Goal: Task Accomplishment & Management: Manage account settings

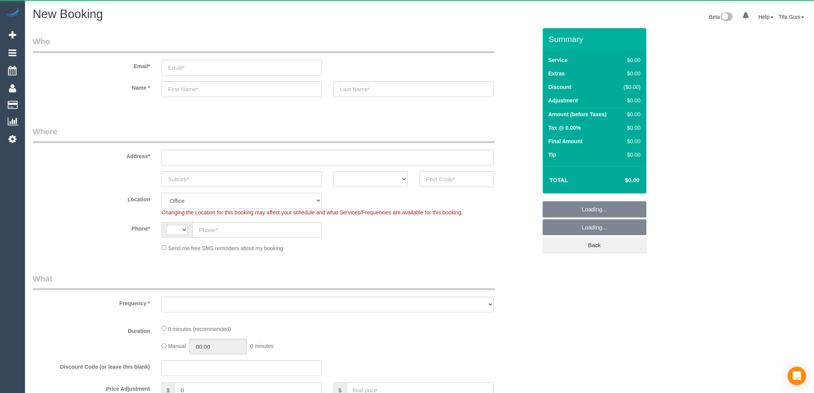
select select "string:AU"
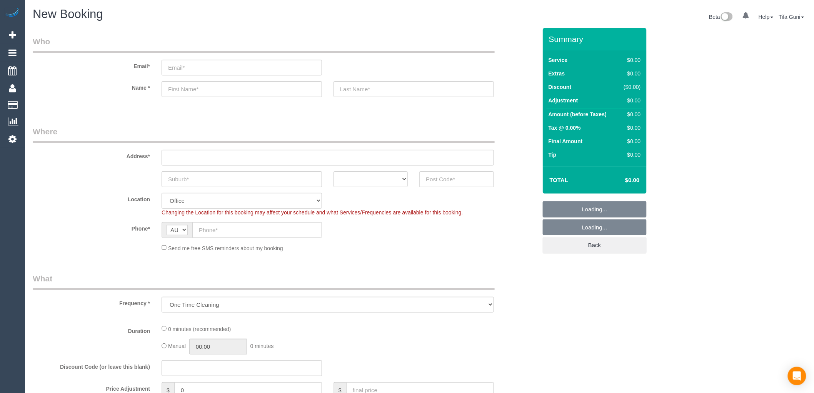
select select "object:649"
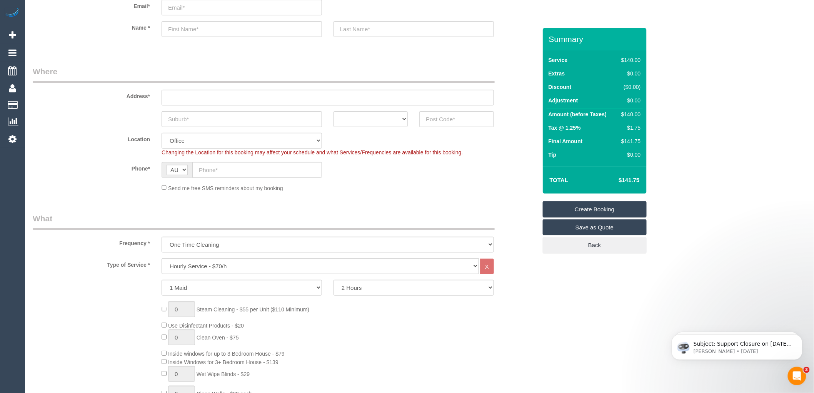
scroll to position [85, 0]
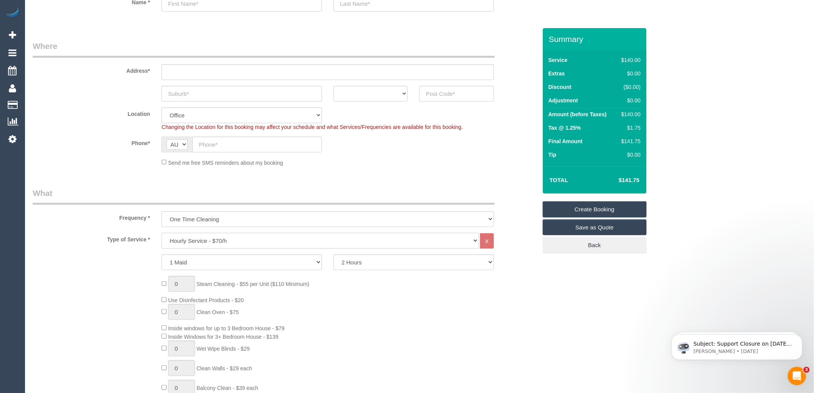
click at [216, 242] on select "Hourly Service - $70/h Hourly Service - $65/h Hourly Service - $60/h Hourly Ser…" at bounding box center [319, 241] width 317 height 16
select select "212"
click at [161, 233] on select "Hourly Service - $70/h Hourly Service - $65/h Hourly Service - $60/h Hourly Ser…" at bounding box center [319, 241] width 317 height 16
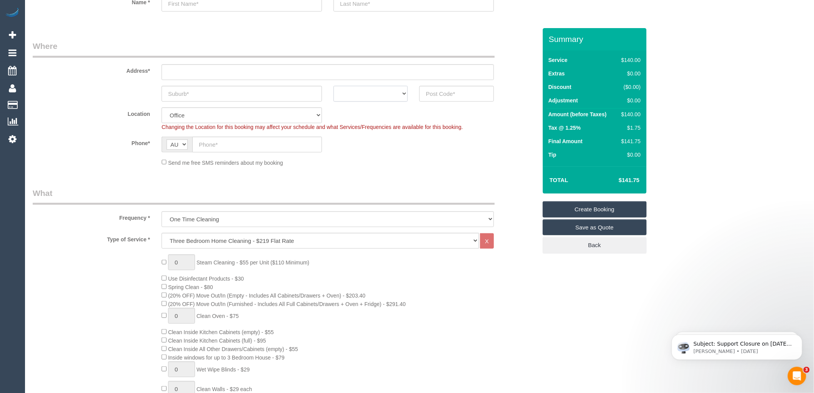
click at [373, 90] on select "ACT NSW NT QLD SA TAS VIC WA" at bounding box center [370, 94] width 74 height 16
select select "VIC"
click at [333, 86] on select "ACT NSW NT QLD SA TAS VIC WA" at bounding box center [370, 94] width 74 height 16
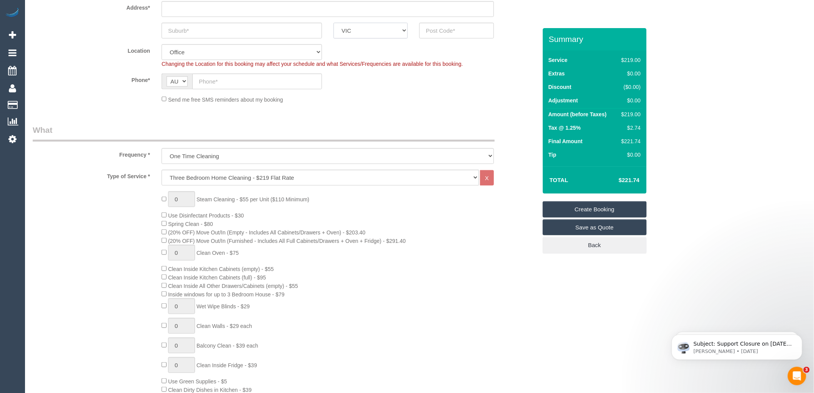
scroll to position [171, 0]
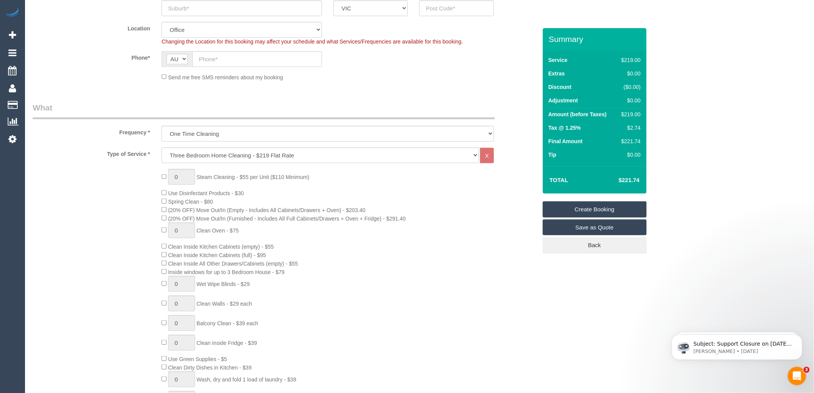
click at [356, 185] on div "0 Steam Cleaning - $55 per Unit ($110 Minimum) Use Disinfectant Products - $30 …" at bounding box center [349, 304] width 386 height 270
click at [204, 62] on input "text" at bounding box center [257, 59] width 130 height 16
paste input "61 487 445 770"
drag, startPoint x: 205, startPoint y: 59, endPoint x: 193, endPoint y: 58, distance: 11.9
click at [193, 58] on input "61 487 445 770" at bounding box center [257, 59] width 130 height 16
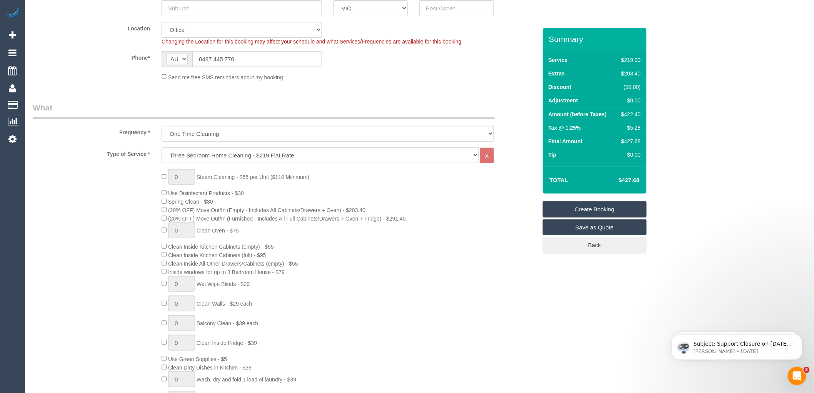
type input "0487 445 770"
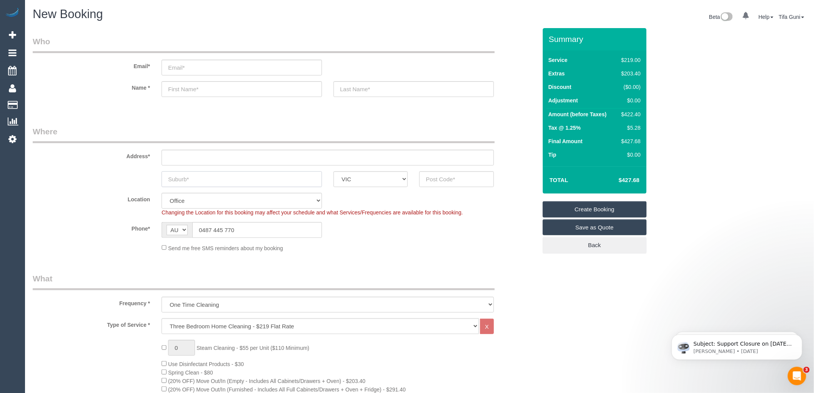
click at [209, 182] on input "text" at bounding box center [241, 179] width 160 height 16
type input "Borania"
click at [447, 181] on input "text" at bounding box center [456, 179] width 74 height 16
drag, startPoint x: 417, startPoint y: 177, endPoint x: 413, endPoint y: 177, distance: 4.6
click at [413, 177] on div "Borania ACT NSW NT QLD SA TAS VIC WA 3135" at bounding box center [285, 179] width 516 height 16
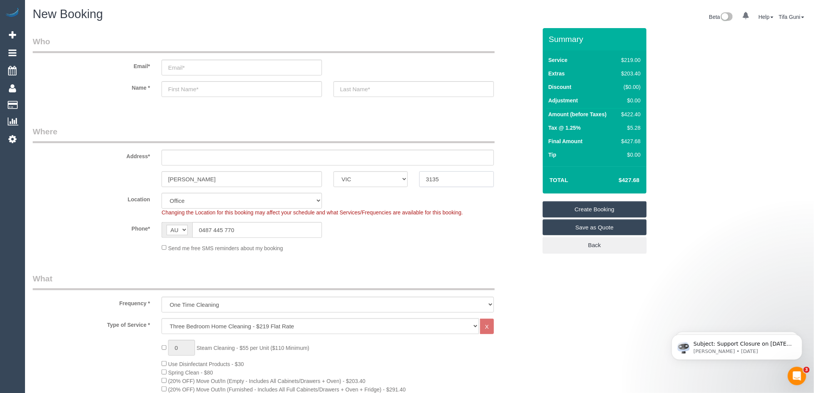
type input "3135"
drag, startPoint x: 218, startPoint y: 178, endPoint x: 176, endPoint y: 177, distance: 41.9
click at [176, 177] on input "Borania" at bounding box center [241, 179] width 160 height 16
type input "Boronia"
click at [191, 155] on input "text" at bounding box center [327, 158] width 332 height 16
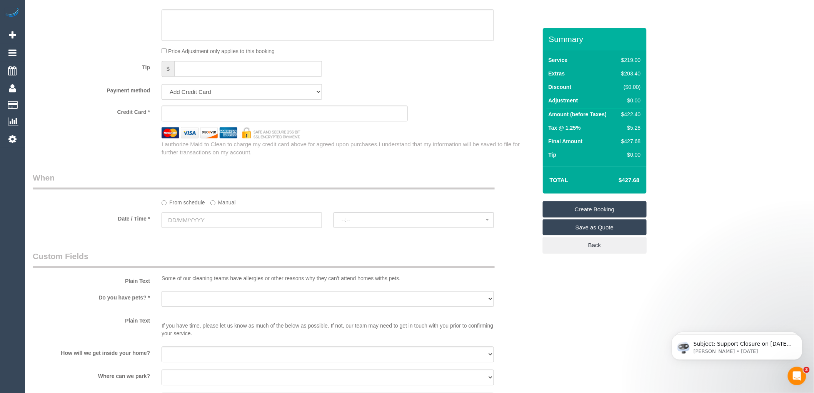
scroll to position [726, 0]
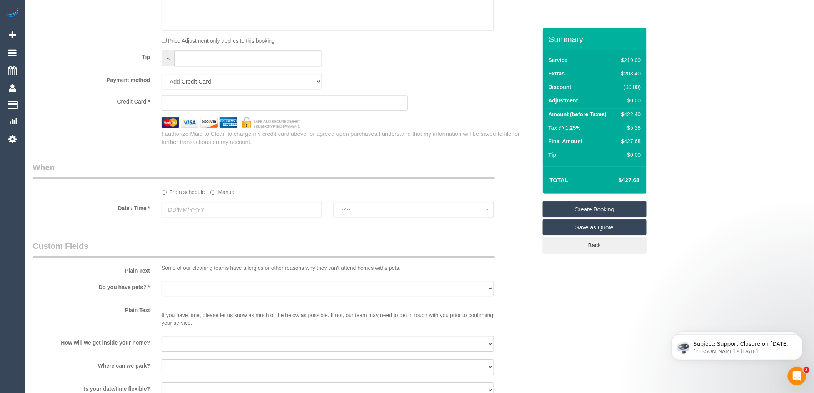
type input "16 queens tow road"
click at [196, 216] on input "text" at bounding box center [241, 209] width 160 height 16
select select "57"
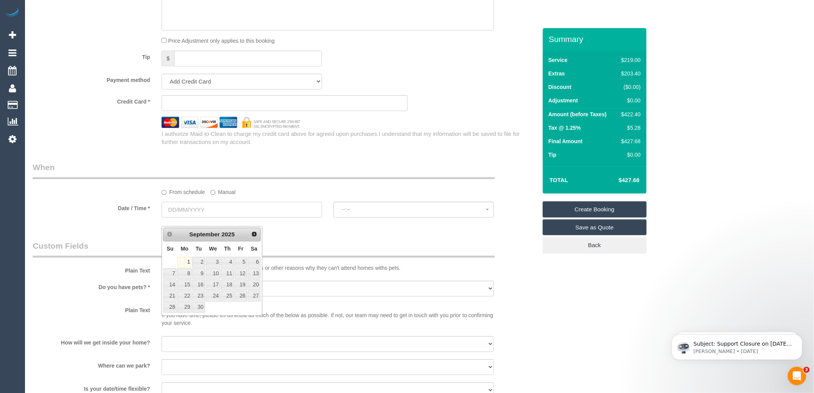
select select "object:2148"
click at [214, 260] on link "3" at bounding box center [213, 261] width 15 height 10
type input "03/09/2025"
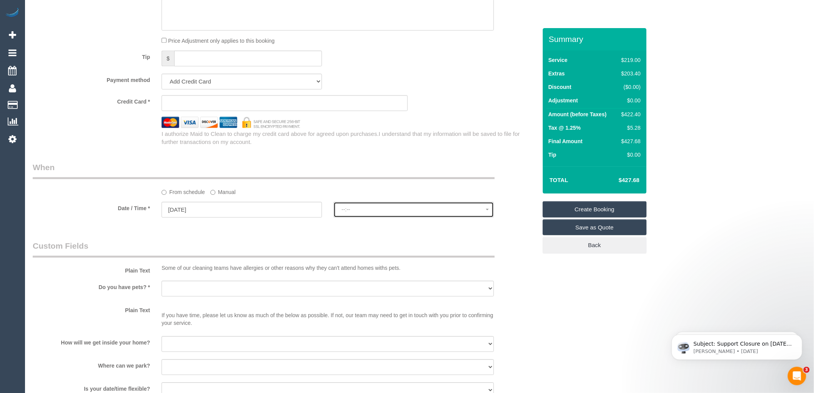
click at [352, 212] on span "--:--" at bounding box center [413, 209] width 144 height 6
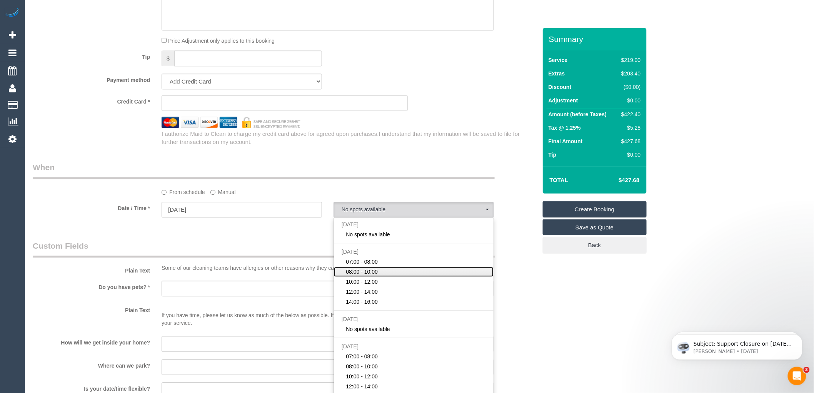
click at [375, 275] on span "08:00 - 10:00" at bounding box center [362, 272] width 32 height 8
select select "spot3"
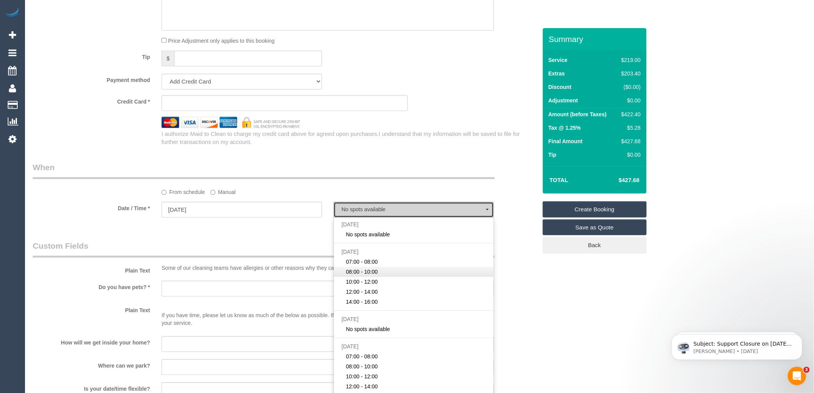
type input "[DATE]"
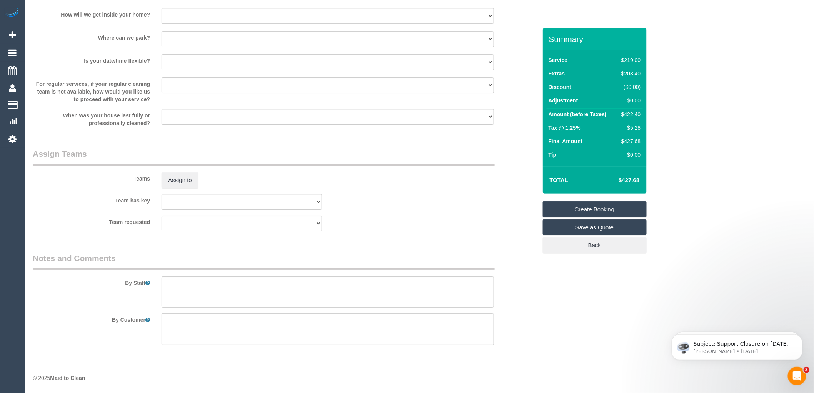
scroll to position [1062, 0]
click at [165, 322] on textarea at bounding box center [327, 329] width 332 height 32
click at [166, 317] on textarea at bounding box center [327, 329] width 332 height 32
click at [201, 320] on textarea at bounding box center [327, 329] width 332 height 32
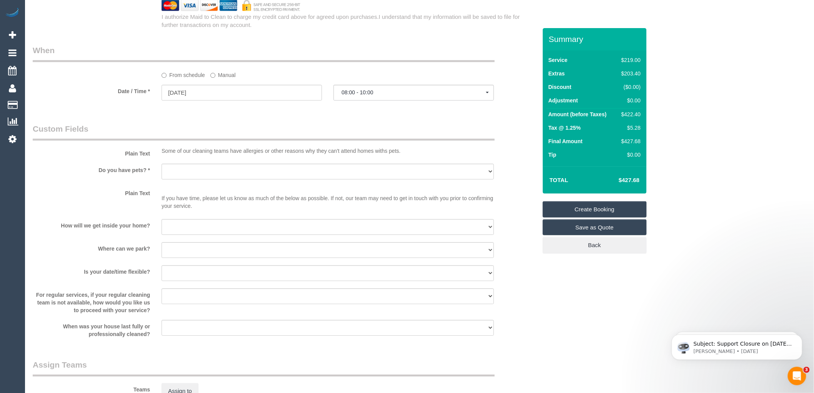
scroll to position [854, 0]
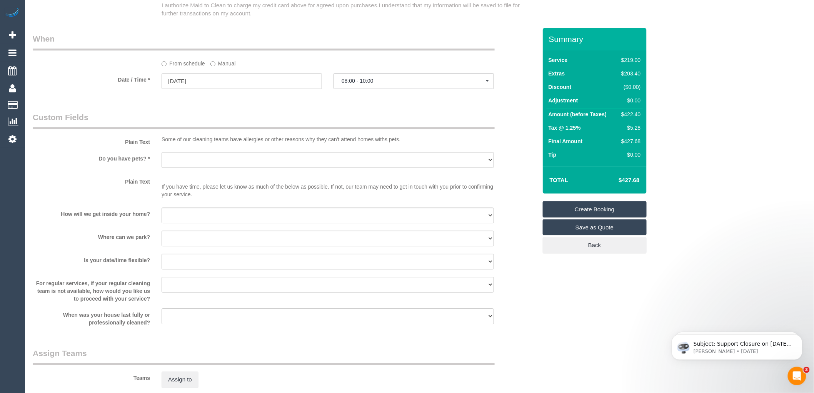
type textarea "Address -229 Keys to be collected at the real e"
click at [210, 168] on select "Yes - Cats Yes - Dogs No pets Yes - Dogs and Cats Yes - Other" at bounding box center [327, 160] width 332 height 16
select select "number:28"
click at [161, 160] on select "Yes - Cats Yes - Dogs No pets Yes - Dogs and Cats Yes - Other" at bounding box center [327, 160] width 332 height 16
click at [197, 246] on select "I will provide parking on-site Free street parking Paid street parking (cost wi…" at bounding box center [327, 238] width 332 height 16
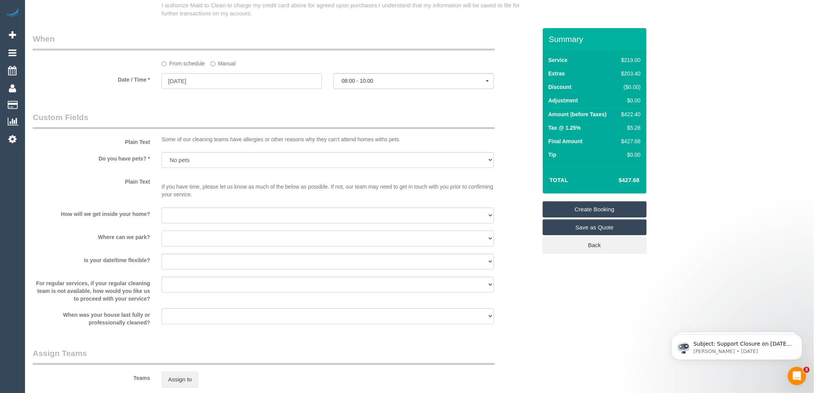
select select "number:19"
click at [161, 238] on select "I will provide parking on-site Free street parking Paid street parking (cost wi…" at bounding box center [327, 238] width 332 height 16
click at [197, 223] on select "I will be home Key will be left (please provide details below) Lock box/Access …" at bounding box center [327, 215] width 332 height 16
select select "number:17"
click at [161, 215] on select "I will be home Key will be left (please provide details below) Lock box/Access …" at bounding box center [327, 215] width 332 height 16
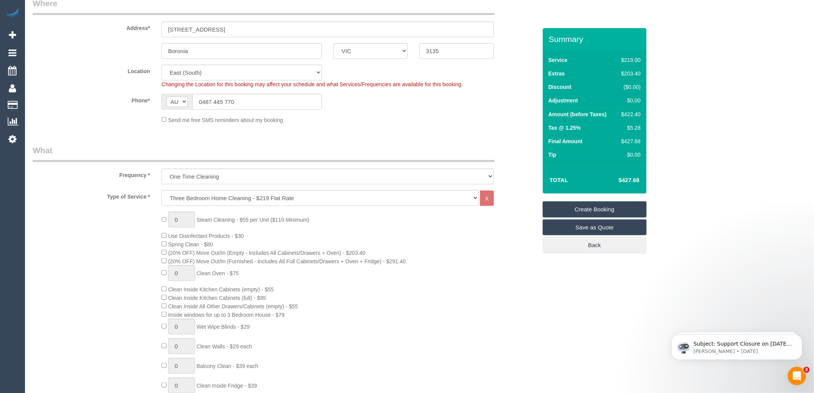
scroll to position [0, 0]
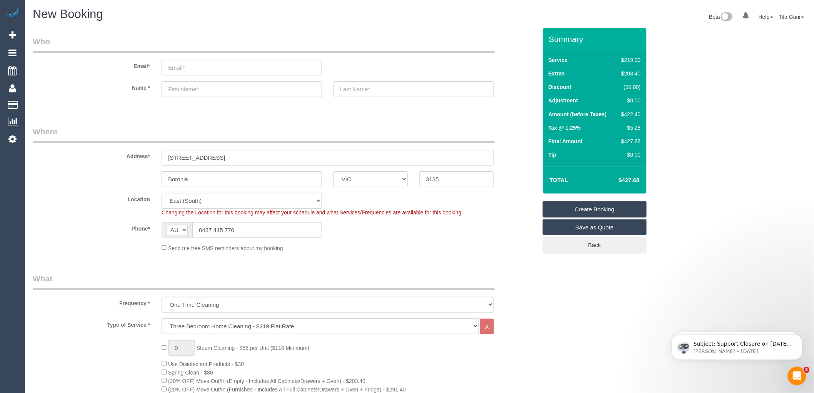
click at [187, 88] on input "text" at bounding box center [241, 89] width 160 height 16
type input "Danny"
click at [367, 85] on input "text" at bounding box center [413, 89] width 160 height 16
type input "Balla"
click at [185, 65] on input "email" at bounding box center [241, 68] width 160 height 16
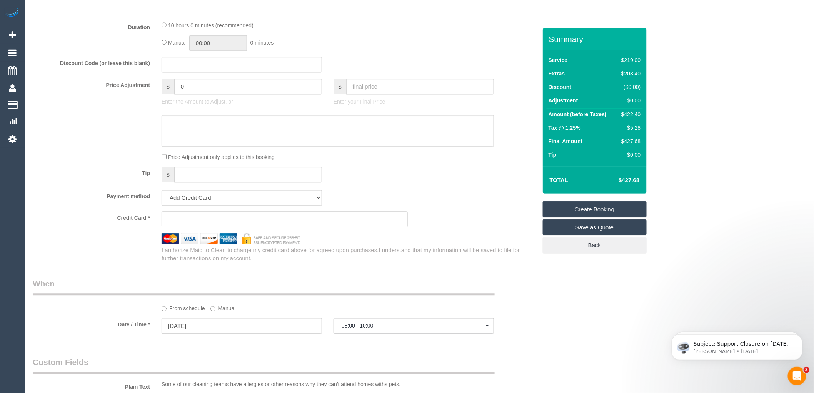
scroll to position [598, 0]
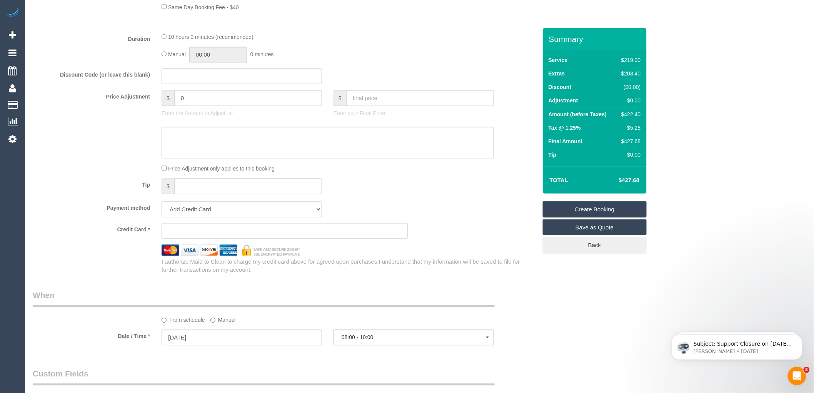
type input "Danny.balla@gmail.com"
select select "spot15"
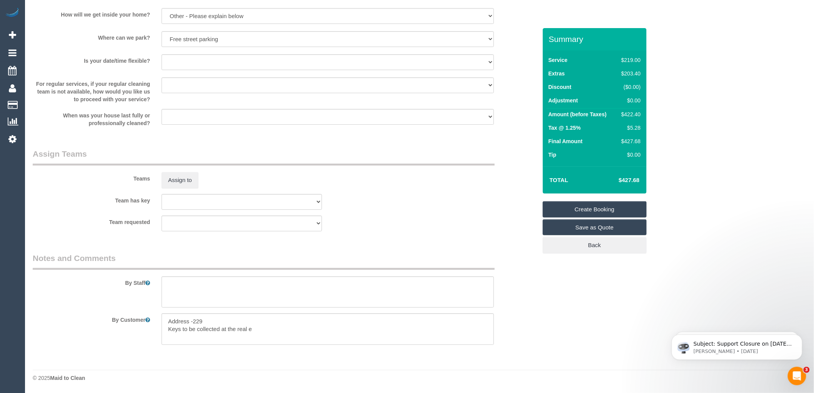
scroll to position [1062, 0]
click at [266, 329] on textarea at bounding box center [327, 329] width 332 height 32
click at [261, 331] on textarea at bounding box center [327, 329] width 332 height 32
paste textarea "61487445770"
drag, startPoint x: 173, startPoint y: 336, endPoint x: 168, endPoint y: 336, distance: 5.4
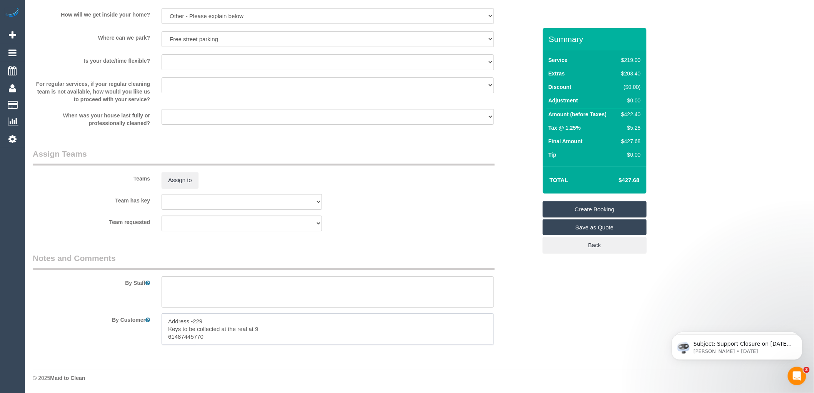
click at [168, 336] on textarea at bounding box center [327, 329] width 332 height 32
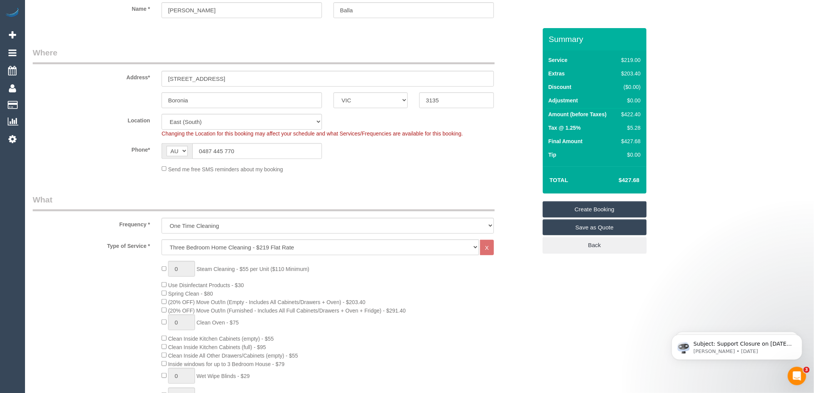
scroll to position [0, 0]
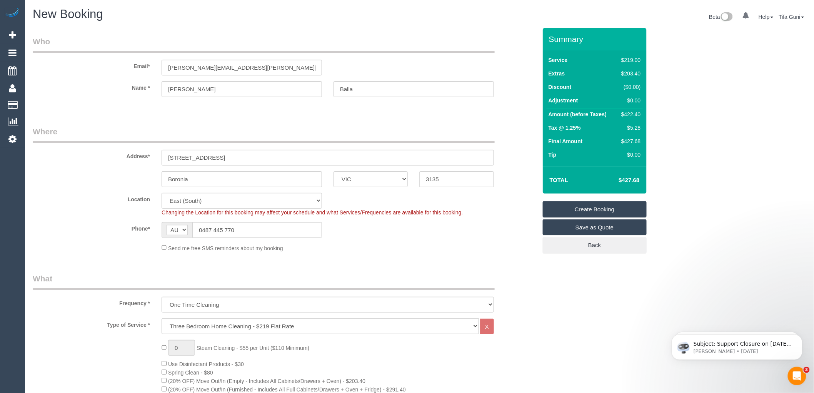
type textarea "Address -229 Keys to be collected at the real at 9 0487445770"
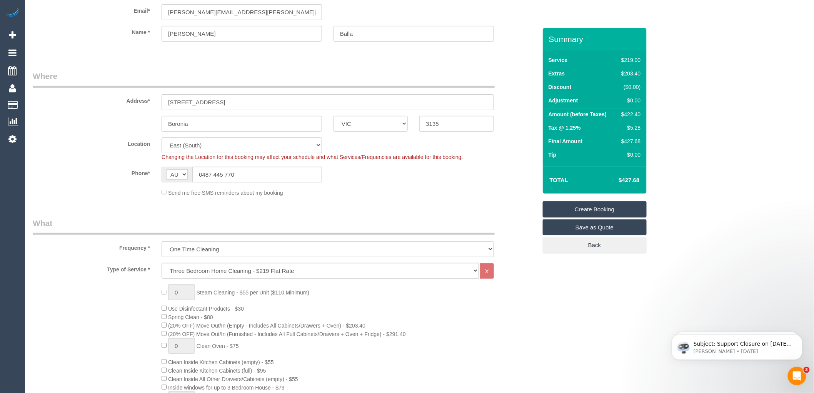
scroll to position [43, 0]
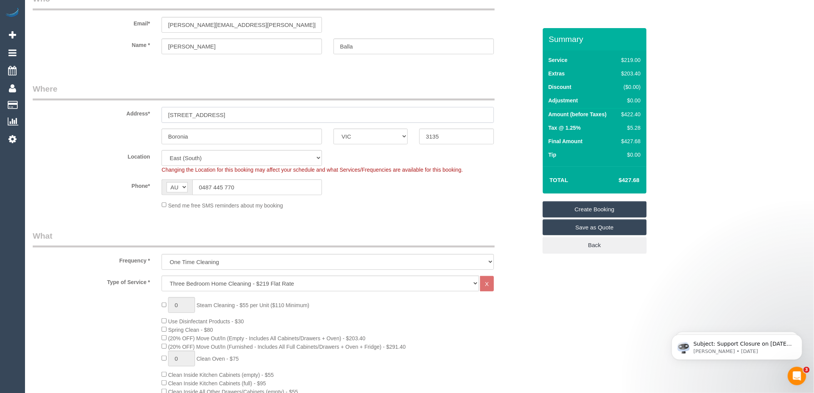
drag, startPoint x: 235, startPoint y: 110, endPoint x: 141, endPoint y: 122, distance: 95.3
click at [141, 122] on div "Address* 16 queens tow road" at bounding box center [285, 103] width 516 height 40
click at [210, 115] on input "16 queens tow road" at bounding box center [327, 115] width 332 height 16
click at [205, 113] on input "16 queens tow road" at bounding box center [327, 115] width 332 height 16
drag, startPoint x: 233, startPoint y: 114, endPoint x: 166, endPoint y: 122, distance: 67.0
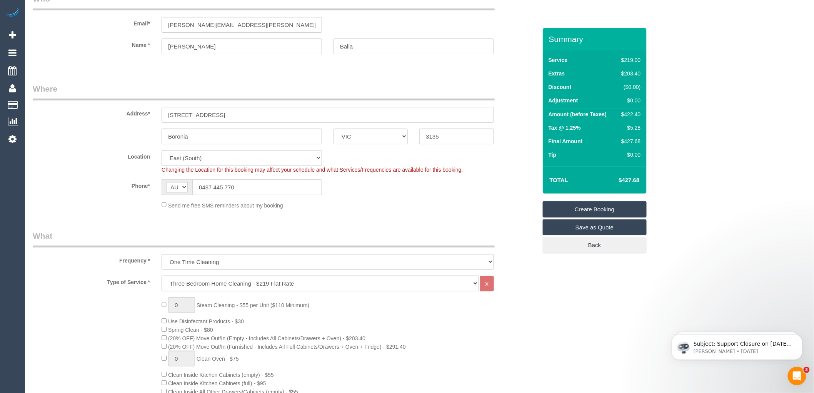
click at [166, 122] on input "16 queens town road" at bounding box center [327, 115] width 332 height 16
type input "16 queens town road"
click at [350, 208] on div "Send me free SMS reminders about my booking" at bounding box center [328, 205] width 344 height 8
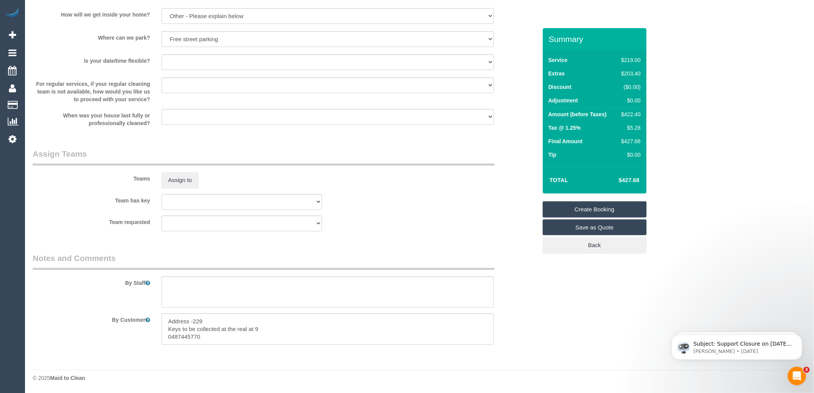
scroll to position [1062, 0]
click at [168, 336] on textarea at bounding box center [327, 329] width 332 height 32
click at [268, 333] on textarea at bounding box center [327, 329] width 332 height 32
click at [260, 327] on textarea at bounding box center [327, 329] width 332 height 32
click at [264, 328] on textarea at bounding box center [327, 329] width 332 height 32
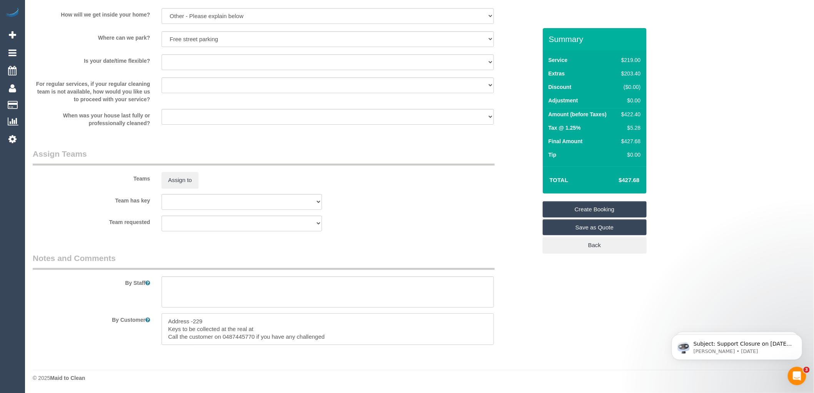
click at [203, 320] on textarea at bounding box center [327, 329] width 332 height 32
drag, startPoint x: 182, startPoint y: 318, endPoint x: 192, endPoint y: 321, distance: 10.5
click at [193, 320] on textarea at bounding box center [327, 329] width 332 height 32
drag, startPoint x: 167, startPoint y: 322, endPoint x: 158, endPoint y: 322, distance: 8.9
click at [158, 322] on div at bounding box center [328, 329] width 344 height 32
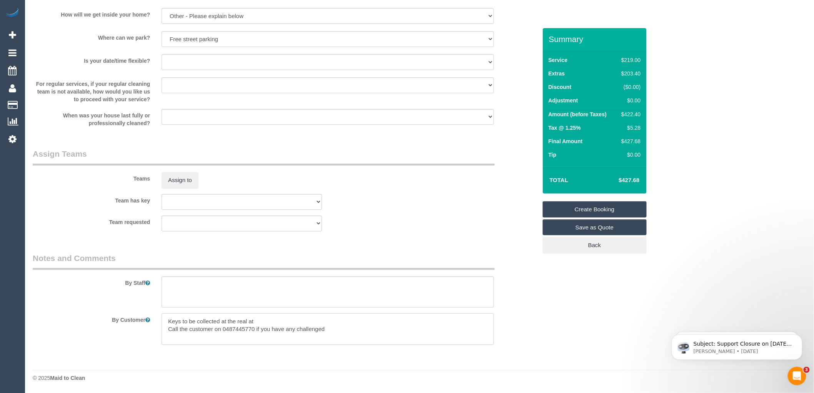
click at [255, 325] on textarea at bounding box center [327, 329] width 332 height 32
paste textarea "229"
type textarea "Keys to be collected at this this address : 229 Call the customer on 0487445770…"
click at [185, 285] on textarea at bounding box center [327, 292] width 332 height 32
drag, startPoint x: 346, startPoint y: 336, endPoint x: 156, endPoint y: 314, distance: 191.2
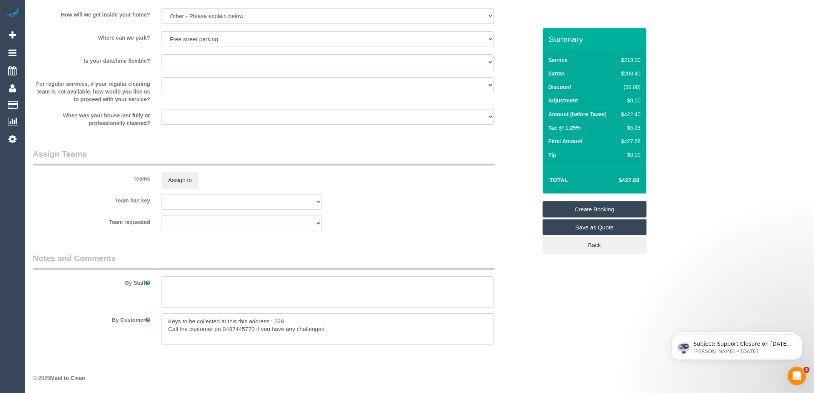
click at [156, 314] on div at bounding box center [328, 329] width 344 height 32
click at [176, 292] on textarea at bounding box center [327, 292] width 332 height 32
paste textarea "Keys to be collected at this this address : 229 Call the customer on 0487445770…"
click at [168, 291] on textarea at bounding box center [327, 292] width 332 height 32
click at [324, 290] on textarea at bounding box center [327, 292] width 332 height 32
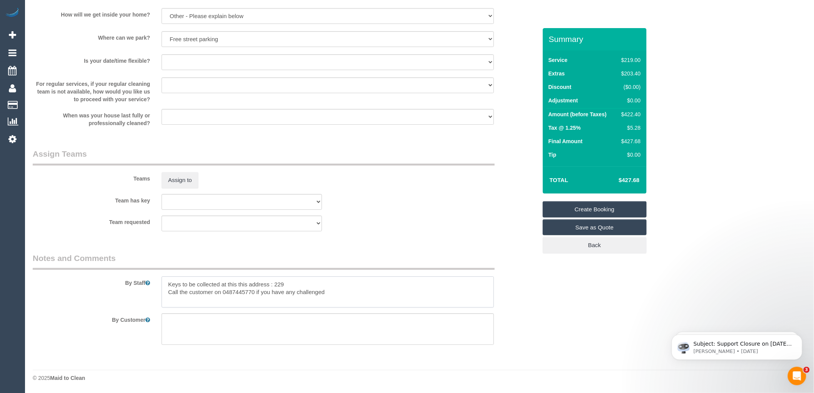
drag, startPoint x: 290, startPoint y: 282, endPoint x: 275, endPoint y: 282, distance: 15.8
click at [275, 282] on textarea at bounding box center [327, 292] width 332 height 32
paste textarea "Stud Rd, Wantirna South"
click at [325, 288] on textarea at bounding box center [327, 292] width 332 height 32
click at [349, 283] on textarea at bounding box center [327, 292] width 332 height 32
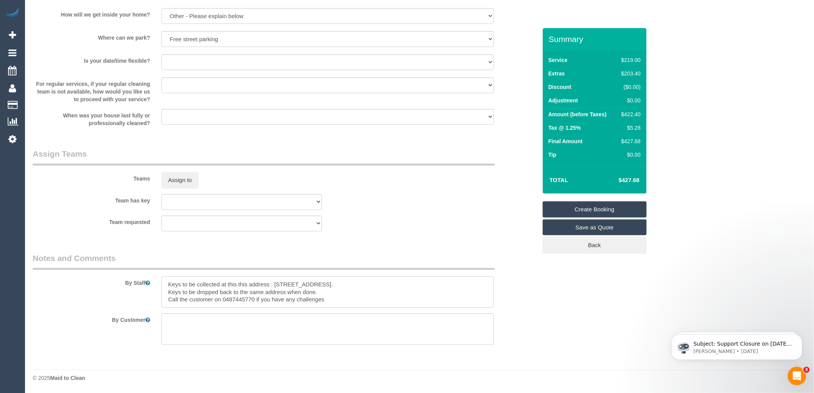
type textarea "Keys to be collected at this this address : 229 Stud Rd, Wantirna South. Keys t…"
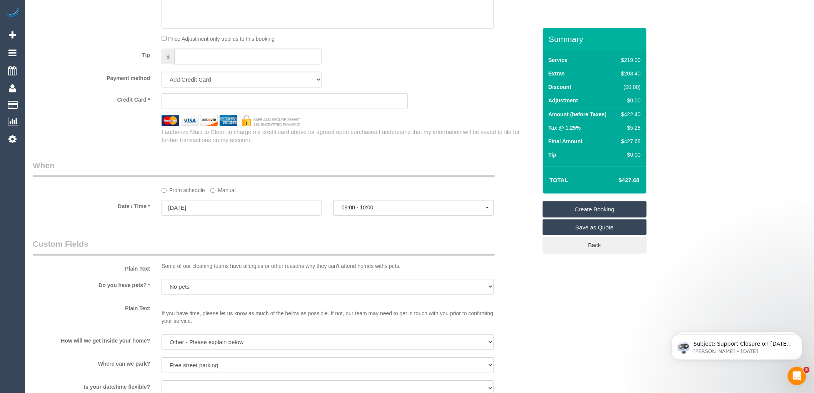
scroll to position [720, 0]
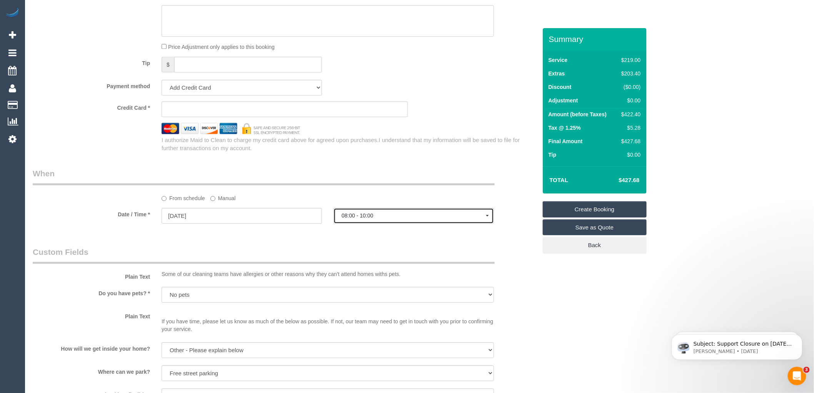
click at [367, 218] on span "08:00 - 10:00" at bounding box center [413, 215] width 144 height 6
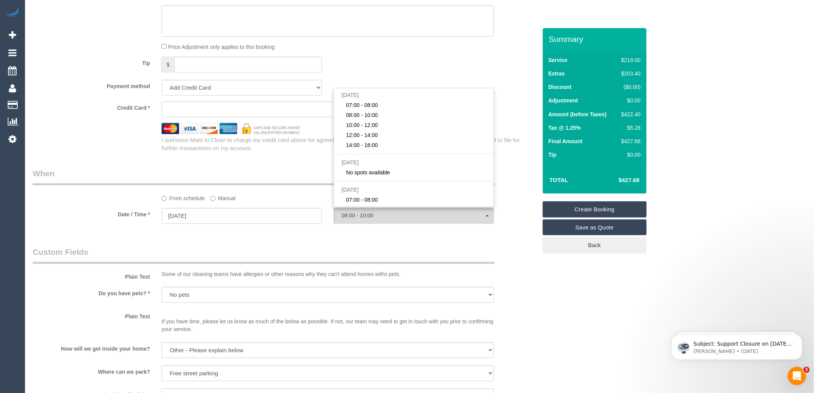
click at [303, 255] on legend "Custom Fields" at bounding box center [264, 254] width 462 height 17
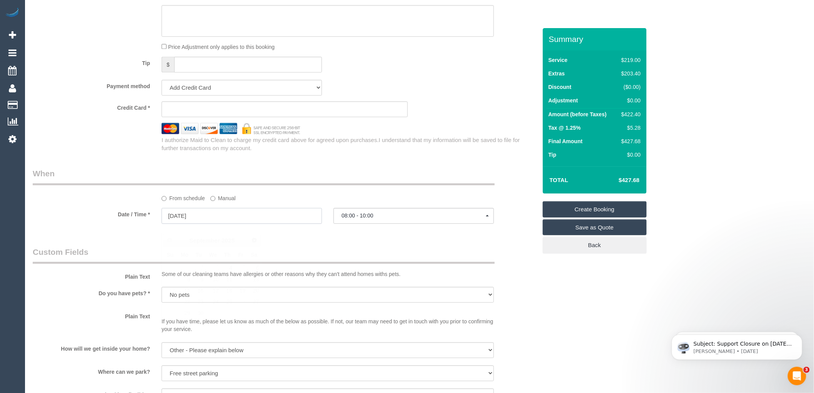
click at [214, 223] on input "04/09/2025" at bounding box center [241, 216] width 160 height 16
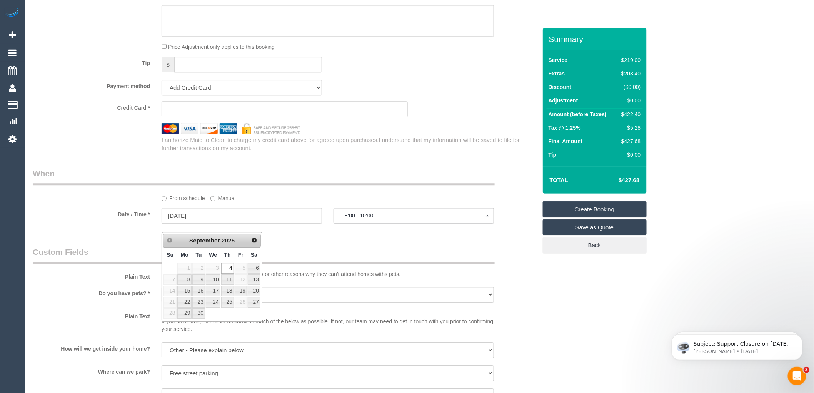
click at [281, 250] on div "Who Email* Danny.balla@gmail.com Name * Danny Balla Where Address* 16 queens to…" at bounding box center [285, 4] width 516 height 1392
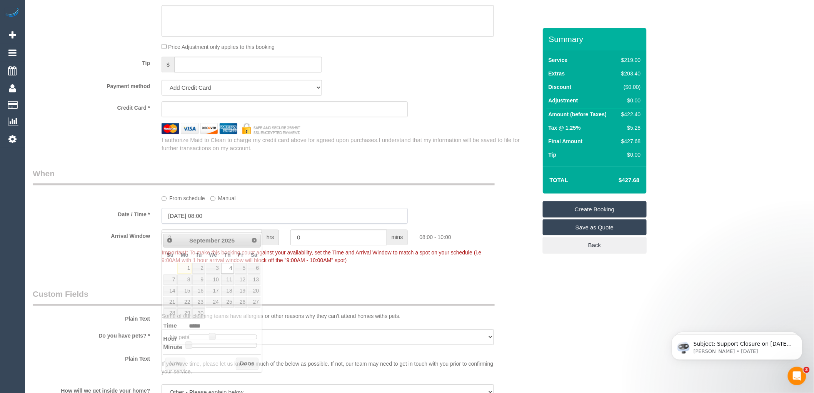
click at [216, 220] on input "04/09/2025 08:00" at bounding box center [284, 216] width 246 height 16
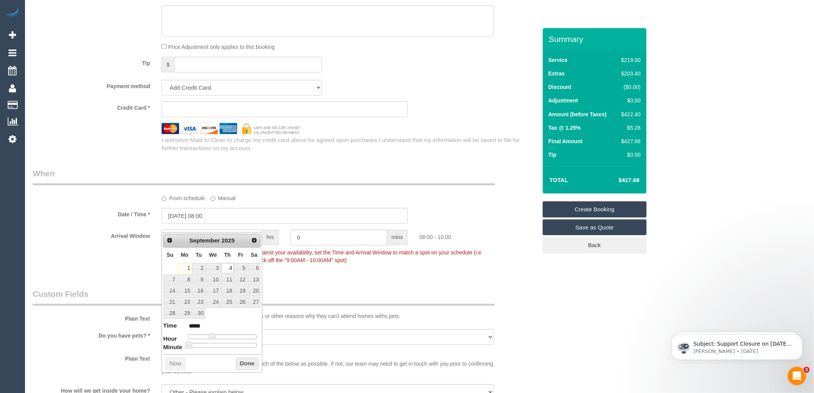
click at [286, 236] on sui-booking-spot "From schedule Manual Date / Time * 04/09/2025 08:00 Arrival Window 2 hrs 0 mins…" at bounding box center [285, 218] width 504 height 100
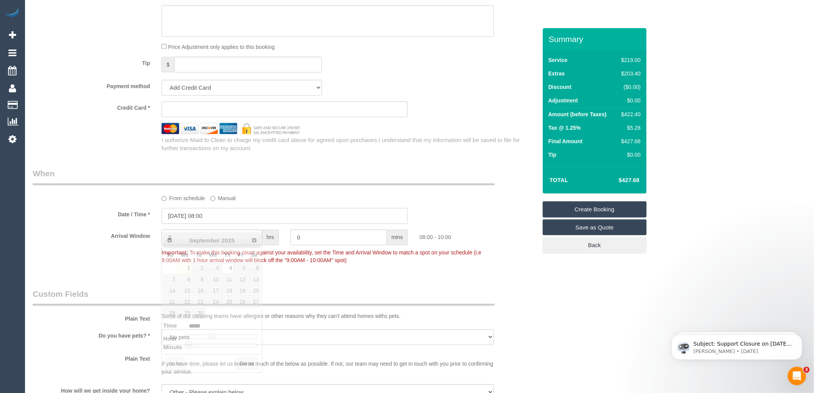
click at [207, 222] on input "04/09/2025 08:00" at bounding box center [284, 216] width 246 height 16
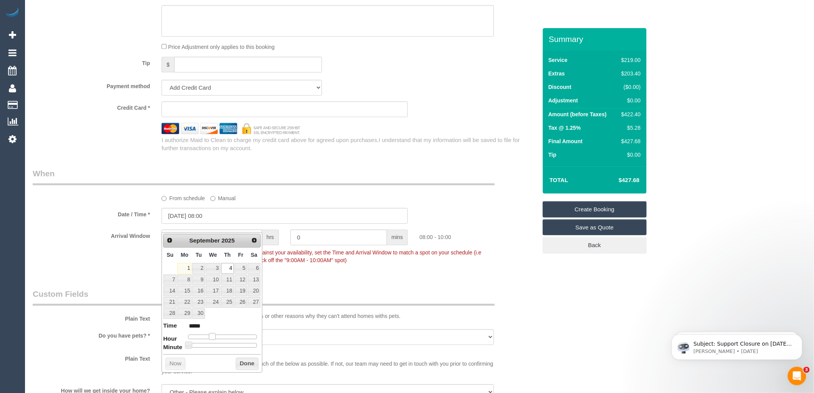
type input "04/09/2025 09:00"
type input "*****"
click at [213, 337] on span at bounding box center [214, 336] width 7 height 7
click at [241, 363] on button "Done" at bounding box center [247, 363] width 23 height 12
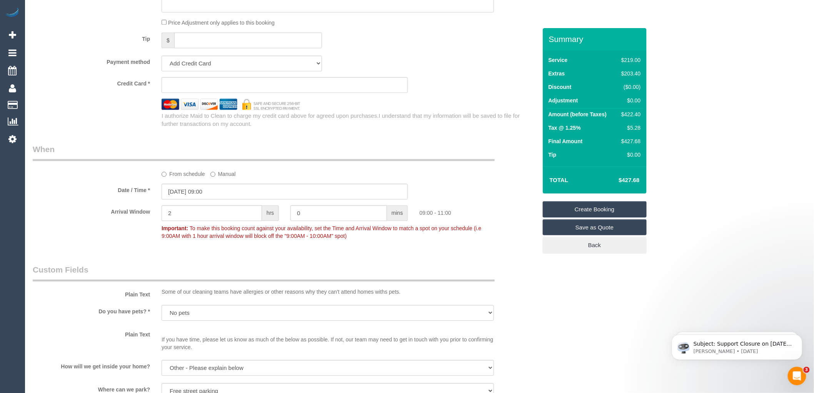
scroll to position [769, 0]
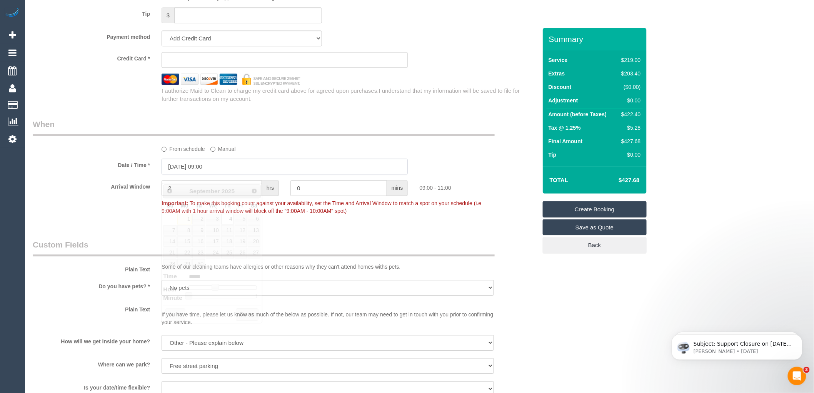
click at [221, 172] on input "04/09/2025 09:00" at bounding box center [284, 166] width 246 height 16
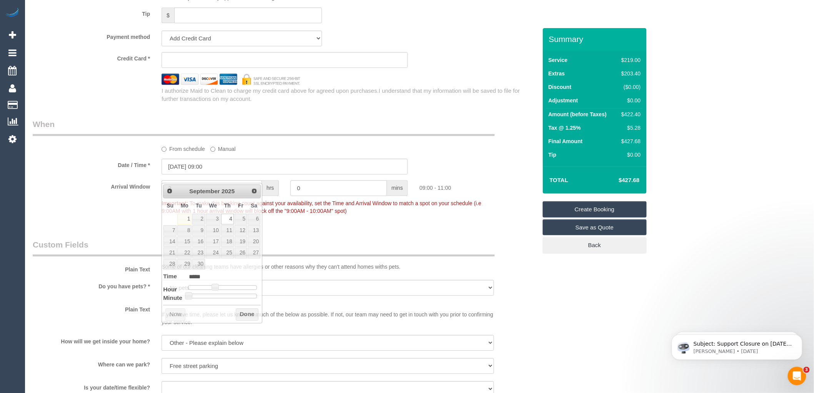
click at [283, 136] on legend "When" at bounding box center [264, 126] width 462 height 17
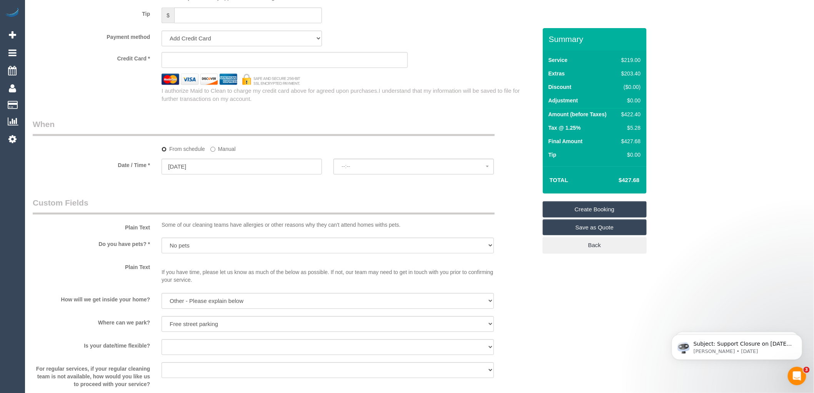
select select "spot31"
click at [216, 173] on input "04/09/2025" at bounding box center [241, 166] width 160 height 16
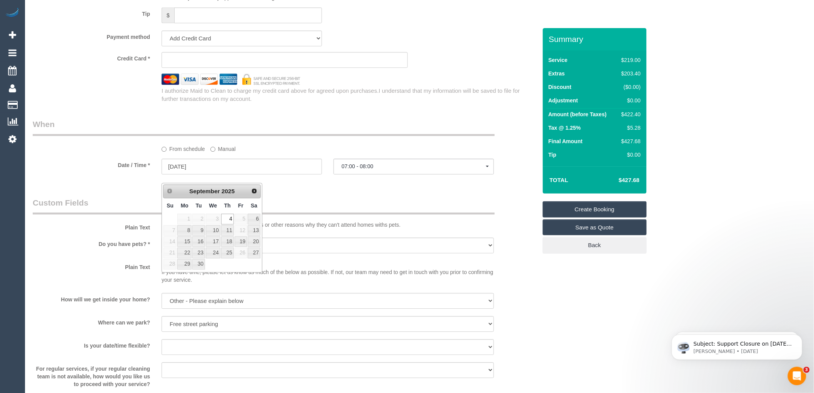
click at [338, 207] on legend "Custom Fields" at bounding box center [264, 205] width 462 height 17
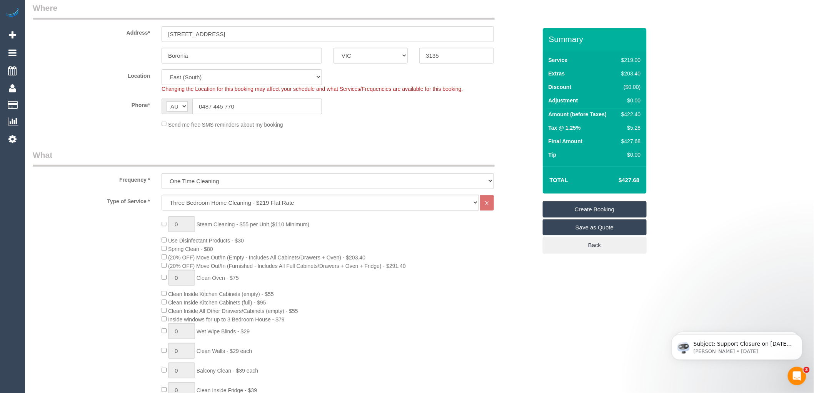
scroll to position [128, 0]
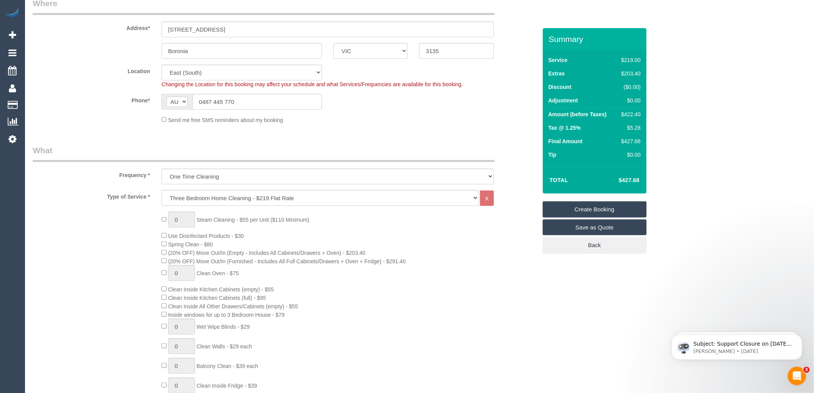
click at [431, 316] on div "0 Steam Cleaning - $55 per Unit ($110 Minimum) Use Disinfectant Products - $30 …" at bounding box center [349, 346] width 386 height 270
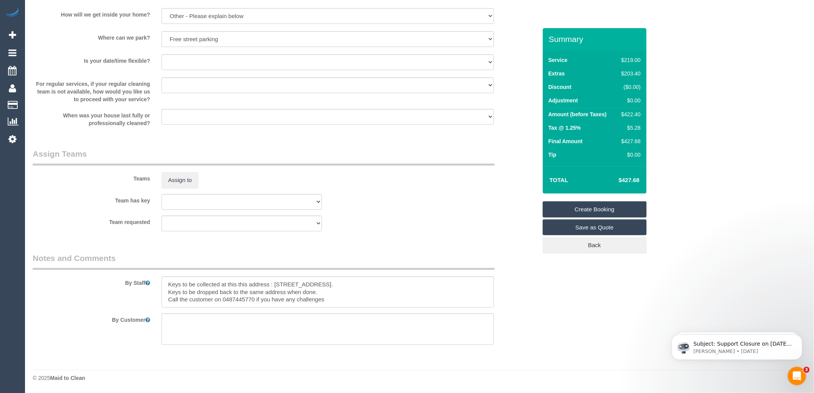
scroll to position [1062, 0]
click at [167, 281] on textarea at bounding box center [327, 292] width 332 height 32
click at [167, 283] on textarea at bounding box center [327, 292] width 332 height 32
type textarea "Customer will leave the key under the door mat Keys to be collected at this thi…"
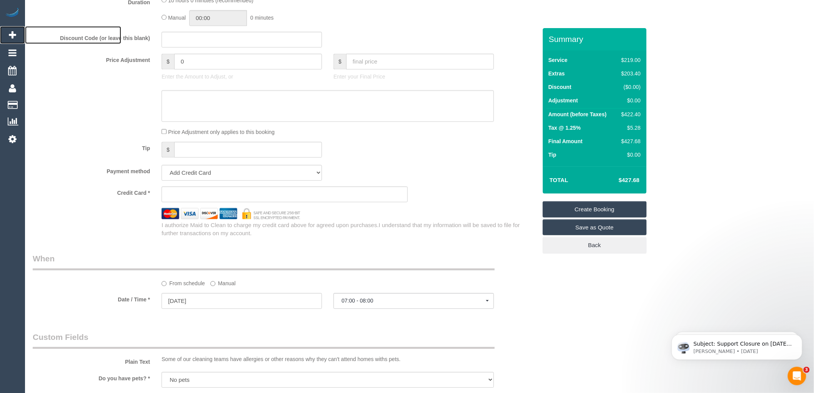
scroll to position [677, 0]
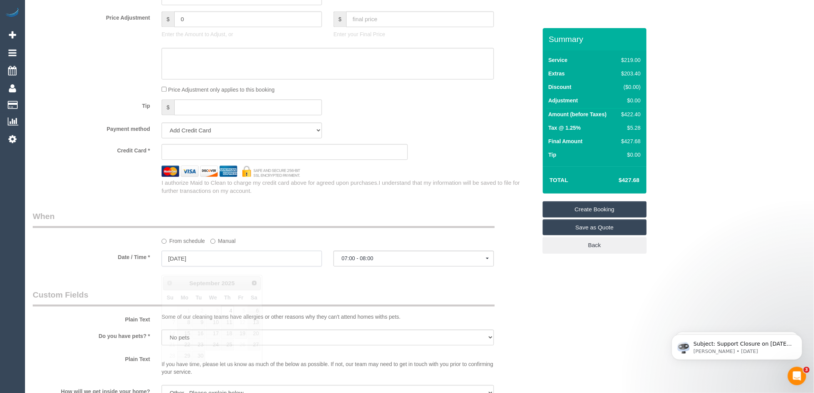
click at [215, 266] on input "04/09/2025" at bounding box center [241, 258] width 160 height 16
click at [344, 290] on div "Who Email* Danny.balla@gmail.com Name * Danny Balla Where Address* 16 queens to…" at bounding box center [285, 47] width 516 height 1392
click at [231, 264] on input "04/09/2025" at bounding box center [241, 258] width 160 height 16
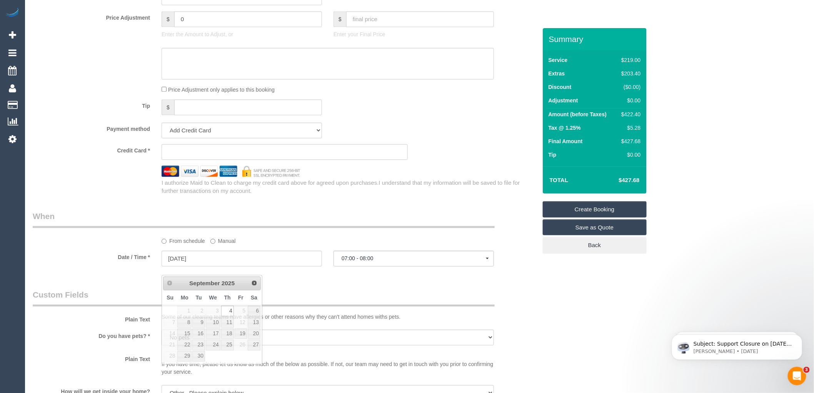
click at [341, 286] on div "Who Email* Danny.balla@gmail.com Name * Danny Balla Where Address* 16 queens to…" at bounding box center [285, 47] width 516 height 1392
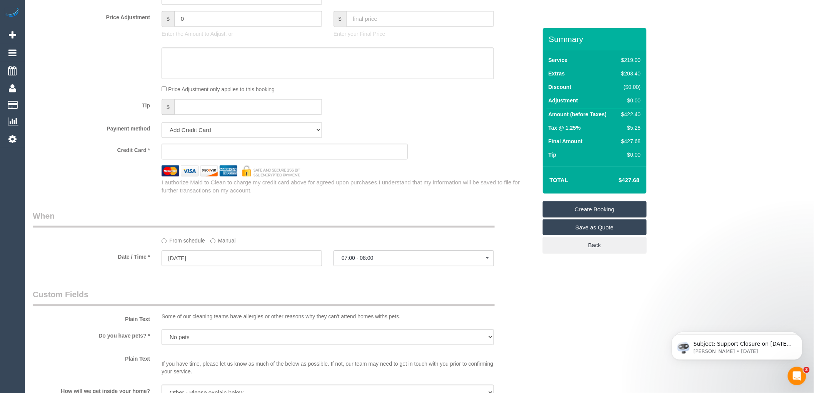
scroll to position [848, 0]
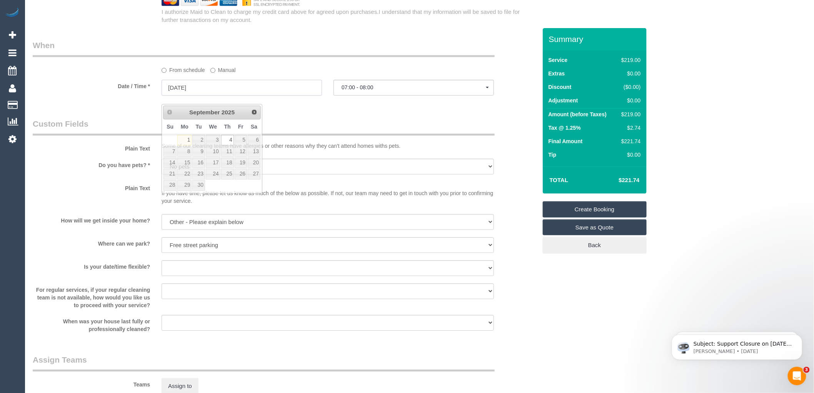
click at [201, 92] on input "04/09/2025" at bounding box center [241, 88] width 160 height 16
select select "spot48"
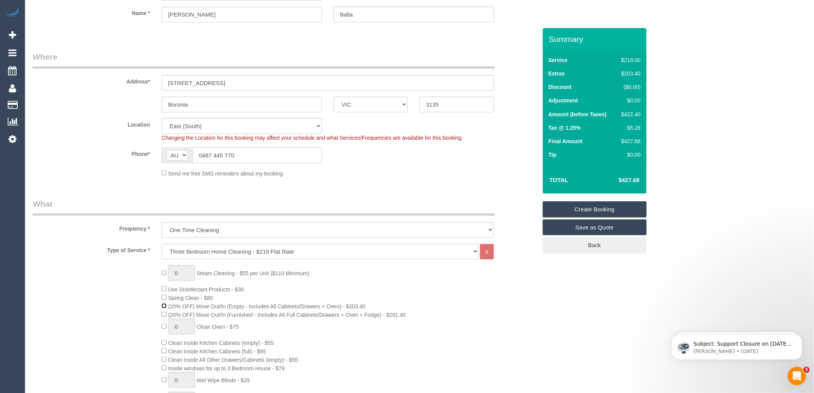
scroll to position [85, 0]
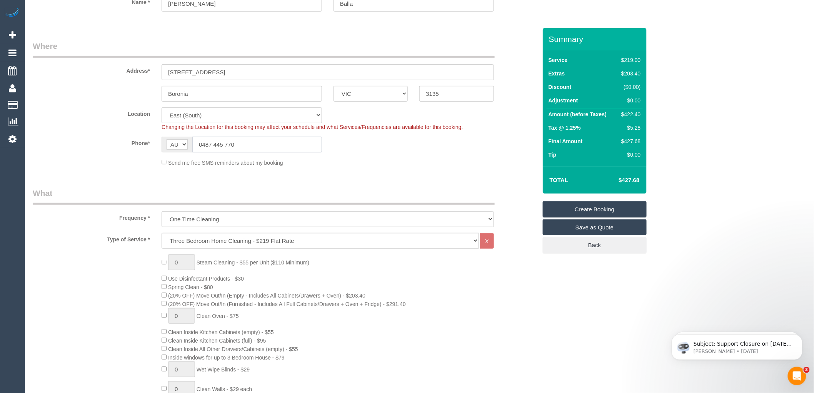
drag, startPoint x: 225, startPoint y: 141, endPoint x: 192, endPoint y: 136, distance: 33.1
click at [192, 136] on sui-booking-location "Location Office City East (North) East (South) Inner East Inner North (East) In…" at bounding box center [285, 136] width 504 height 59
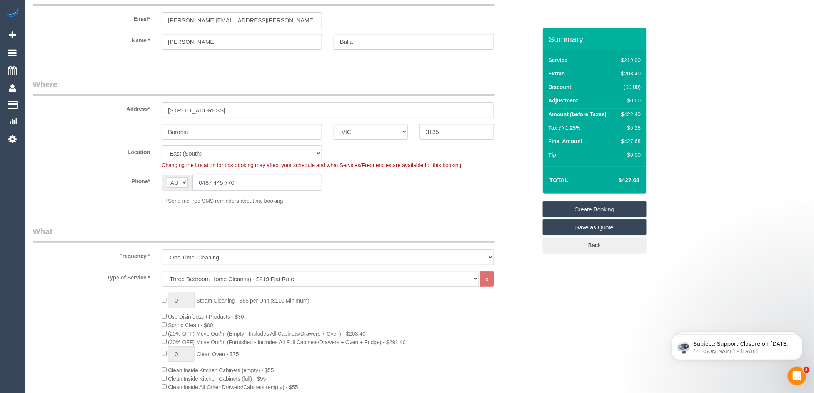
scroll to position [0, 0]
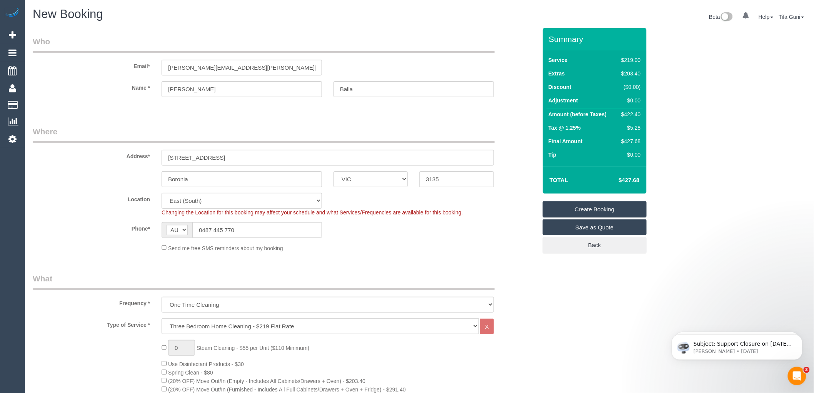
drag, startPoint x: 258, startPoint y: 226, endPoint x: 196, endPoint y: 228, distance: 61.5
click at [196, 228] on input "0487 445 770" at bounding box center [257, 230] width 130 height 16
drag, startPoint x: 197, startPoint y: 66, endPoint x: 125, endPoint y: 55, distance: 72.7
click at [125, 55] on div "Email* Danny.balla@gmail.com" at bounding box center [285, 56] width 516 height 40
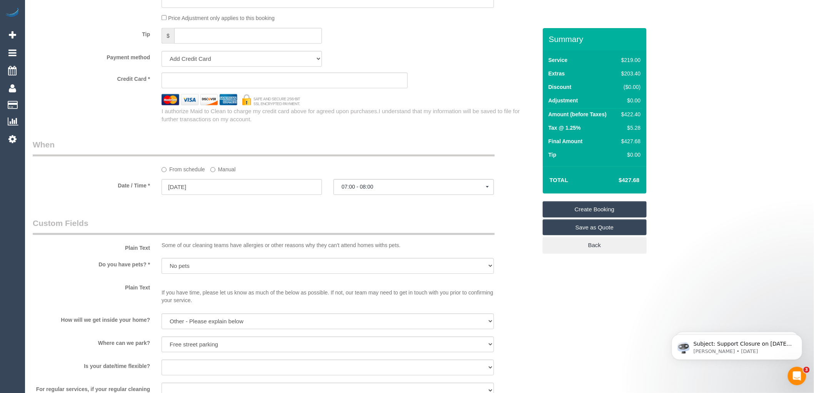
scroll to position [812, 0]
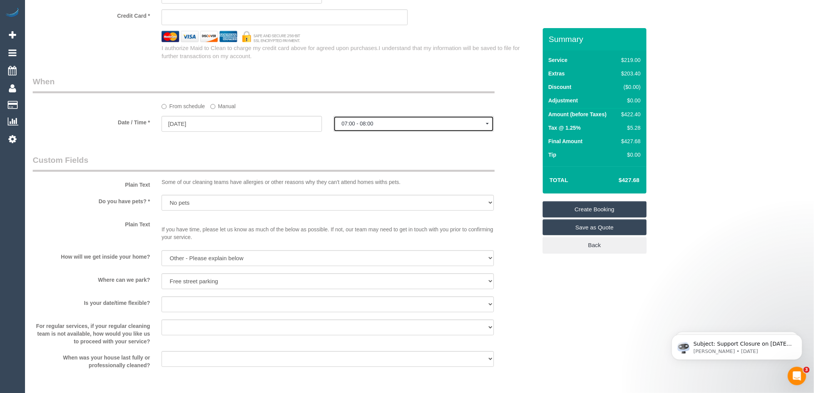
click at [359, 127] on span "07:00 - 08:00" at bounding box center [413, 123] width 144 height 6
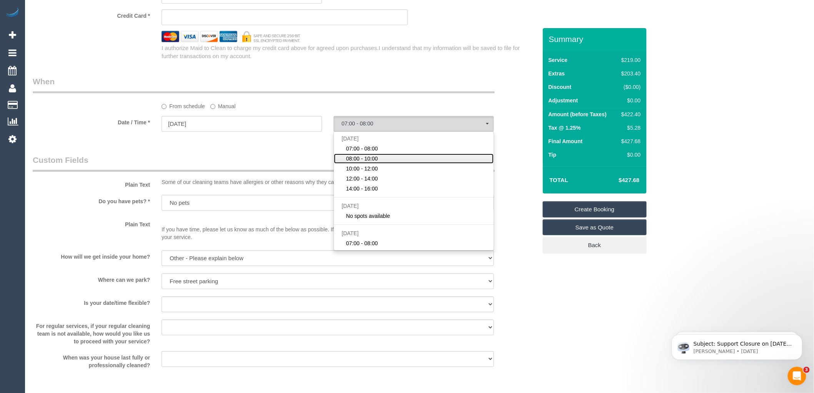
click at [361, 162] on span "08:00 - 10:00" at bounding box center [362, 159] width 32 height 8
select select "spot66"
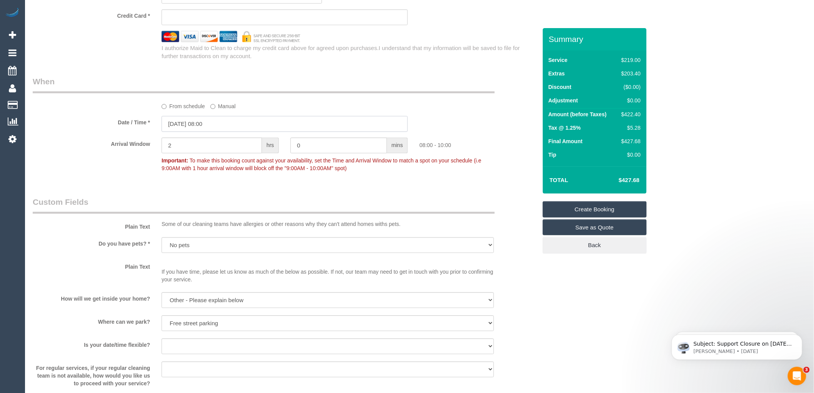
click at [212, 131] on input "04/09/2025 08:00" at bounding box center [284, 124] width 246 height 16
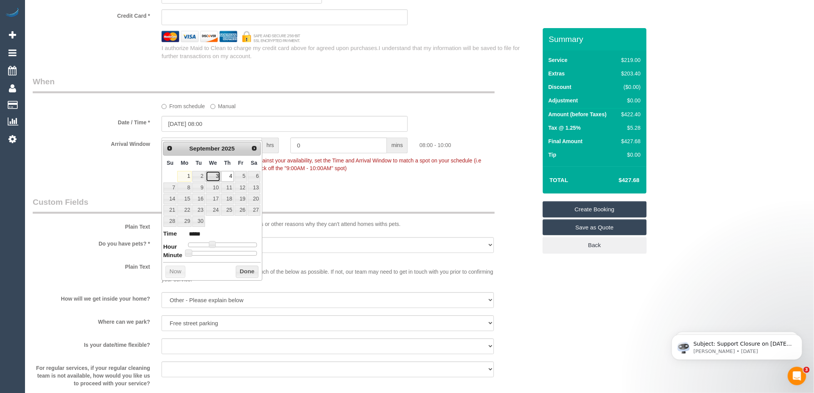
click at [213, 176] on link "3" at bounding box center [213, 176] width 15 height 10
type input "03/09/2025 09:00"
type input "*****"
click at [215, 246] on span at bounding box center [214, 244] width 7 height 7
click at [244, 271] on button "Done" at bounding box center [247, 271] width 23 height 12
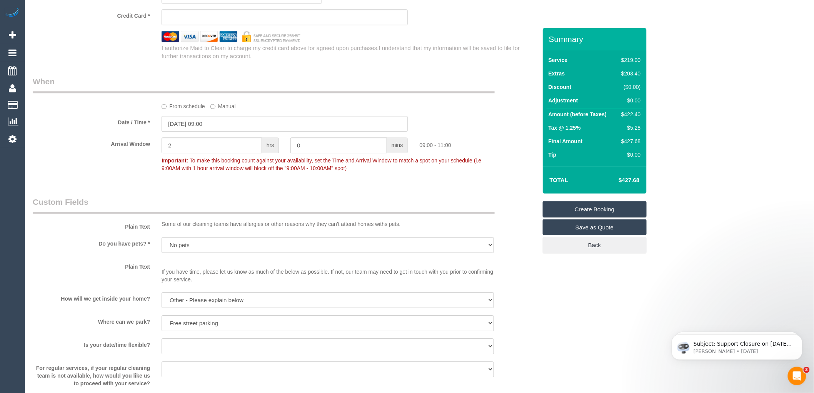
click at [208, 131] on input "03/09/2025 09:00" at bounding box center [284, 124] width 246 height 16
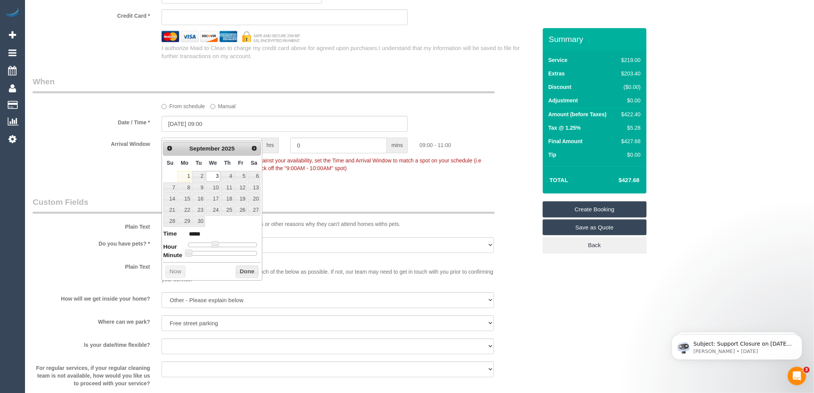
click at [308, 110] on div "From schedule Manual" at bounding box center [328, 105] width 344 height 10
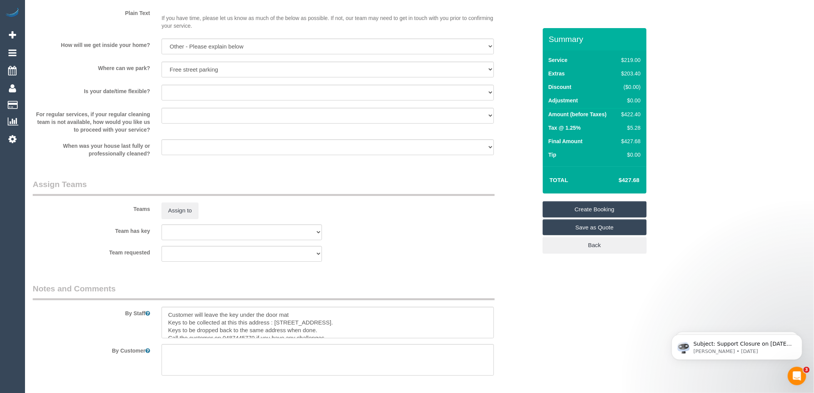
scroll to position [1104, 0]
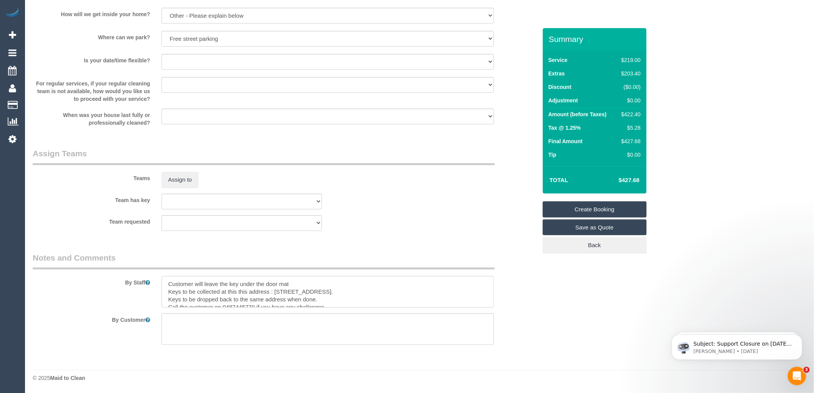
drag, startPoint x: 165, startPoint y: 293, endPoint x: 318, endPoint y: 298, distance: 153.1
click at [318, 298] on textarea at bounding box center [327, 292] width 332 height 32
click at [327, 294] on textarea at bounding box center [327, 292] width 332 height 32
type textarea "Customer will leave the key under the door mat Call the customer on 0487445770 …"
click at [595, 207] on link "Create Booking" at bounding box center [595, 209] width 104 height 16
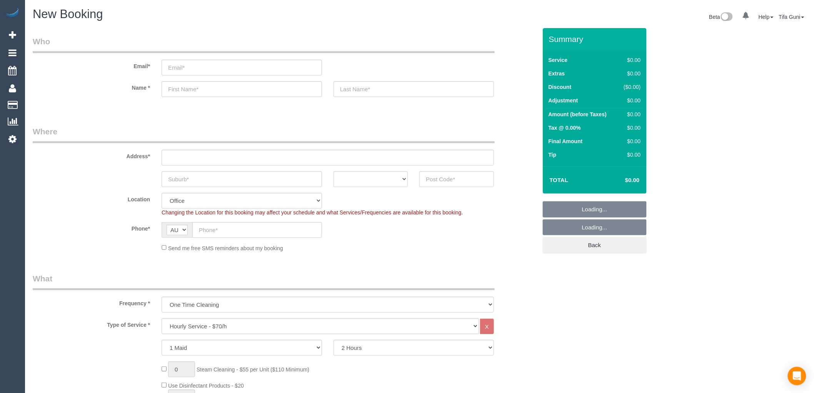
select select "object:1900"
select select "object:2064"
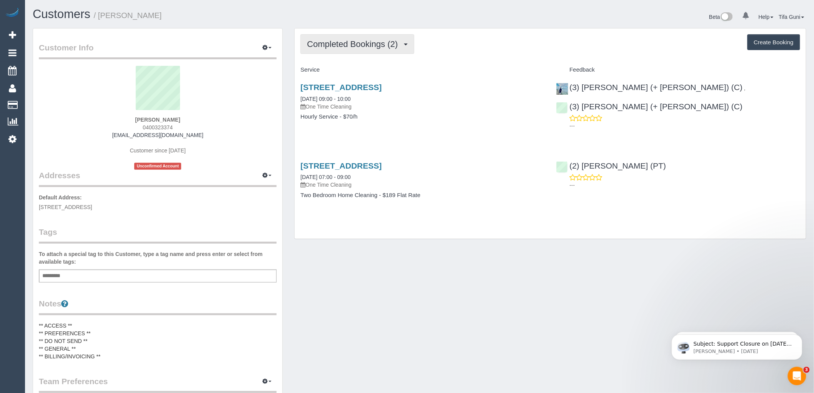
click at [360, 44] on span "Completed Bookings (2)" at bounding box center [354, 44] width 95 height 10
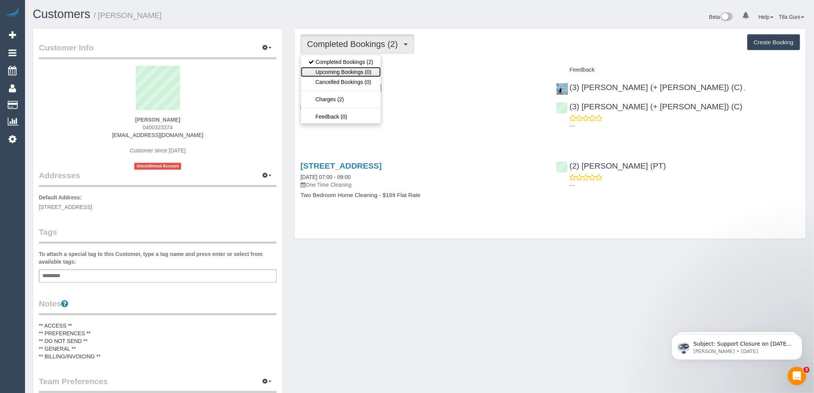
click at [353, 71] on link "Upcoming Bookings (0)" at bounding box center [341, 72] width 80 height 10
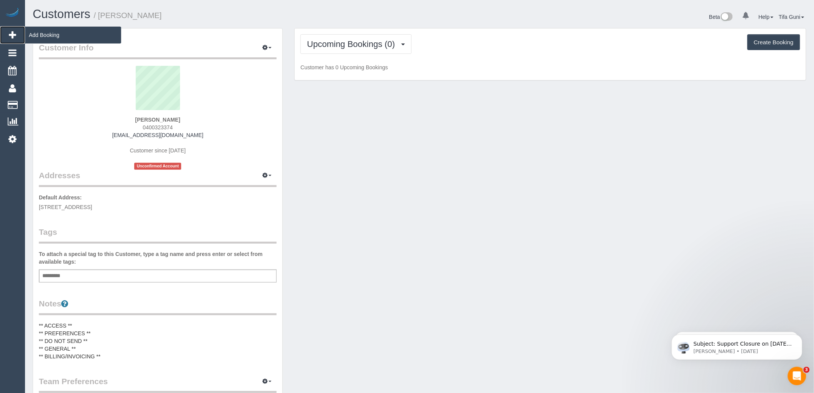
click at [47, 35] on span "Add Booking" at bounding box center [73, 35] width 96 height 18
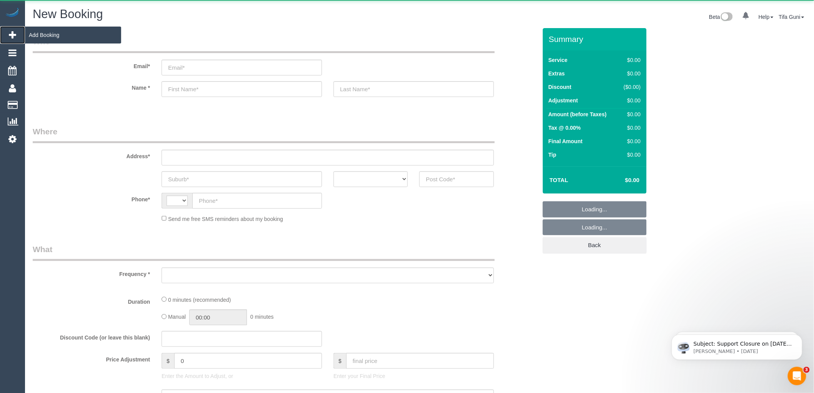
select select "string:AU"
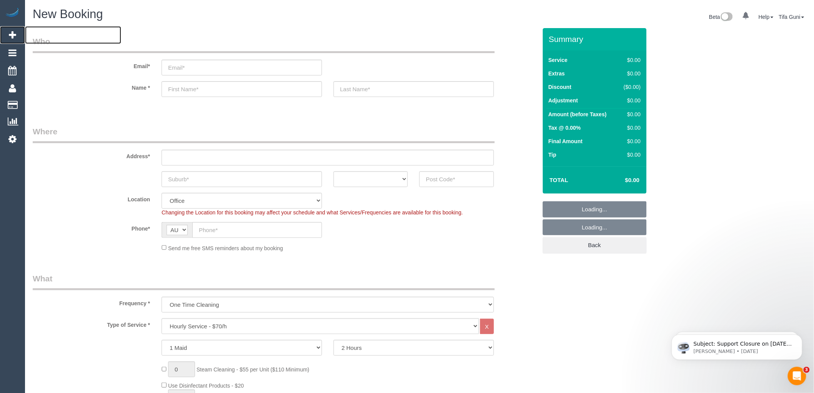
select select "object:2526"
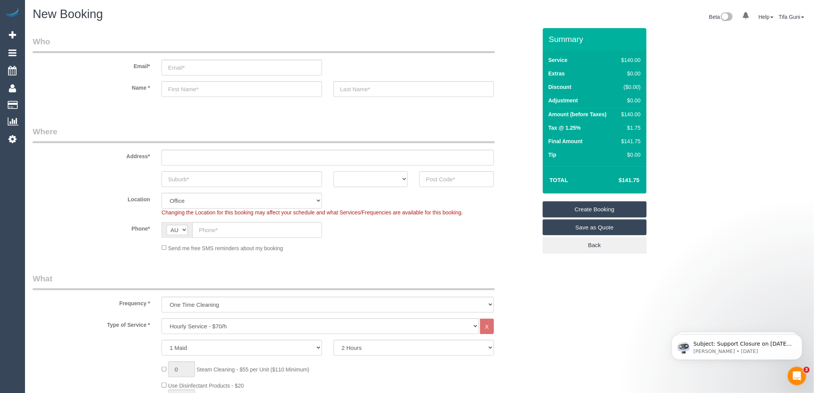
click at [371, 174] on select "ACT NSW NT QLD SA TAS VIC WA" at bounding box center [370, 179] width 74 height 16
select select "VIC"
click at [333, 171] on select "ACT NSW NT QLD SA TAS VIC WA" at bounding box center [370, 179] width 74 height 16
click at [190, 178] on input "text" at bounding box center [241, 179] width 160 height 16
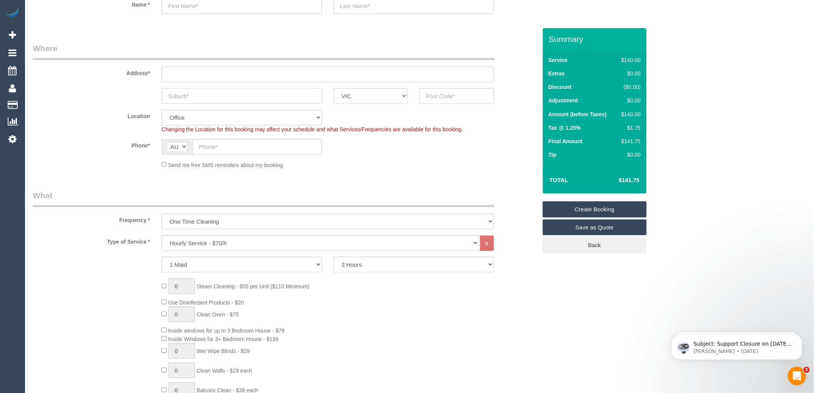
scroll to position [85, 0]
click at [216, 239] on select "Hourly Service - $70/h Hourly Service - $65/h Hourly Service - $60/h Hourly Ser…" at bounding box center [319, 241] width 317 height 16
click at [427, 292] on div "0 Steam Cleaning - $55 per Unit ($110 Minimum) Use Disinfectant Products - $20 …" at bounding box center [349, 389] width 386 height 227
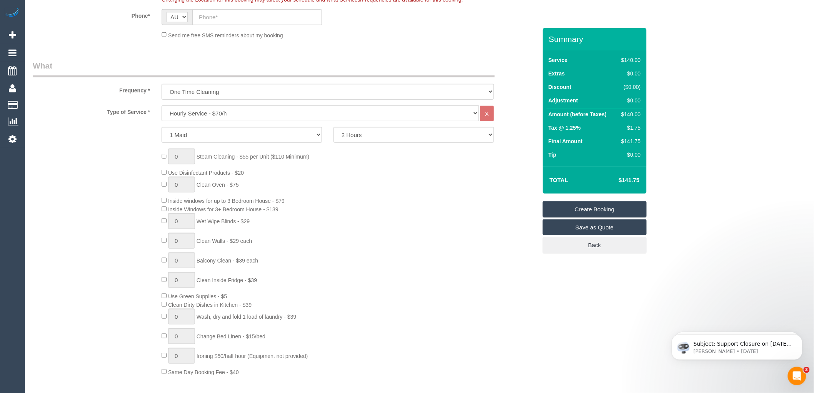
scroll to position [213, 0]
click at [208, 112] on select "Hourly Service - $70/h Hourly Service - $65/h Hourly Service - $60/h Hourly Ser…" at bounding box center [319, 113] width 317 height 16
select select "211"
click at [161, 105] on select "Hourly Service - $70/h Hourly Service - $65/h Hourly Service - $60/h Hourly Ser…" at bounding box center [319, 113] width 317 height 16
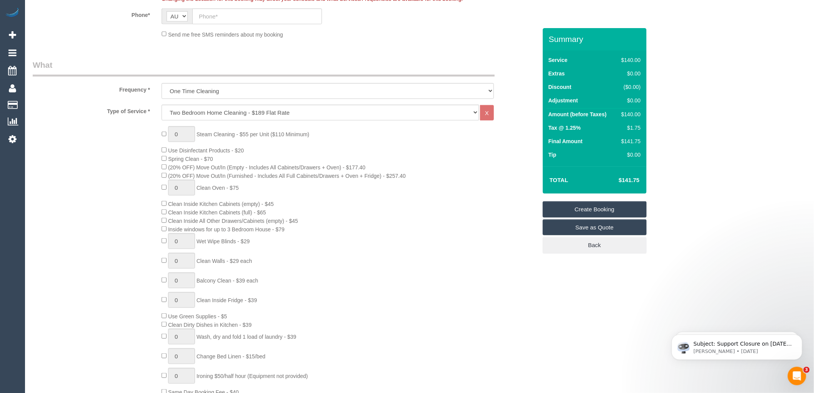
click at [380, 152] on div "0 Steam Cleaning - $55 per Unit ($110 Minimum) Use Disinfectant Products - $20 …" at bounding box center [349, 261] width 386 height 270
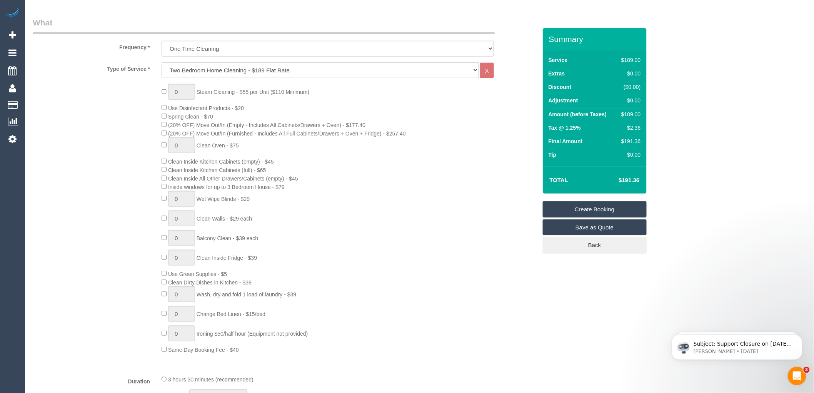
scroll to position [256, 0]
type input "1"
click at [185, 45] on select "One Time Cleaning Weekly - 10% Off - 10.00% (0% for the First Booking) Fortnigh…" at bounding box center [327, 48] width 332 height 16
click at [190, 72] on select "Hourly Service - $70/h Hourly Service - $65/h Hourly Service - $60/h Hourly Ser…" at bounding box center [319, 70] width 317 height 16
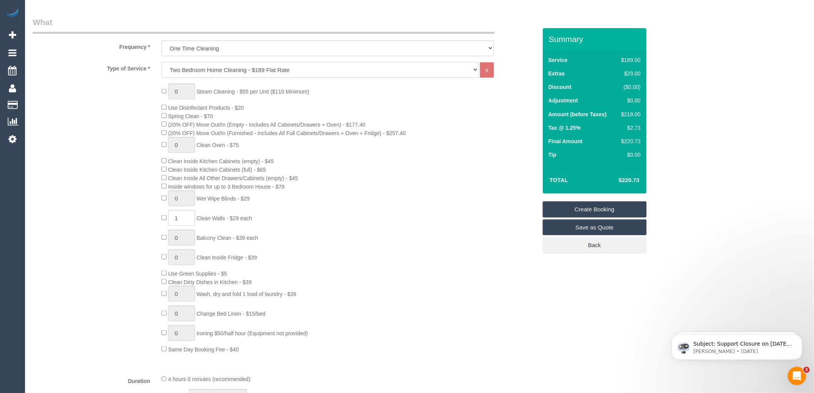
select select "209"
click at [161, 62] on select "Hourly Service - $70/h Hourly Service - $65/h Hourly Service - $60/h Hourly Ser…" at bounding box center [319, 70] width 317 height 16
select select "1"
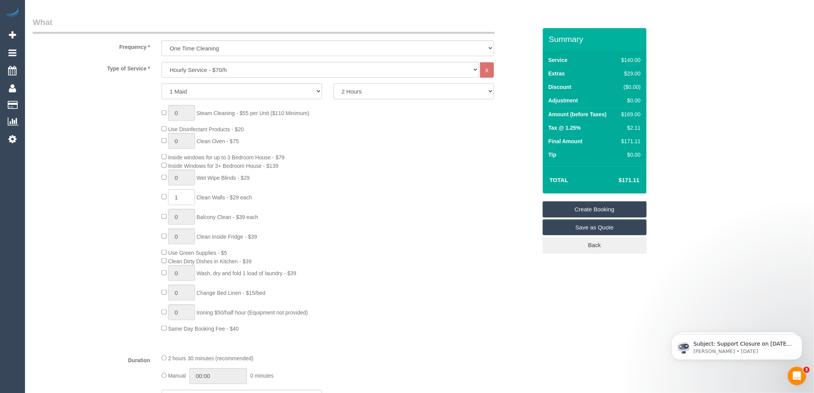
click at [367, 90] on select "2 Hours 2.5 Hours 3 Hours 3.5 Hours 4 Hours 4.5 Hours 5 Hours 5.5 Hours 6 Hours…" at bounding box center [413, 91] width 160 height 16
select select "150"
click at [333, 84] on select "2 Hours 2.5 Hours 3 Hours 3.5 Hours 4 Hours 4.5 Hours 5 Hours 5.5 Hours 6 Hours…" at bounding box center [413, 91] width 160 height 16
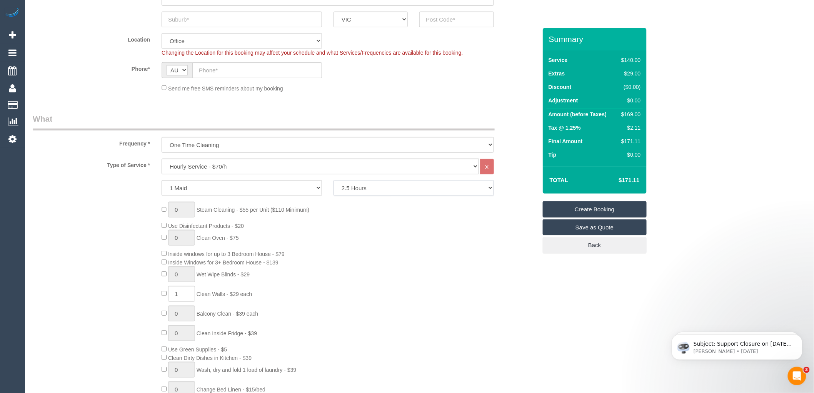
scroll to position [85, 0]
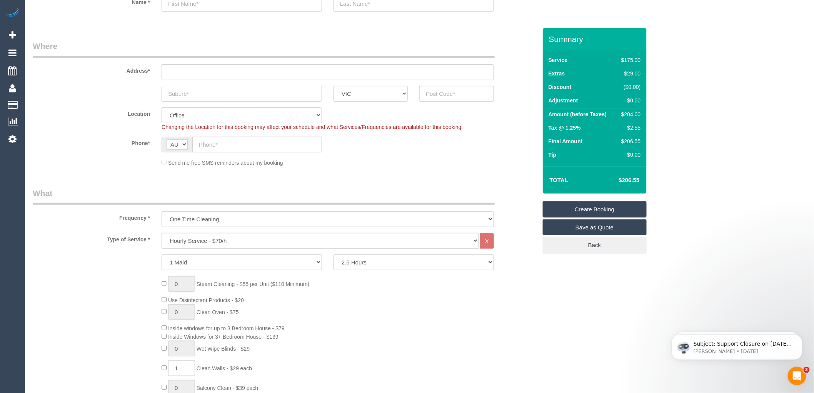
click at [224, 92] on input "text" at bounding box center [241, 94] width 160 height 16
type input "noth vfitsre"
click at [446, 94] on input "text" at bounding box center [456, 94] width 74 height 16
type input "3068"
click at [175, 71] on input "text" at bounding box center [327, 72] width 332 height 16
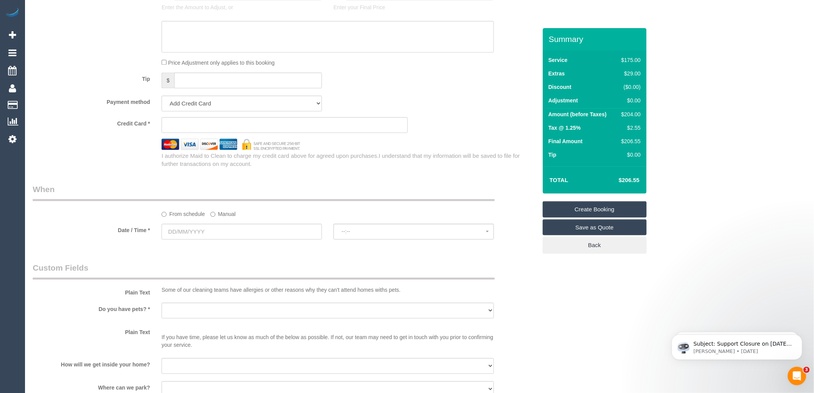
scroll to position [812, 0]
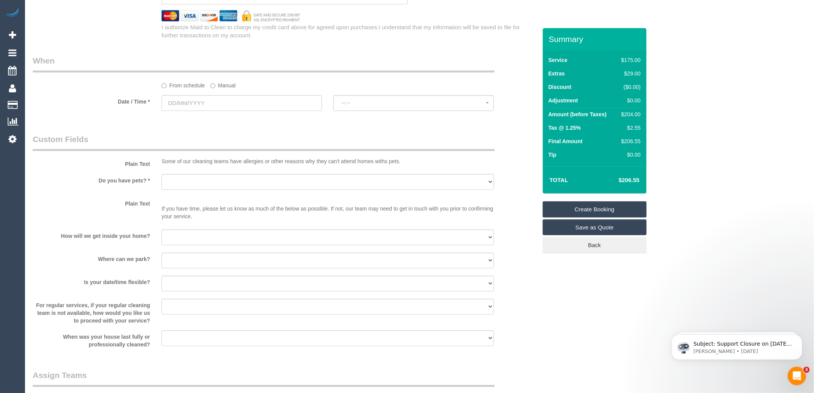
type input "-"
click at [204, 106] on input "text" at bounding box center [241, 103] width 160 height 16
select select "47"
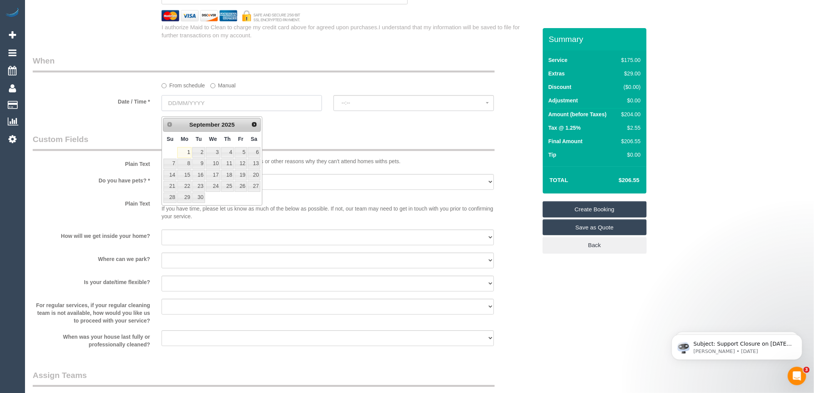
select select "object:2755"
click at [230, 154] on link "4" at bounding box center [227, 152] width 13 height 10
type input "[DATE]"
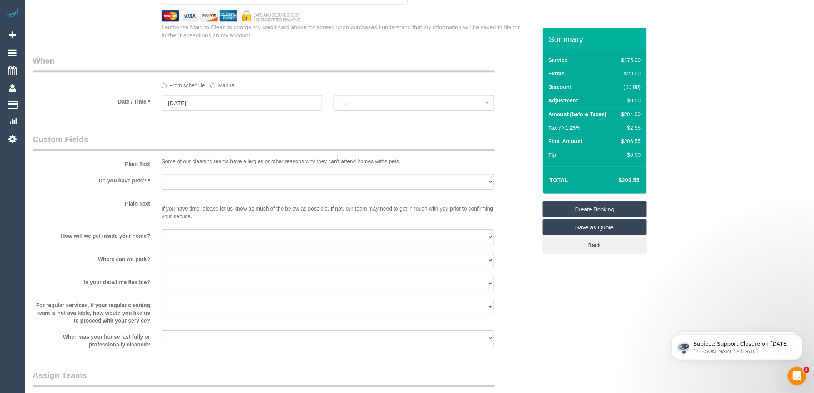
select select "spot1"
click at [372, 106] on span "07:00 - 08:00" at bounding box center [413, 103] width 144 height 6
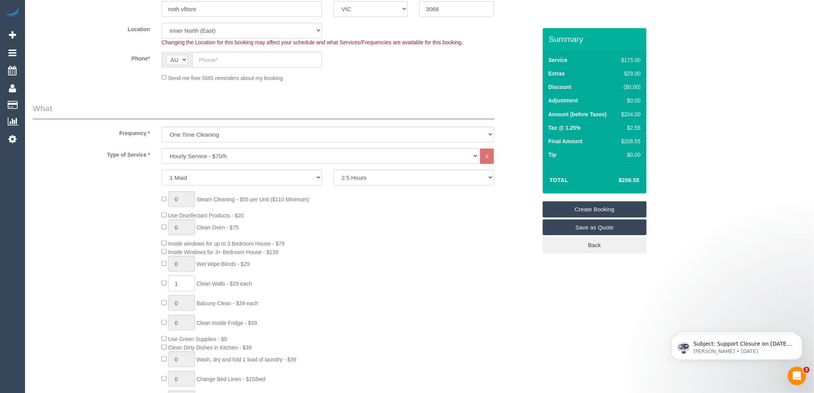
scroll to position [171, 0]
click at [367, 178] on select "2 Hours 2.5 Hours 3 Hours 3.5 Hours 4 Hours 4.5 Hours 5 Hours 5.5 Hours 6 Hours…" at bounding box center [413, 177] width 160 height 16
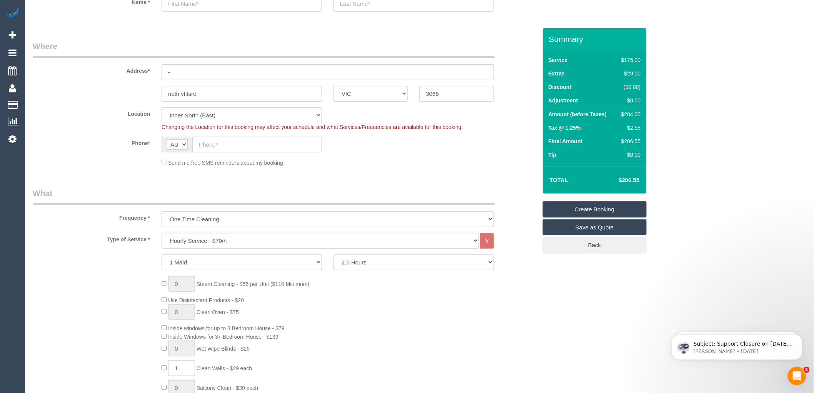
scroll to position [0, 0]
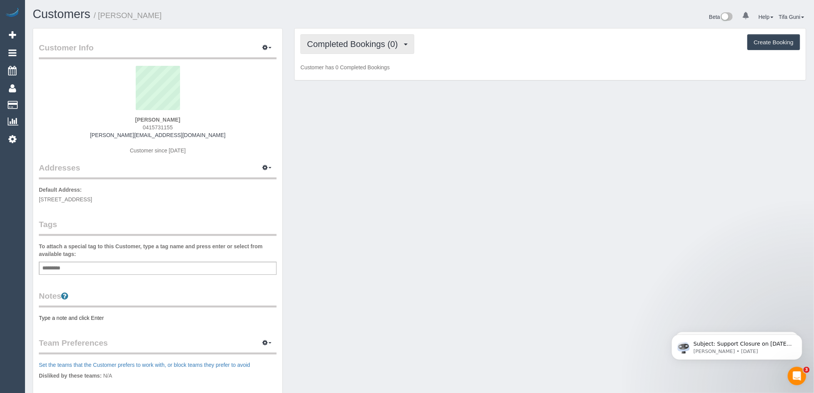
click at [387, 49] on button "Completed Bookings (0)" at bounding box center [357, 44] width 114 height 20
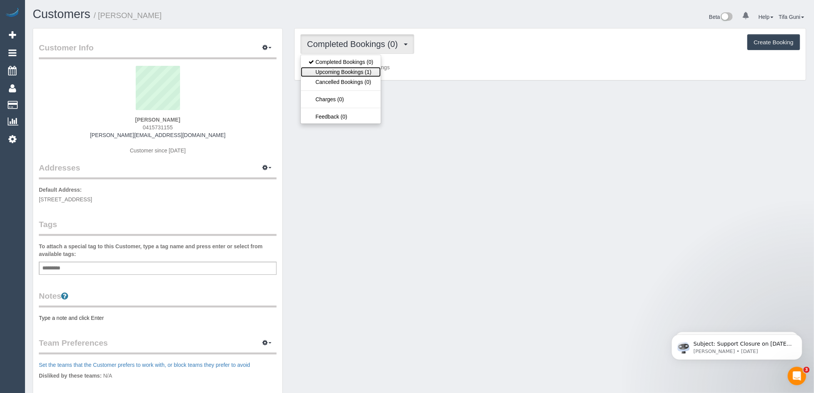
click at [368, 70] on link "Upcoming Bookings (1)" at bounding box center [341, 72] width 80 height 10
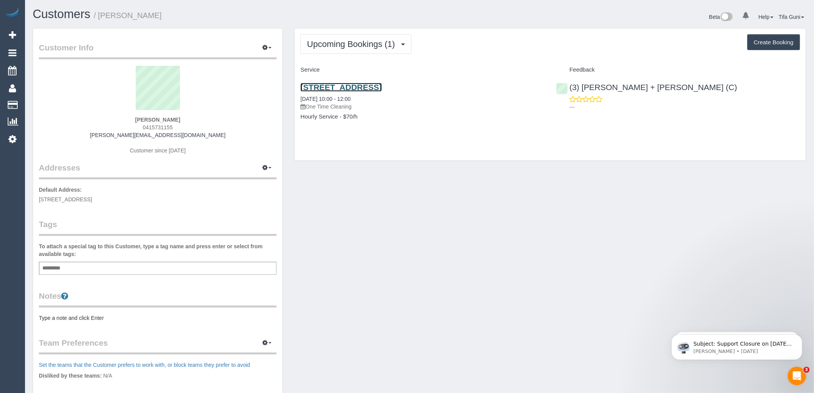
click at [379, 85] on link "13 Allara Ave, Maribyrnong, VIC 3032" at bounding box center [340, 87] width 81 height 9
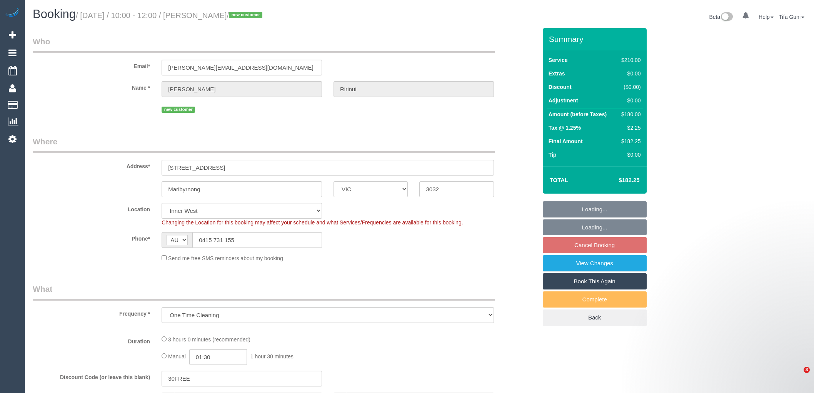
select select "VIC"
select select "object:1245"
select select "string:stripe-pm_1S2OtN2GScqysDRVzzDCLIt9"
select select "180"
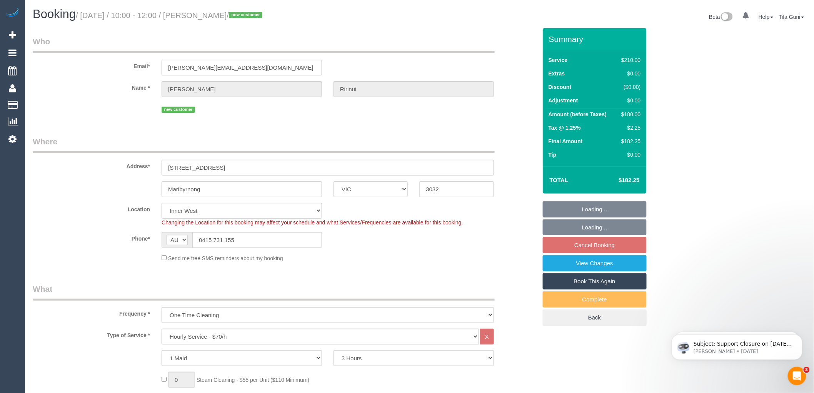
select select "spot1"
select select "number:29"
select select "number:14"
select select "number:19"
select select "number:22"
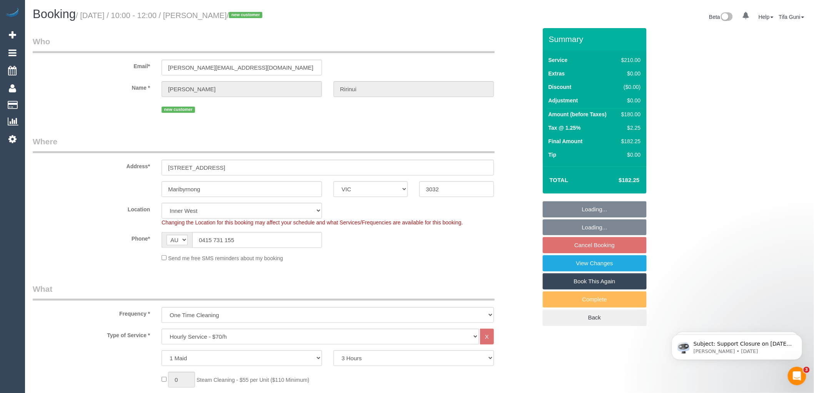
select select "number:13"
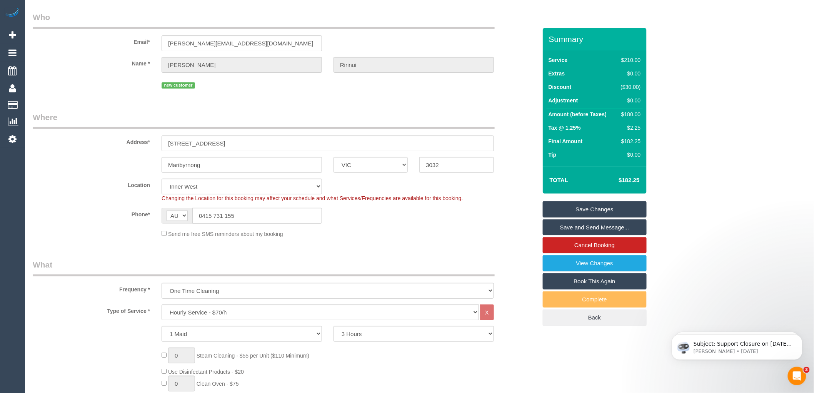
scroll to position [10, 0]
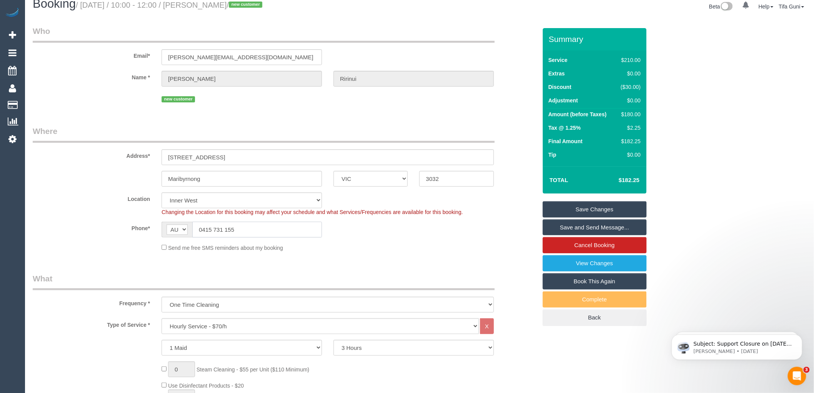
drag, startPoint x: 256, startPoint y: 233, endPoint x: 193, endPoint y: 236, distance: 63.1
click at [193, 236] on input "0415 731 155" at bounding box center [257, 229] width 130 height 16
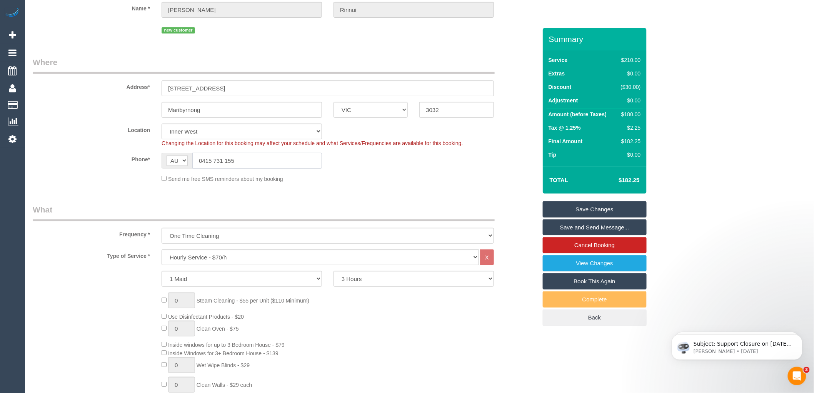
scroll to position [96, 0]
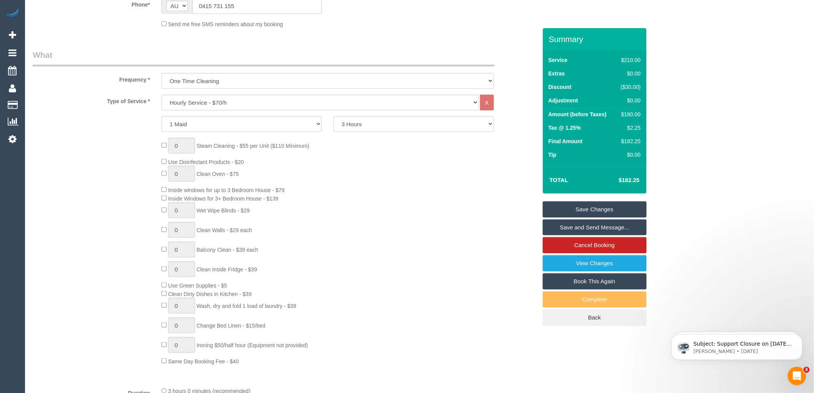
scroll to position [267, 0]
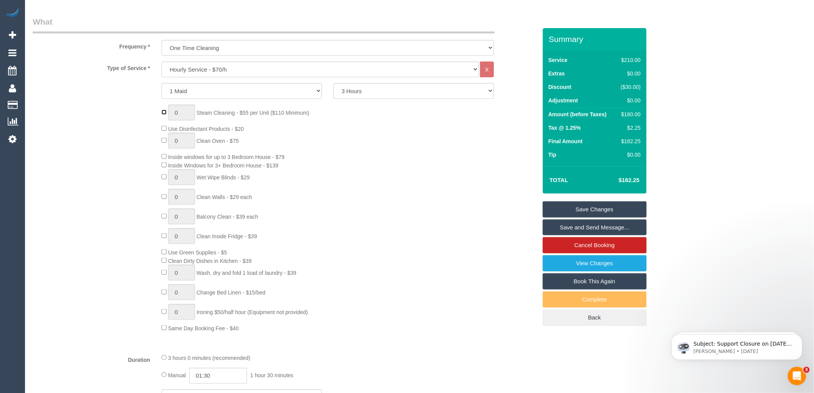
type input "1"
click at [181, 113] on input "1" at bounding box center [181, 113] width 27 height 16
type input "3"
click at [427, 172] on div "3 Steam Cleaning - $55 per Unit ($110 Minimum) Use Disinfectant Products - $20 …" at bounding box center [349, 218] width 386 height 227
click at [427, 170] on div "3 Steam Cleaning - $55 per Unit ($110 Minimum) Use Disinfectant Products - $20 …" at bounding box center [349, 218] width 386 height 227
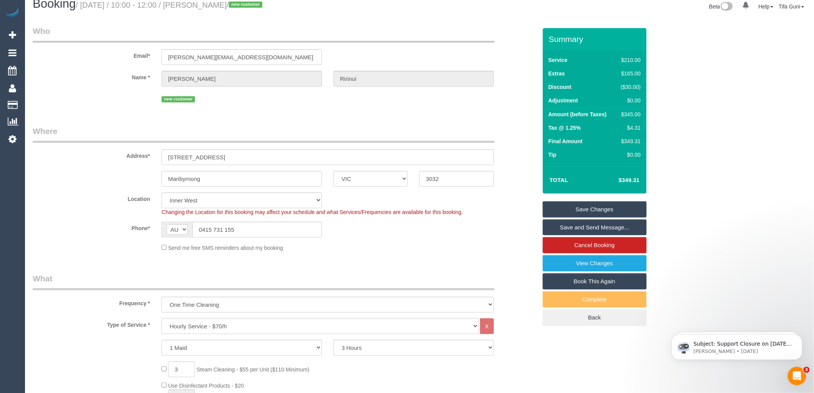
scroll to position [0, 0]
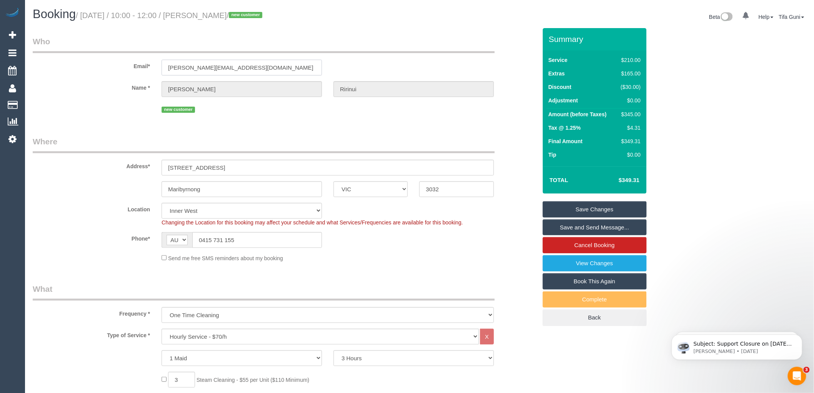
drag, startPoint x: 260, startPoint y: 67, endPoint x: 111, endPoint y: 66, distance: 149.2
click at [111, 66] on div "Email* [PERSON_NAME][EMAIL_ADDRESS][DOMAIN_NAME]" at bounding box center [285, 56] width 516 height 40
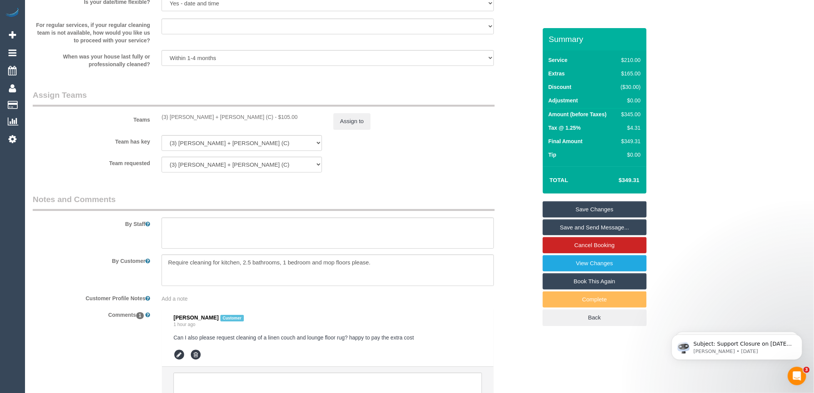
scroll to position [1068, 0]
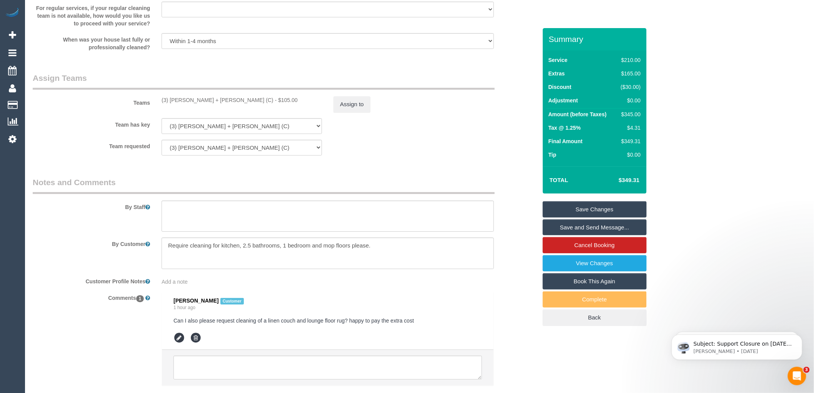
click at [603, 208] on link "Save Changes" at bounding box center [595, 209] width 104 height 16
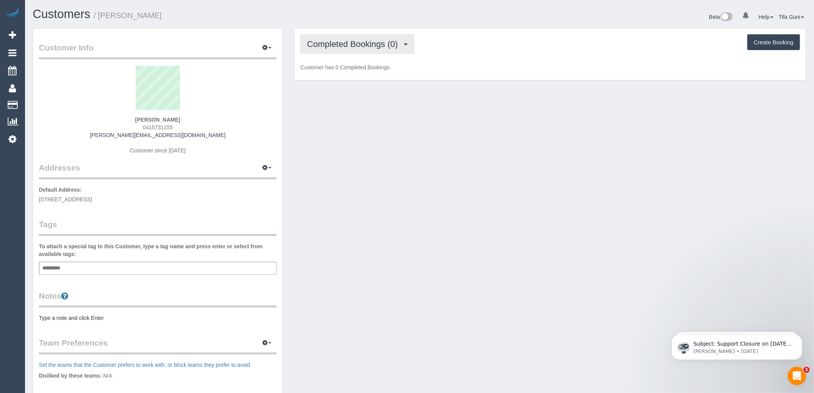
click at [375, 48] on span "Completed Bookings (0)" at bounding box center [354, 44] width 95 height 10
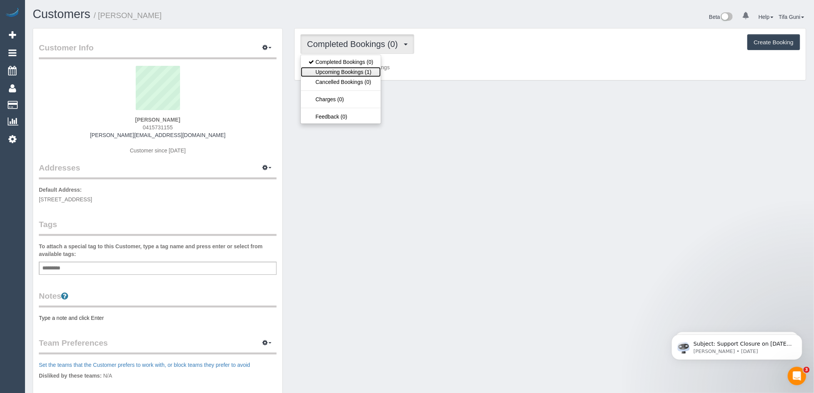
click at [352, 72] on link "Upcoming Bookings (1)" at bounding box center [341, 72] width 80 height 10
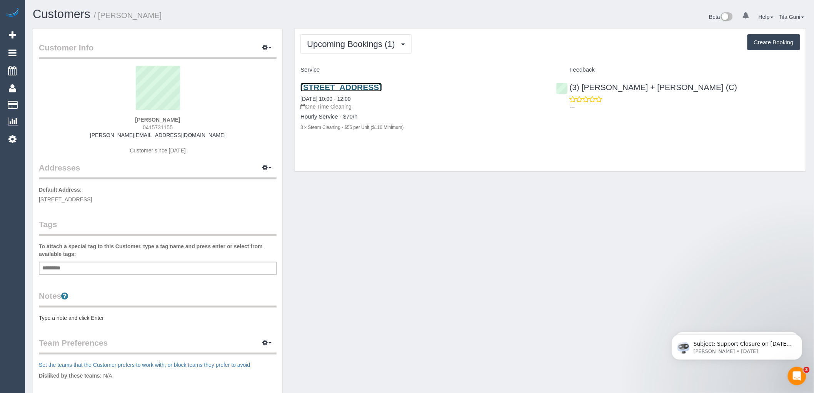
click at [352, 89] on link "[STREET_ADDRESS]" at bounding box center [340, 87] width 81 height 9
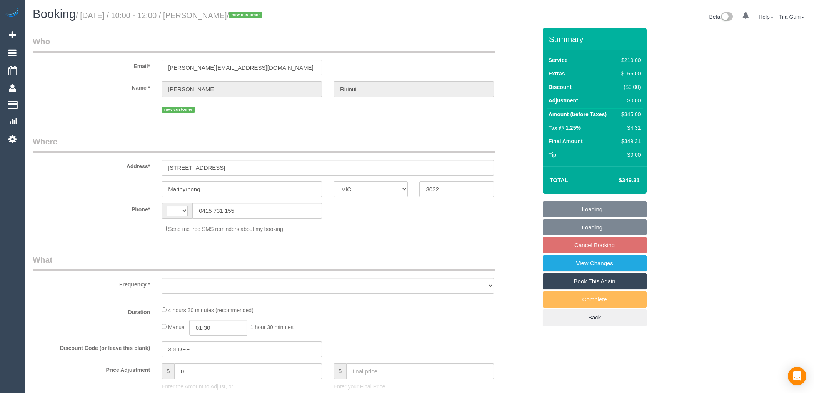
select select "VIC"
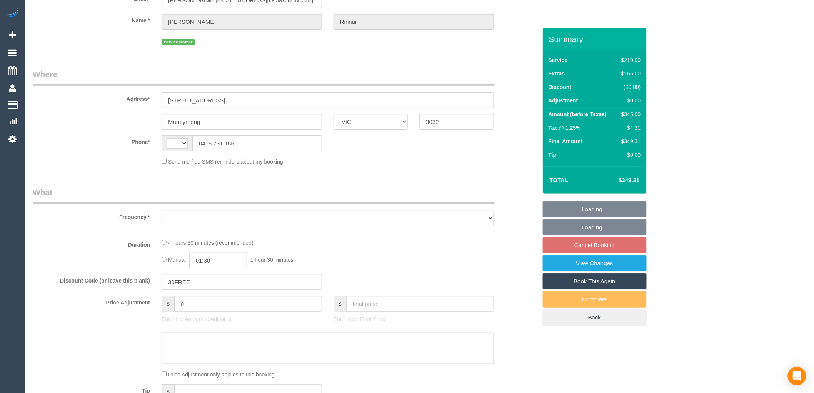
select select "string:AU"
select select "object:560"
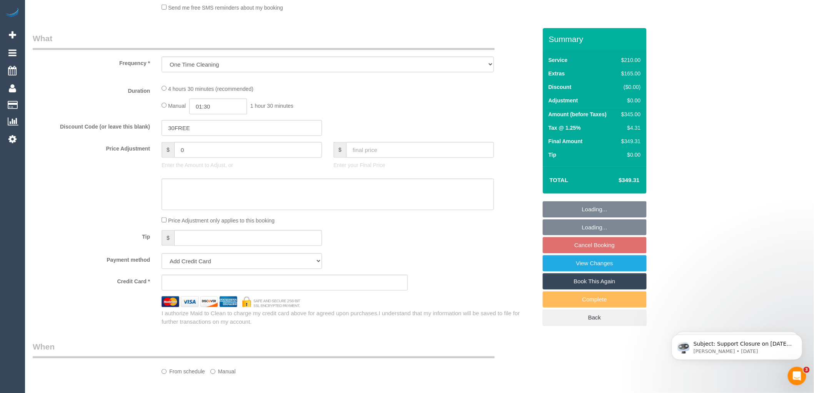
scroll to position [286, 0]
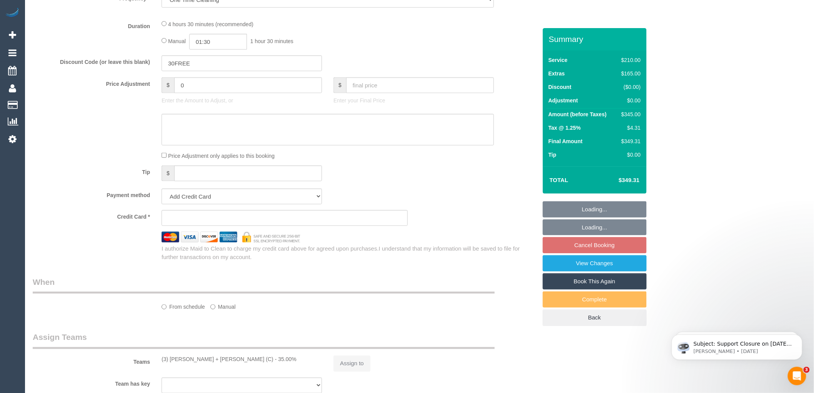
select select "string:stripe-pm_1S2OtN2GScqysDRVzzDCLIt9"
select select "number:29"
select select "number:14"
select select "number:19"
select select "number:22"
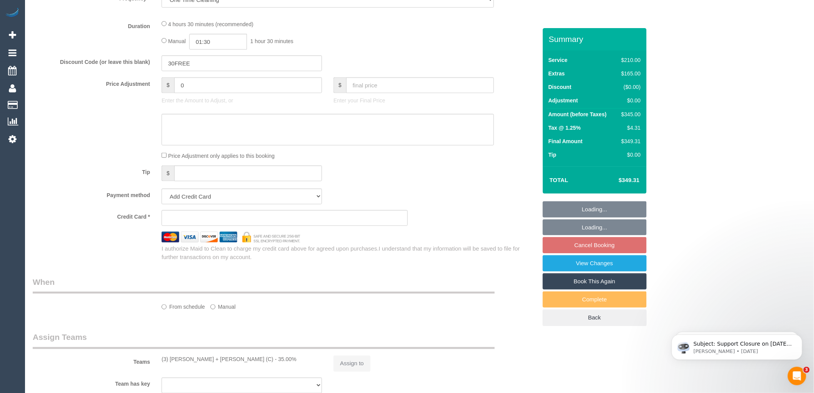
select select "number:13"
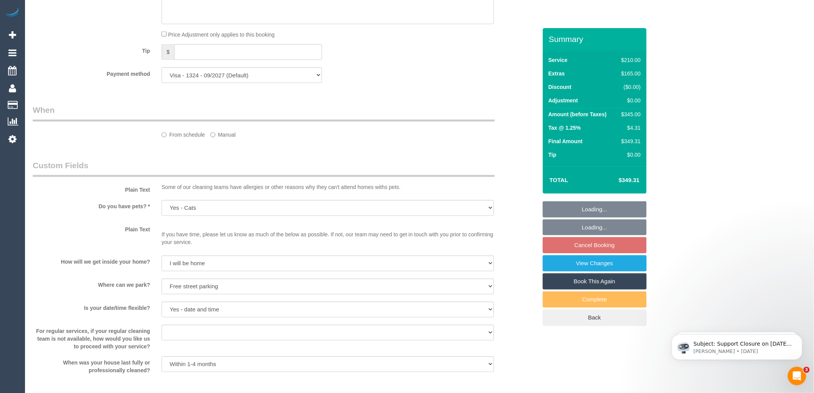
select select "object:713"
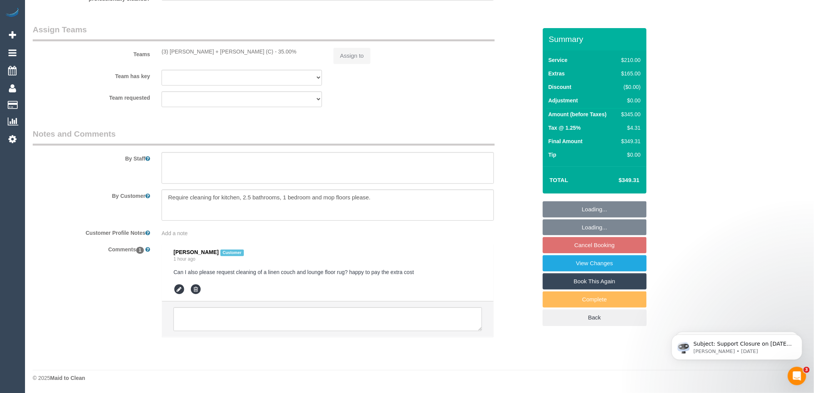
select select "180"
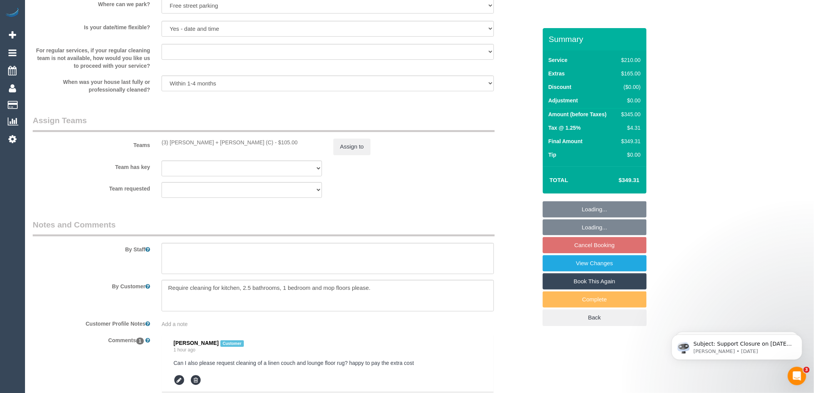
select select "spot1"
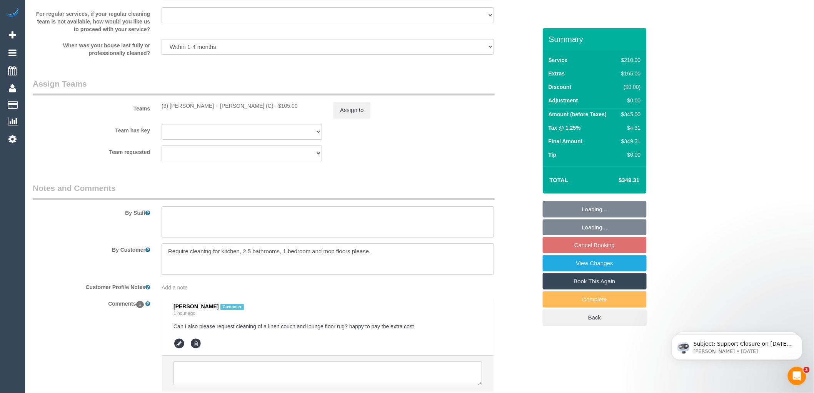
scroll to position [1121, 0]
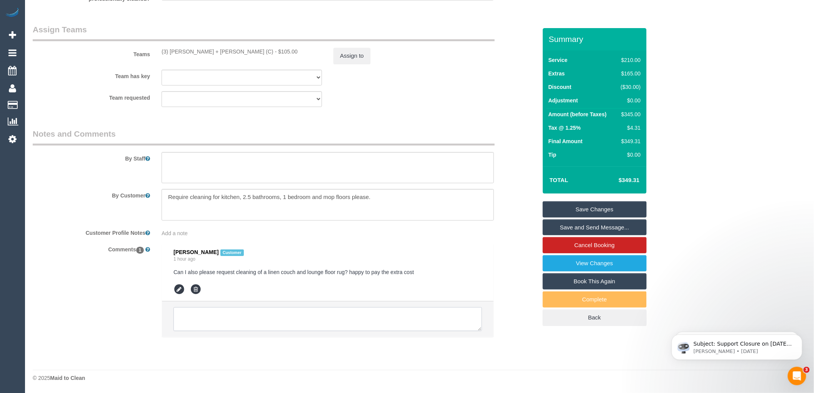
click at [217, 315] on textarea at bounding box center [327, 319] width 308 height 24
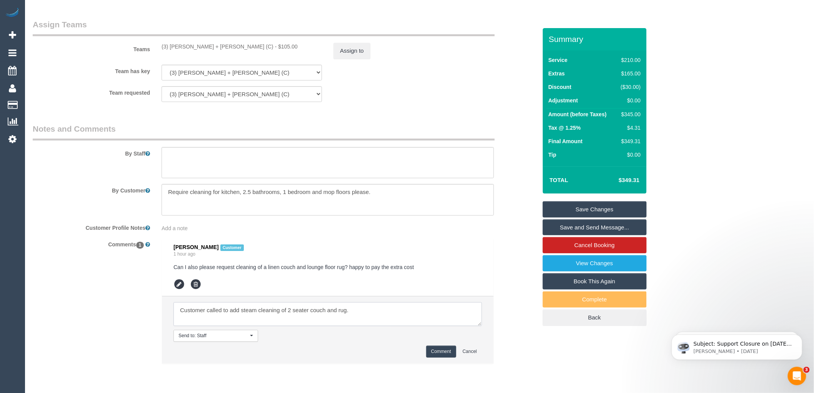
type textarea "Customer called to add steam cleaning of 2 seater couch and rug."
click at [437, 356] on button "Comment" at bounding box center [441, 351] width 30 height 12
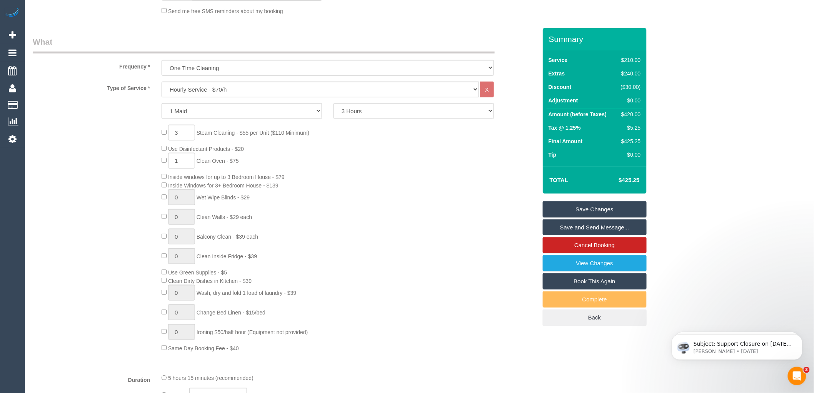
scroll to position [256, 0]
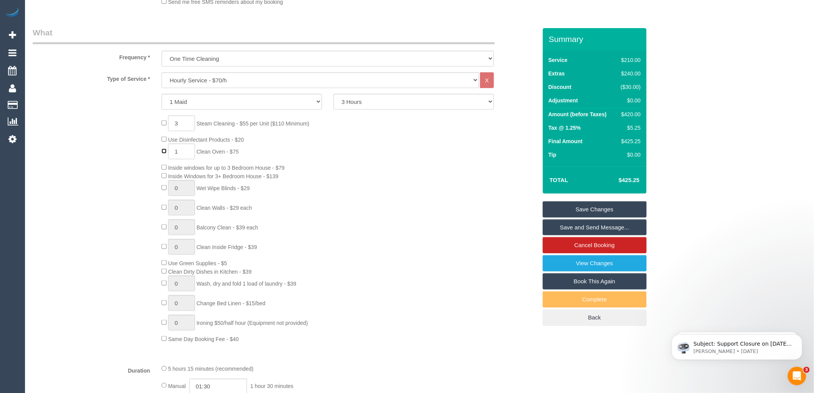
type input "0"
click at [412, 175] on div "3 Steam Cleaning - $55 per Unit ($110 Minimum) Use Disinfectant Products - $20 …" at bounding box center [349, 228] width 386 height 227
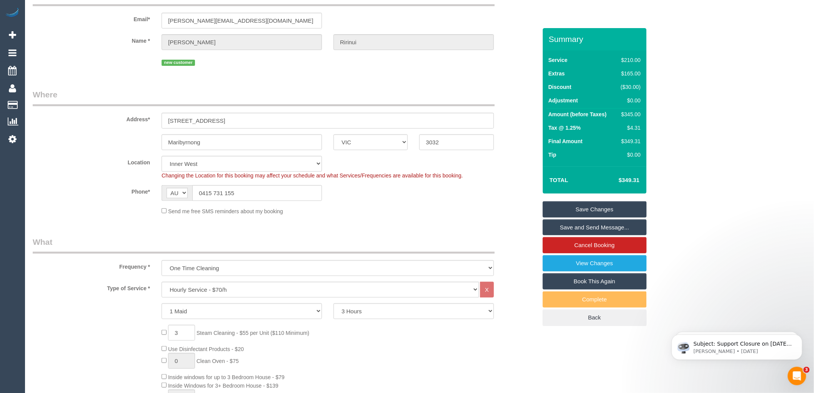
scroll to position [0, 0]
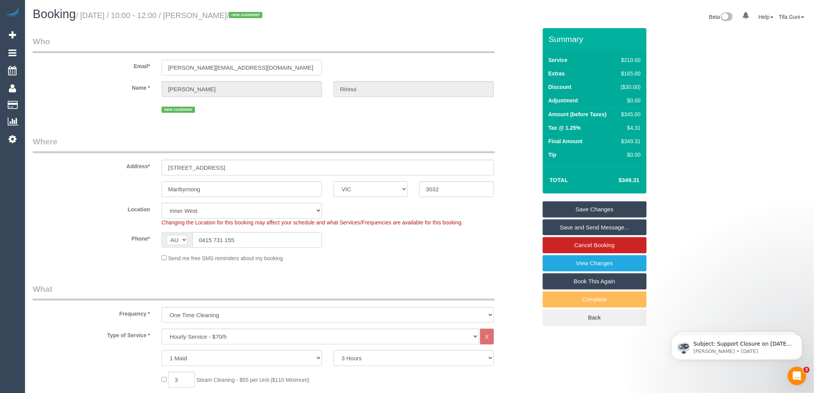
drag, startPoint x: 260, startPoint y: 67, endPoint x: 146, endPoint y: 66, distance: 113.8
click at [146, 66] on div "Email* mariah.ririnui@rocketmail.com" at bounding box center [285, 56] width 516 height 40
click at [595, 209] on link "Save Changes" at bounding box center [595, 209] width 104 height 16
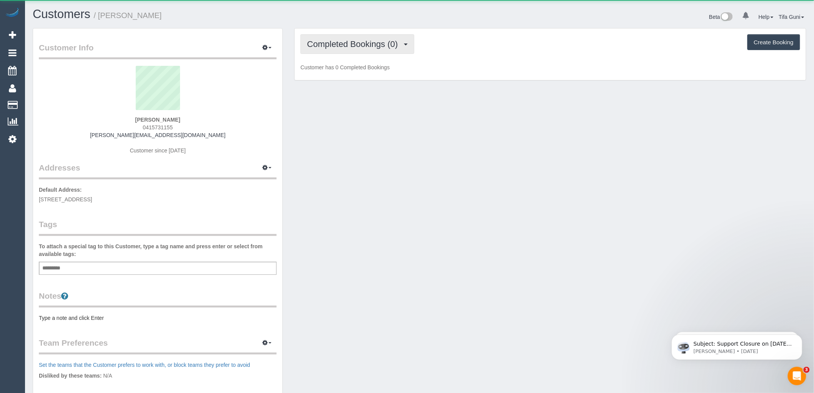
click at [358, 40] on span "Completed Bookings (0)" at bounding box center [354, 44] width 95 height 10
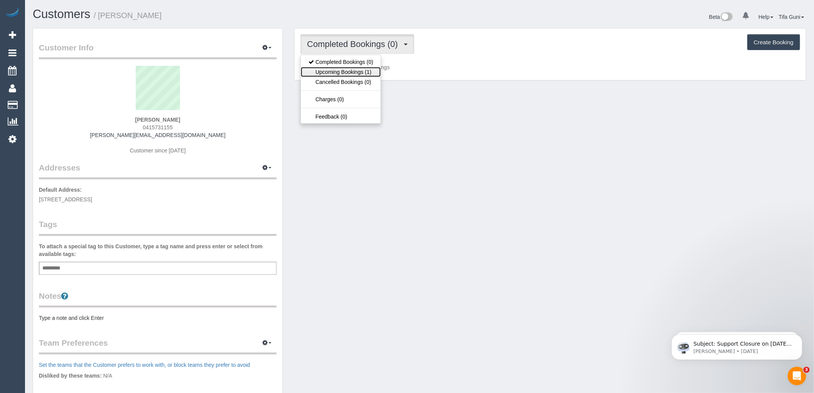
click at [354, 71] on link "Upcoming Bookings (1)" at bounding box center [341, 72] width 80 height 10
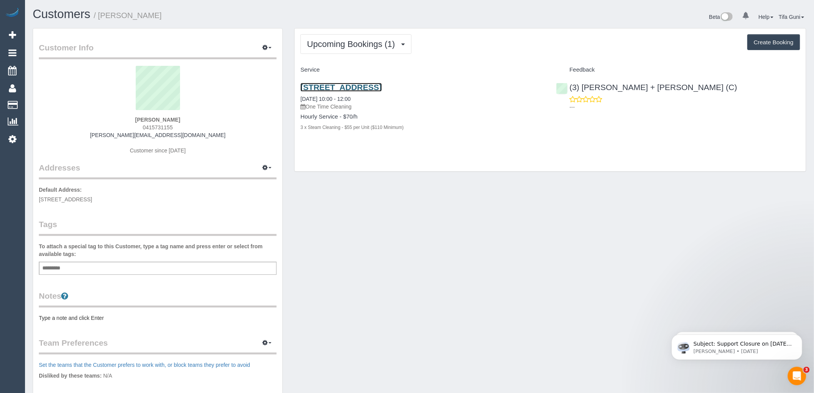
click at [381, 92] on link "[STREET_ADDRESS]" at bounding box center [340, 87] width 81 height 9
click at [380, 86] on link "[STREET_ADDRESS]" at bounding box center [340, 87] width 81 height 9
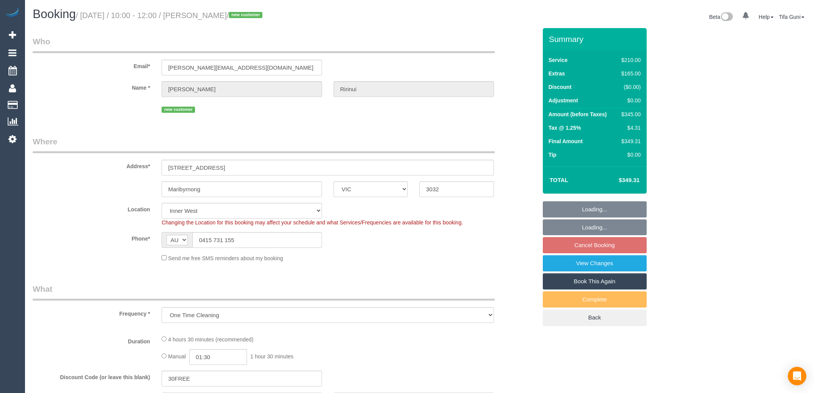
select select "VIC"
select select "string:stripe-pm_1S2OtN2GScqysDRVzzDCLIt9"
select select "180"
select select "number:29"
select select "number:14"
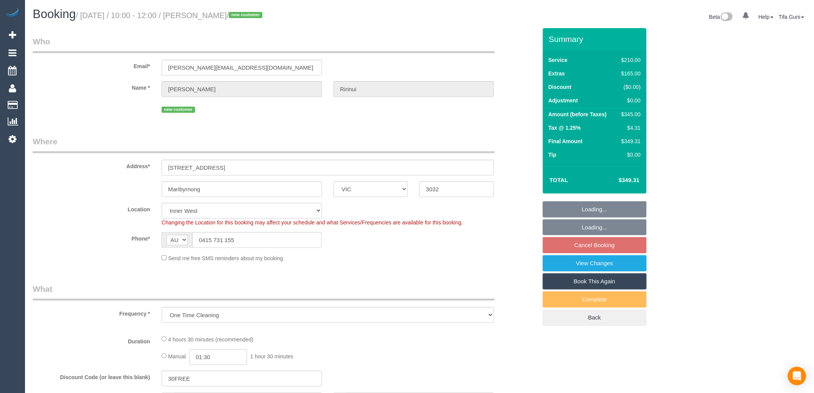
select select "number:19"
select select "number:22"
select select "number:13"
select select "object:895"
select select "spot1"
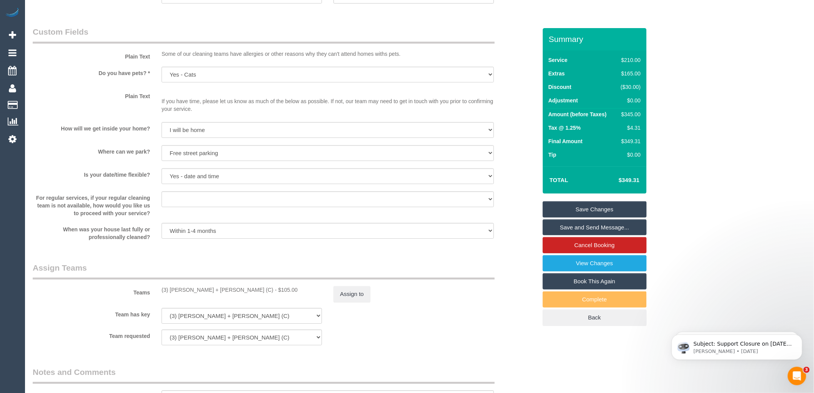
scroll to position [709, 0]
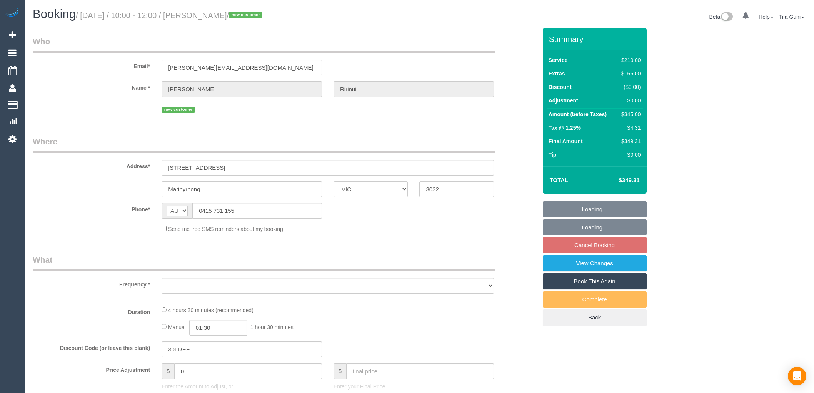
select select "VIC"
select select "object:580"
select select "string:stripe-pm_1S2OtN2GScqysDRVzzDCLIt9"
select select "number:29"
select select "number:14"
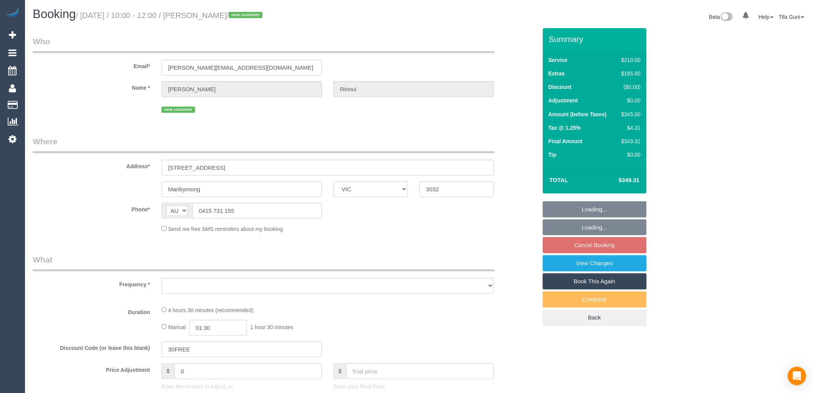
select select "number:19"
select select "number:22"
select select "number:13"
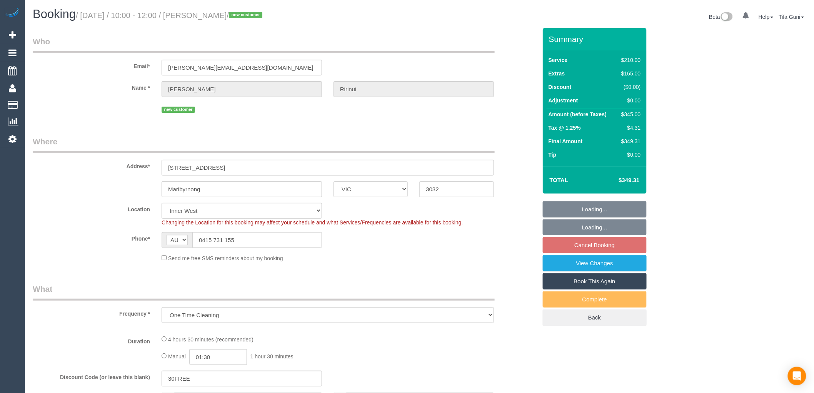
select select "object:731"
select select "180"
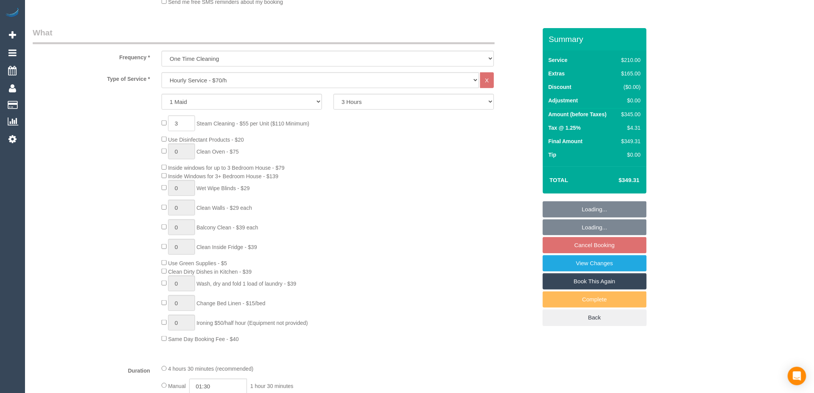
select select "spot1"
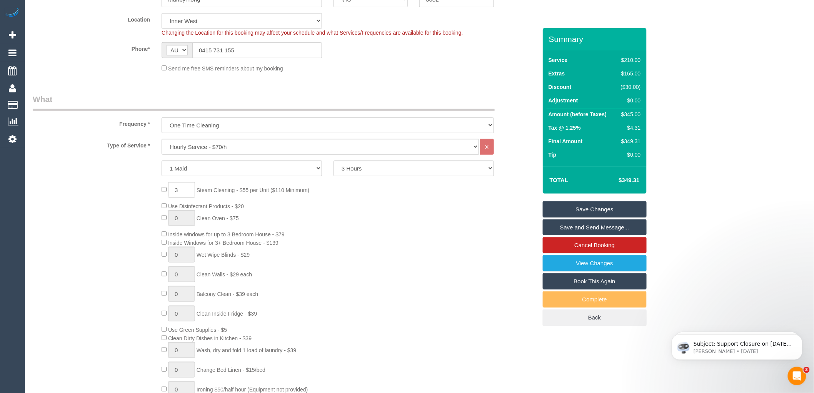
scroll to position [256, 0]
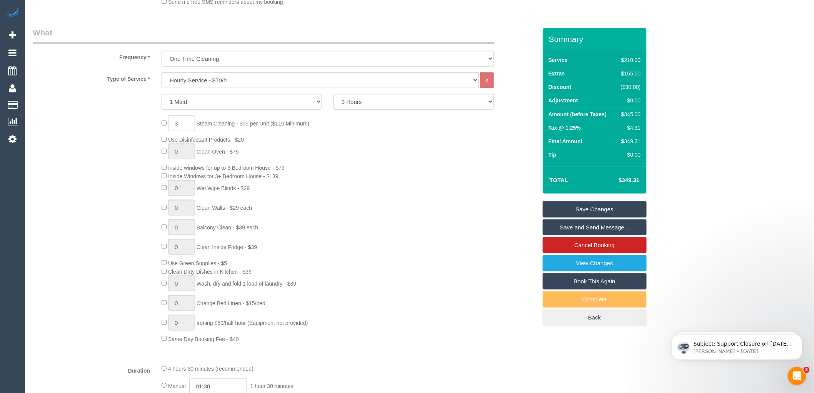
click at [450, 163] on div "3 Steam Cleaning - $55 per Unit ($110 Minimum) Use Disinfectant Products - $20 …" at bounding box center [349, 228] width 386 height 227
drag, startPoint x: 624, startPoint y: 177, endPoint x: 617, endPoint y: 177, distance: 7.3
click at [617, 177] on td "$349.31" at bounding box center [617, 179] width 50 height 19
copy h4 "$349.31"
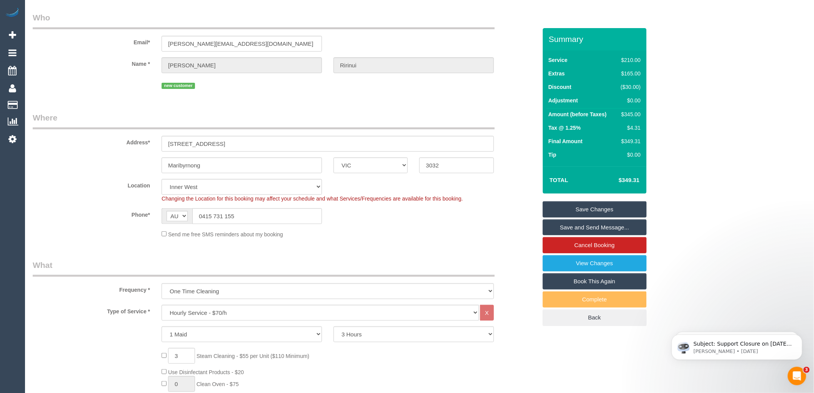
scroll to position [43, 0]
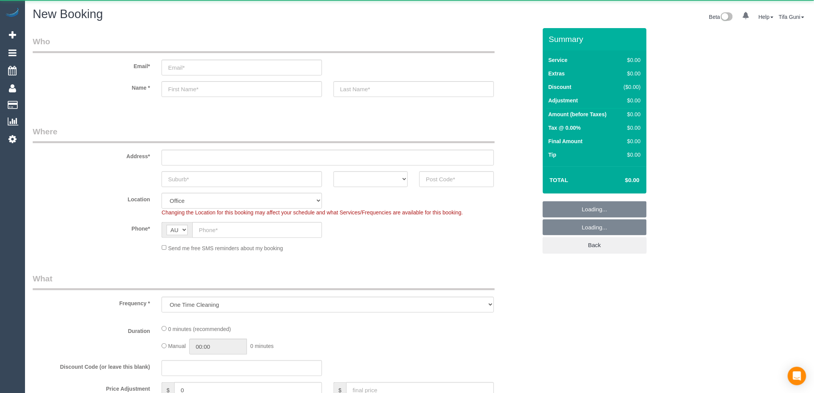
select select "object:813"
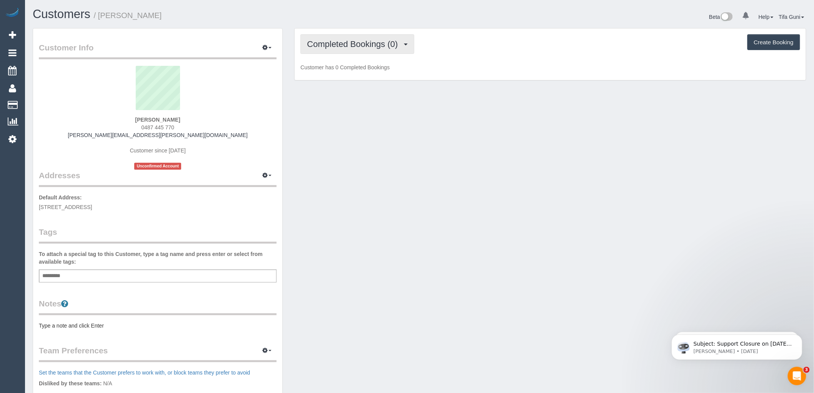
click at [354, 44] on span "Completed Bookings (0)" at bounding box center [354, 44] width 95 height 10
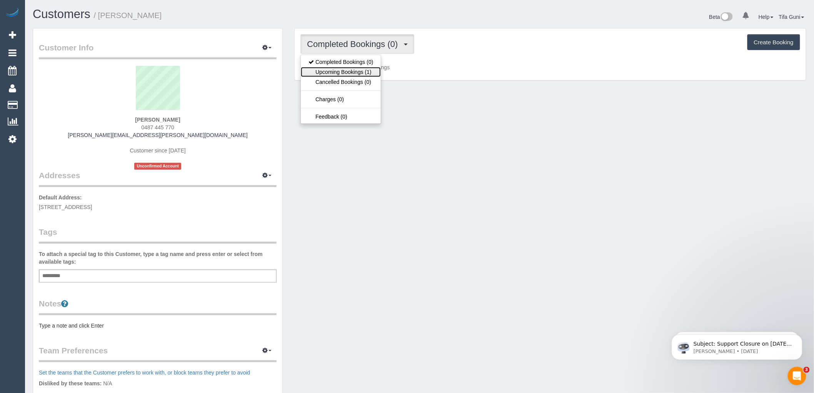
click at [346, 71] on link "Upcoming Bookings (1)" at bounding box center [341, 72] width 80 height 10
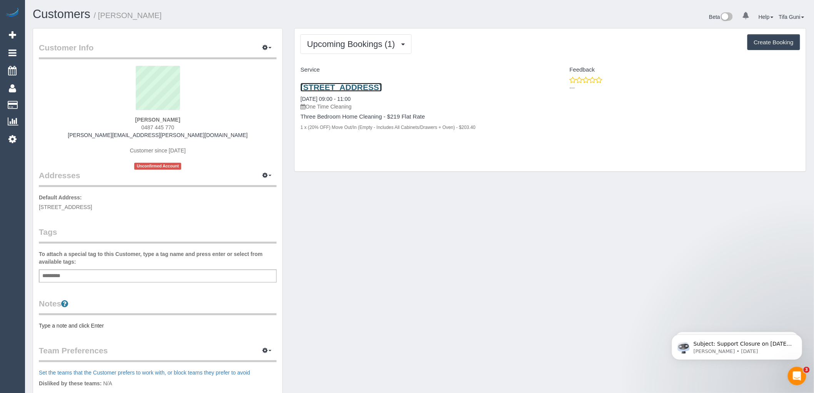
click at [360, 87] on link "16 Queens Town Road, Boronia, VIC 3135" at bounding box center [340, 87] width 81 height 9
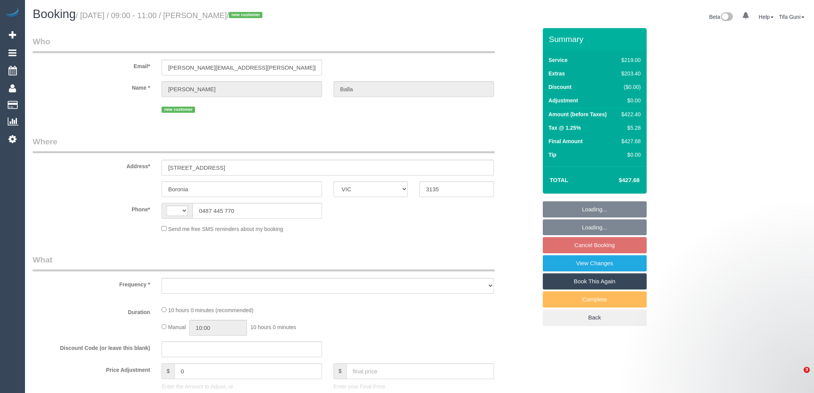
select select "VIC"
select select "string:stripe-pm_1S2R7S2GScqysDRVJTRHVHnw"
select select "number:28"
select select "number:17"
select select "number:19"
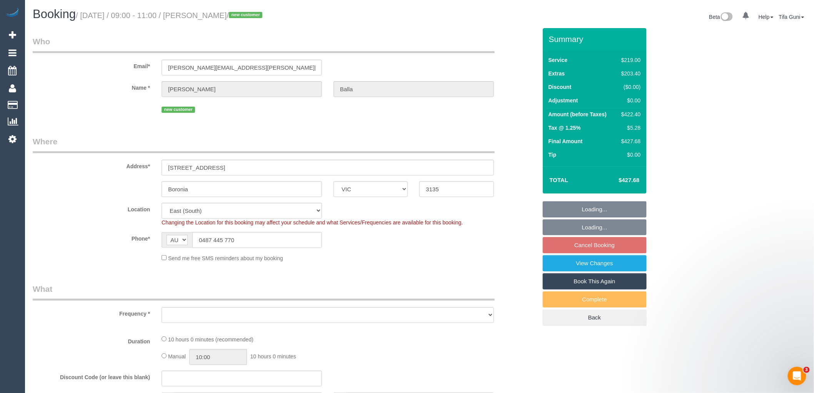
select select "string:AU"
select select "object:780"
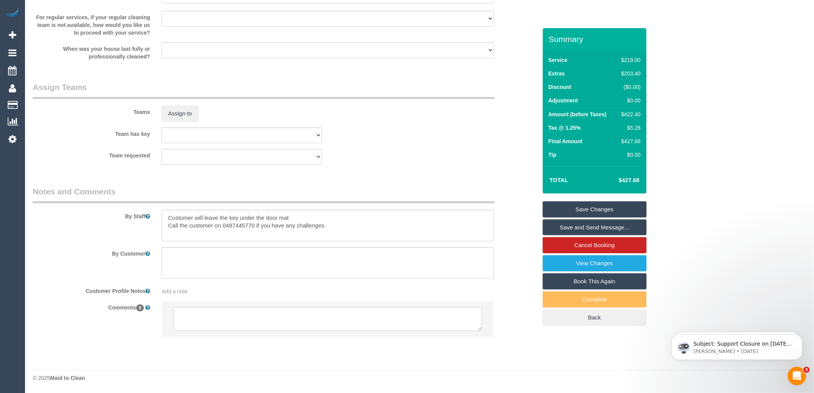
scroll to position [1130, 0]
click at [217, 311] on textarea at bounding box center [327, 319] width 308 height 24
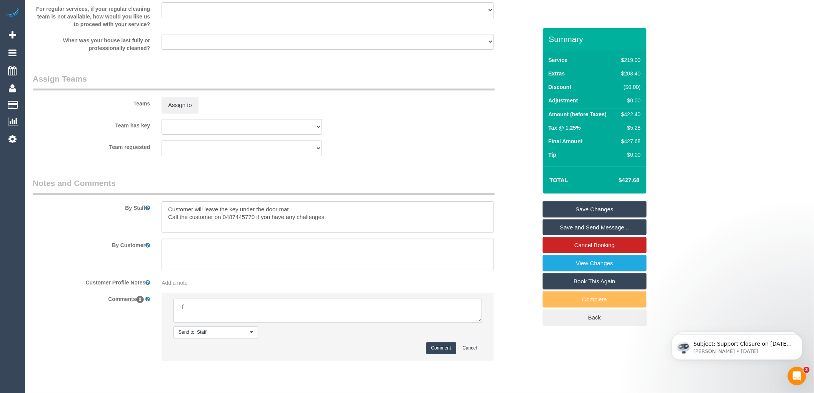
type textarea "-"
paste textarea "Flexibility dates: Flexibility times: Notes: knows we need to review Contact vi…"
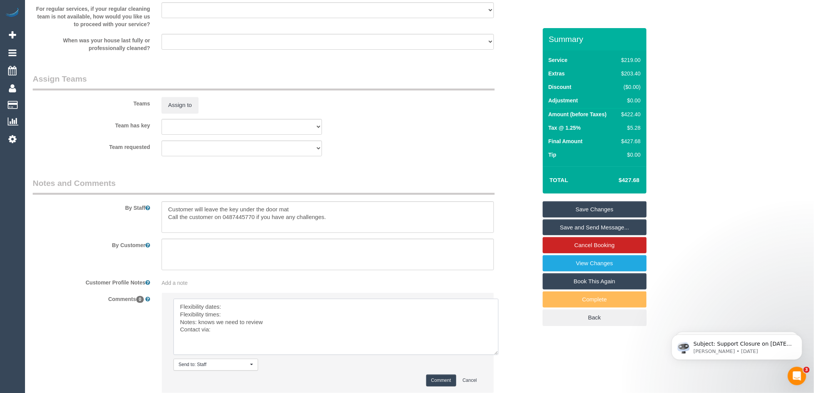
drag, startPoint x: 479, startPoint y: 327, endPoint x: 497, endPoint y: 361, distance: 38.0
click at [497, 355] on textarea at bounding box center [335, 326] width 325 height 56
click at [231, 316] on textarea at bounding box center [336, 327] width 326 height 58
type textarea "Flexibility dates: Wednesday Flexibility times: Notes: knows we need to review …"
drag, startPoint x: 286, startPoint y: 343, endPoint x: 160, endPoint y: 295, distance: 134.6
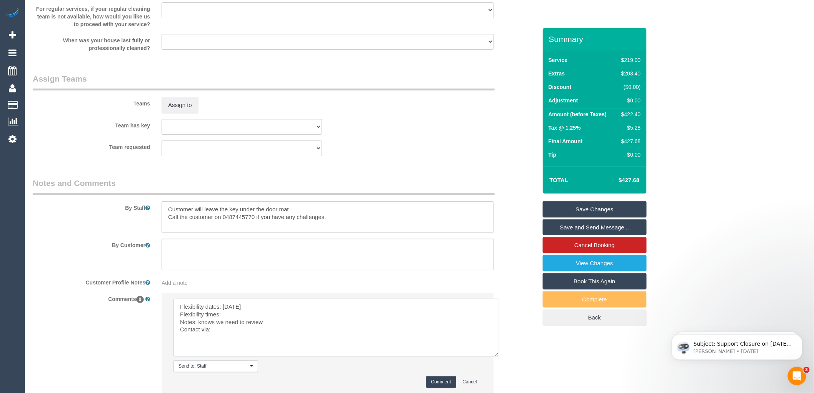
click at [160, 295] on sui-booking-comments "By Staff By Customer Customer Profile Notes Add a note Comments 0 Send to: Staf…" at bounding box center [285, 289] width 504 height 224
type textarea "-"
paste textarea "Flexibility dates: Flexibility times: Notes: Contact via:"
click at [240, 316] on textarea at bounding box center [336, 327] width 326 height 58
click at [233, 326] on textarea at bounding box center [336, 327] width 326 height 58
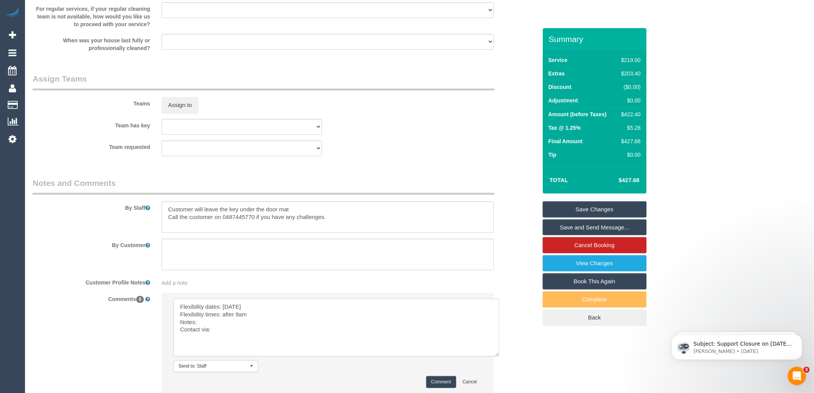
click at [206, 332] on textarea at bounding box center [336, 327] width 326 height 58
click at [218, 337] on textarea at bounding box center [336, 327] width 326 height 58
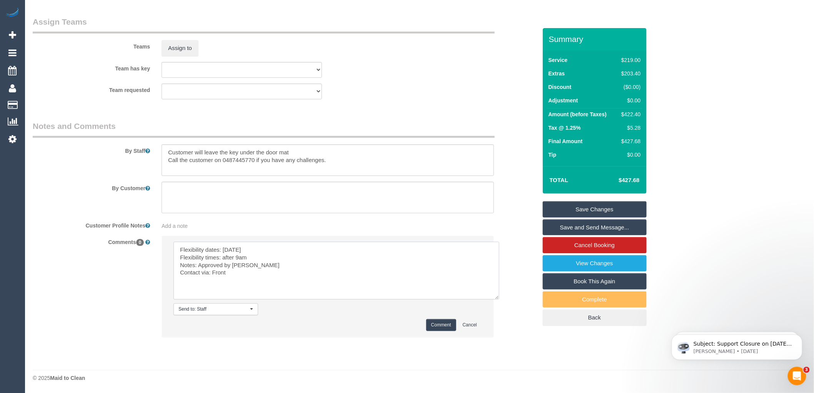
scroll to position [1195, 0]
type textarea "Flexibility dates: Wednesday Flexibility times: after 9am Notes: Approved by La…"
click at [439, 323] on button "Comment" at bounding box center [441, 325] width 30 height 12
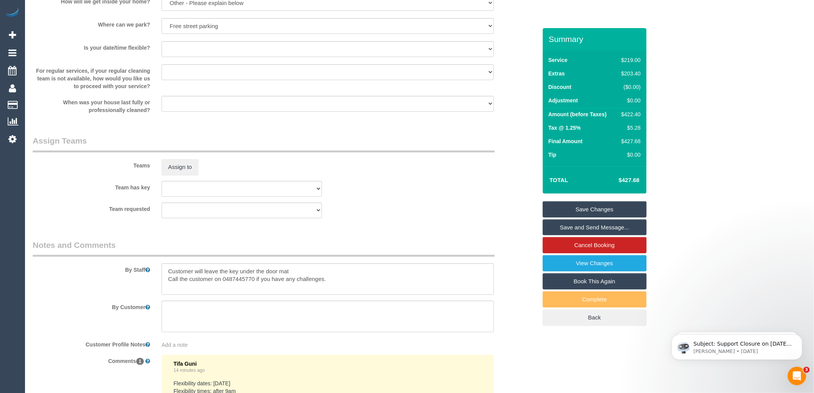
scroll to position [1244, 0]
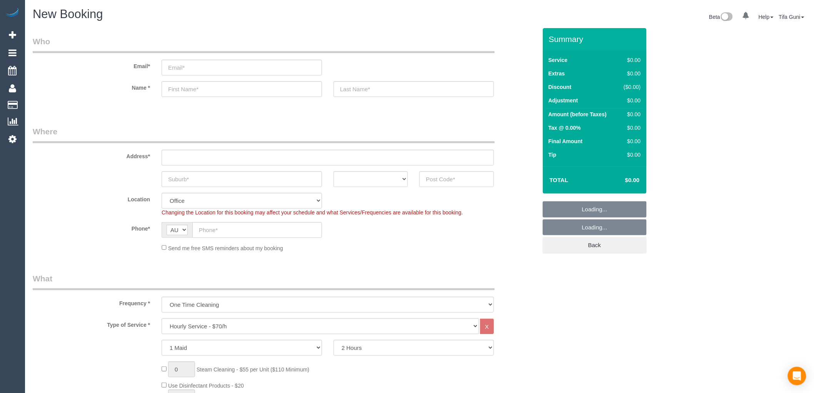
select select "object:2064"
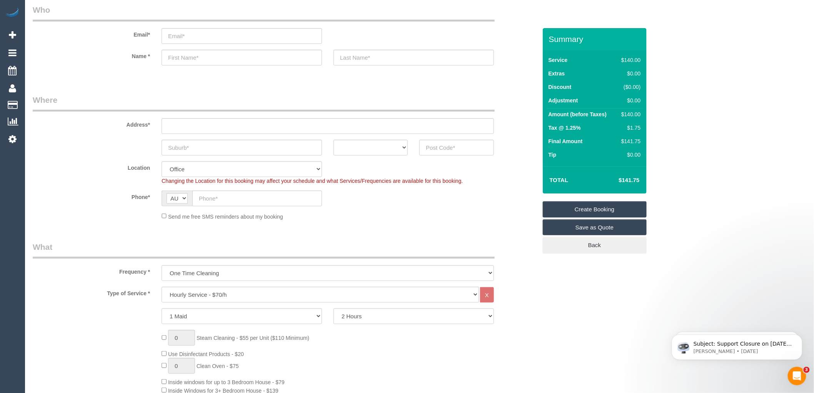
scroll to position [128, 0]
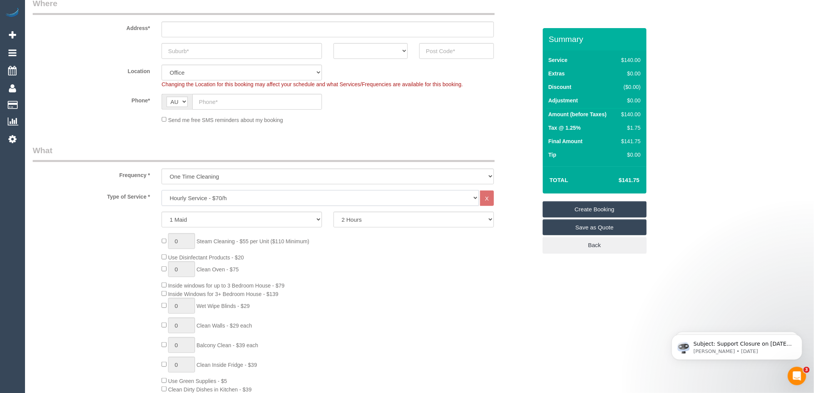
click at [238, 199] on select "Hourly Service - $70/h Hourly Service - $65/h Hourly Service - $60/h Hourly Ser…" at bounding box center [319, 198] width 317 height 16
select select "213"
click at [161, 190] on select "Hourly Service - $70/h Hourly Service - $65/h Hourly Service - $60/h Hourly Ser…" at bounding box center [319, 198] width 317 height 16
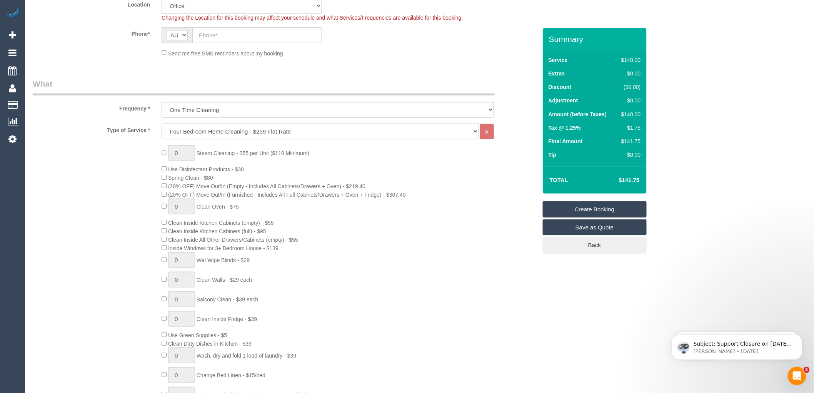
scroll to position [213, 0]
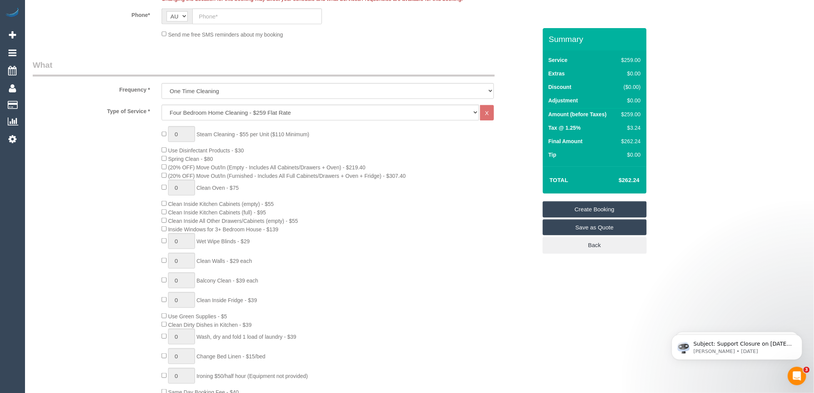
click at [163, 165] on div "0 Steam Cleaning - $55 per Unit ($110 Minimum) Use Disinfectant Products - $30 …" at bounding box center [349, 261] width 386 height 270
click at [372, 208] on div "0 Steam Cleaning - $55 per Unit ($110 Minimum) Use Disinfectant Products - $30 …" at bounding box center [349, 261] width 386 height 270
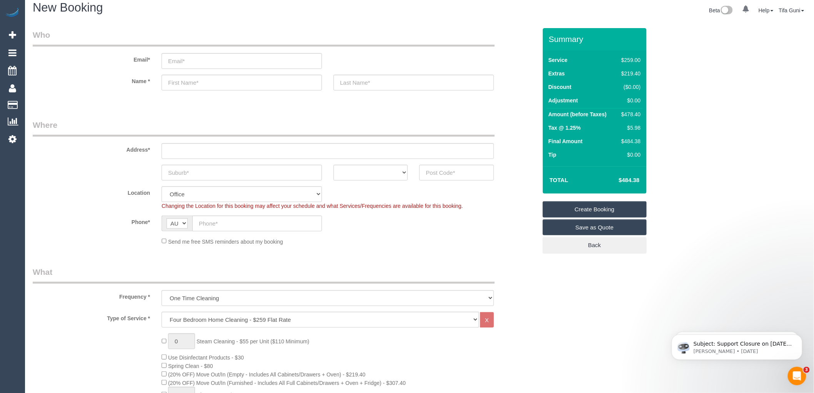
scroll to position [0, 0]
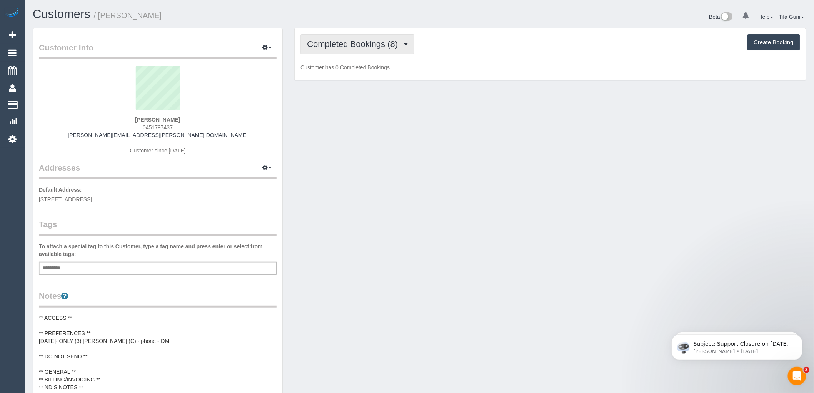
click at [377, 44] on span "Completed Bookings (8)" at bounding box center [354, 44] width 95 height 10
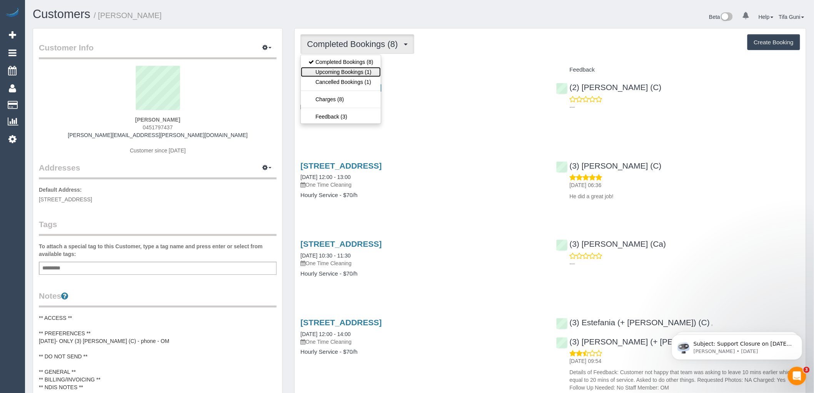
click at [355, 70] on link "Upcoming Bookings (1)" at bounding box center [341, 72] width 80 height 10
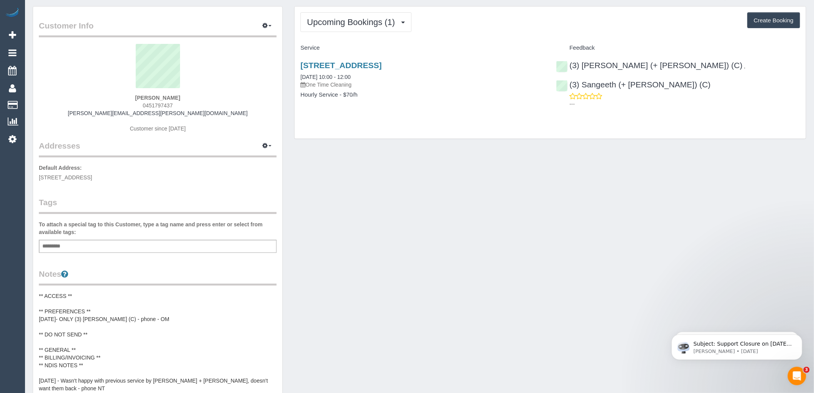
scroll to position [43, 0]
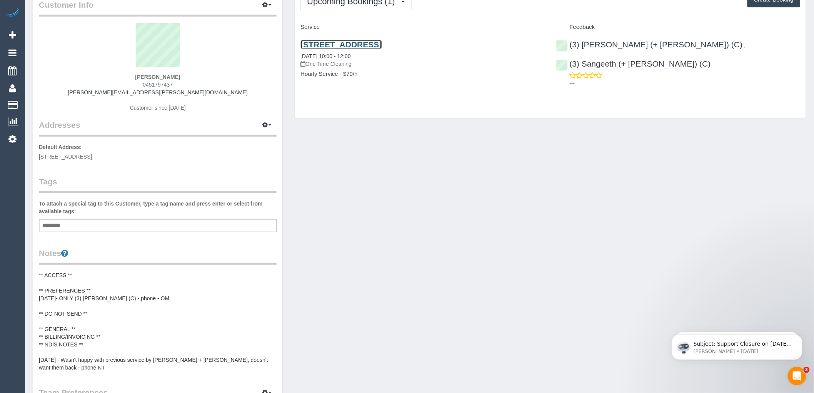
click at [380, 45] on link "[STREET_ADDRESS]" at bounding box center [340, 44] width 81 height 9
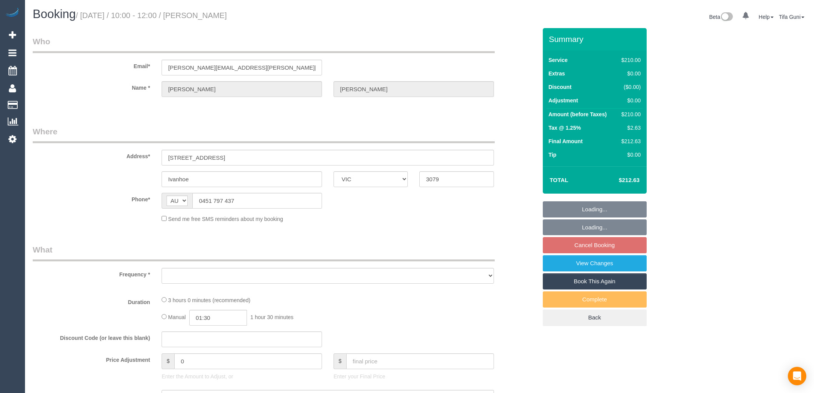
select select "VIC"
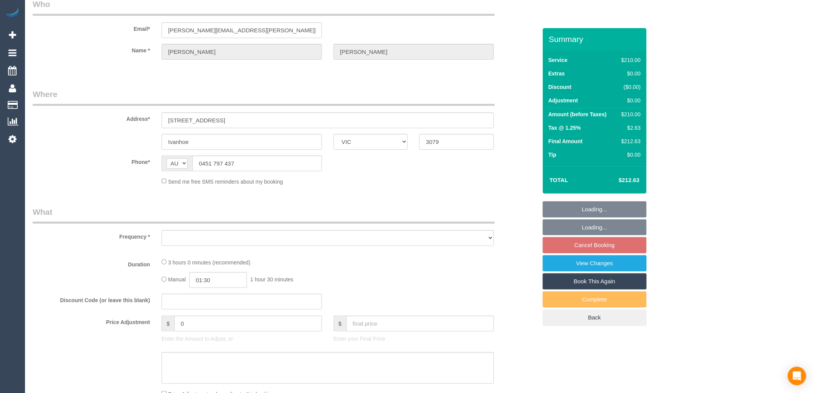
select select "object:532"
select select "180"
select select "number:30"
select select "number:14"
select select "number:19"
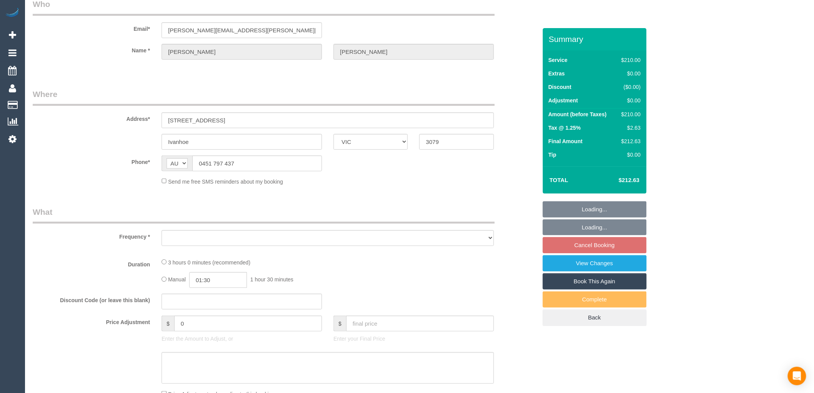
select select "number:25"
select select "number:35"
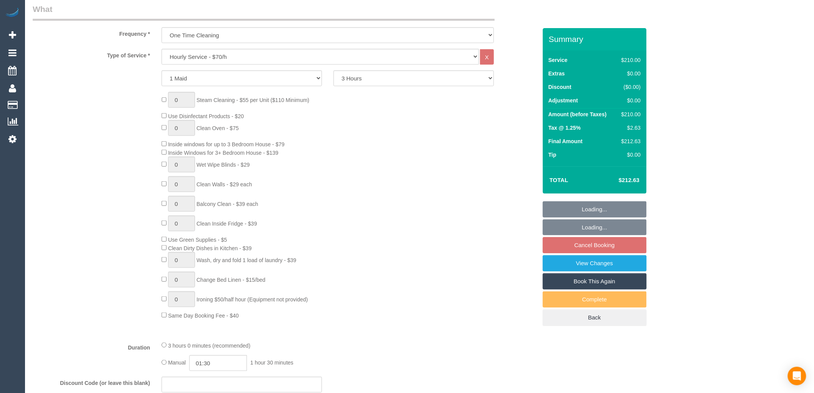
select select "string:stripe-pm_1RtgNE2GScqysDRVUirl8EZJ"
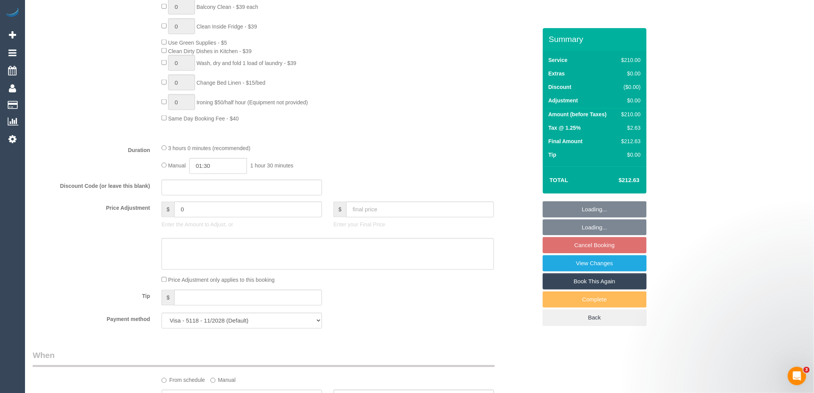
select select "object:1706"
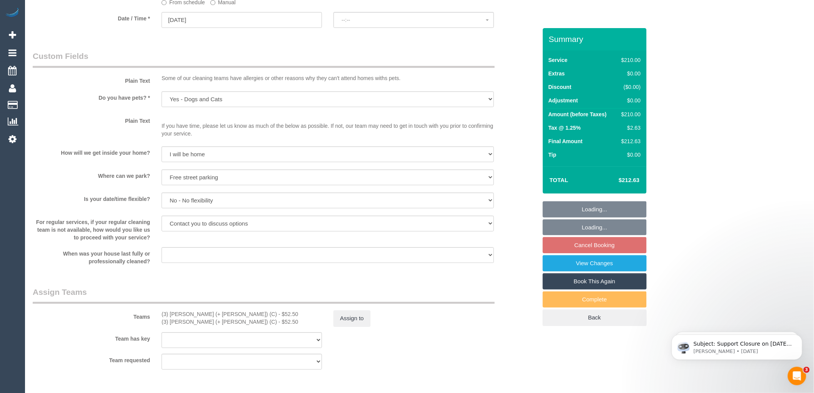
select select "spot1"
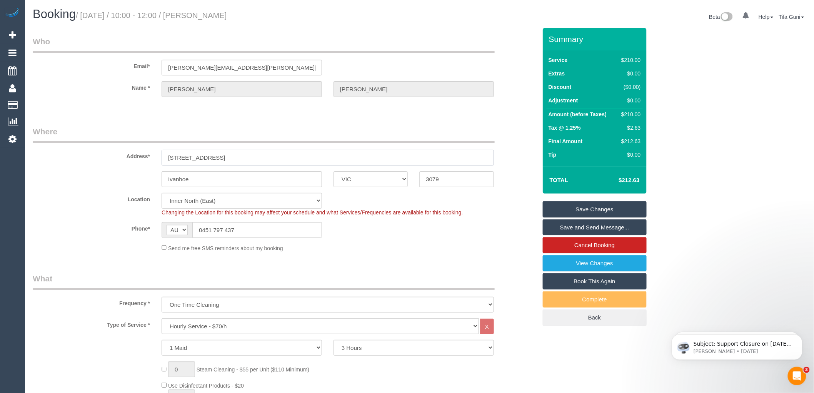
click at [224, 158] on input "[STREET_ADDRESS]" at bounding box center [327, 158] width 332 height 16
drag, startPoint x: 209, startPoint y: 155, endPoint x: 144, endPoint y: 155, distance: 64.6
click at [139, 155] on div "Address* [STREET_ADDRESS]" at bounding box center [285, 146] width 516 height 40
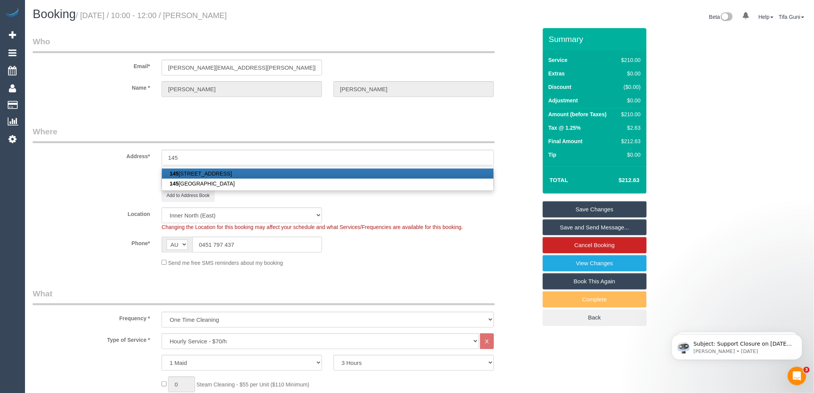
click at [214, 172] on link "[STREET_ADDRESS]" at bounding box center [327, 173] width 331 height 10
type input "[STREET_ADDRESS]"
type input "Kew"
type input "3101"
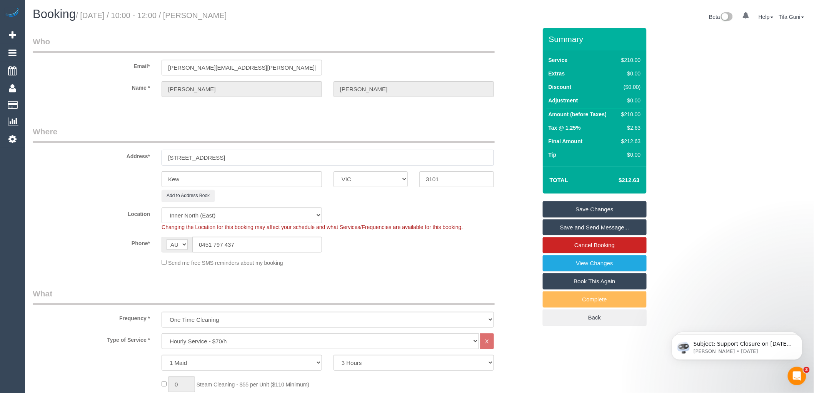
select select "58"
select select "object:2522"
click at [255, 203] on fieldset "Where Address* [STREET_ADDRESS] [GEOGRAPHIC_DATA] ACT [GEOGRAPHIC_DATA] NT [GEO…" at bounding box center [285, 199] width 504 height 146
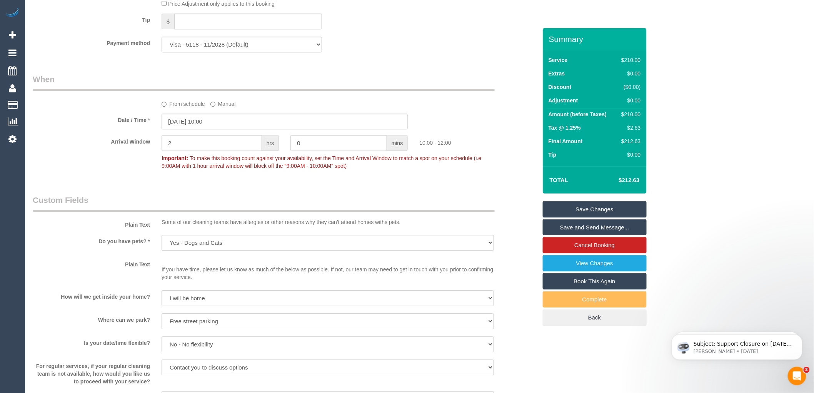
scroll to position [641, 0]
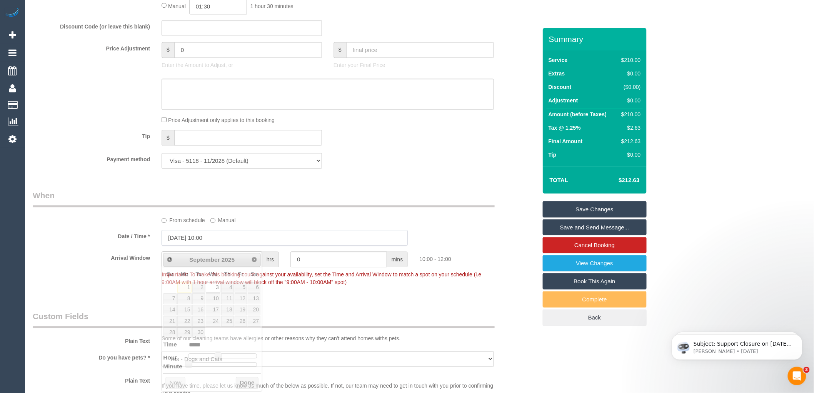
click at [202, 241] on input "[DATE] 10:00" at bounding box center [284, 238] width 246 height 16
click at [323, 207] on legend "When" at bounding box center [264, 198] width 462 height 17
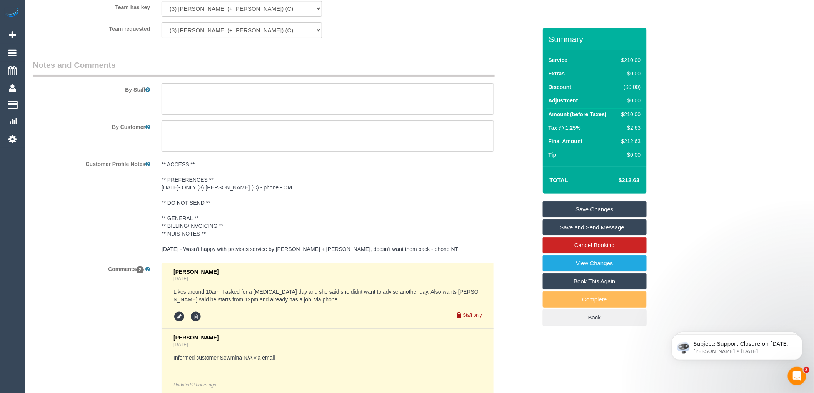
scroll to position [1153, 0]
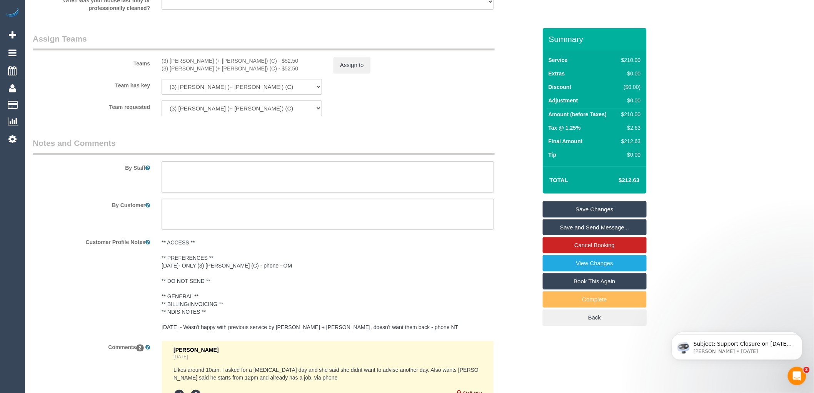
click at [179, 183] on textarea at bounding box center [327, 177] width 332 height 32
paste textarea "61451797437"
drag, startPoint x: 174, startPoint y: 172, endPoint x: 168, endPoint y: 172, distance: 5.4
click at [168, 172] on textarea at bounding box center [327, 177] width 332 height 32
click at [166, 171] on textarea at bounding box center [327, 177] width 332 height 32
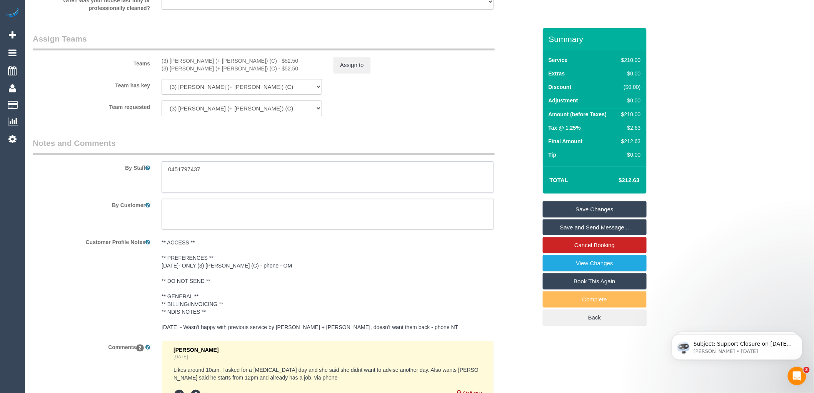
click at [214, 176] on textarea at bounding box center [327, 177] width 332 height 32
click at [251, 193] on textarea at bounding box center [327, 177] width 332 height 32
click at [316, 191] on textarea at bounding box center [327, 177] width 332 height 32
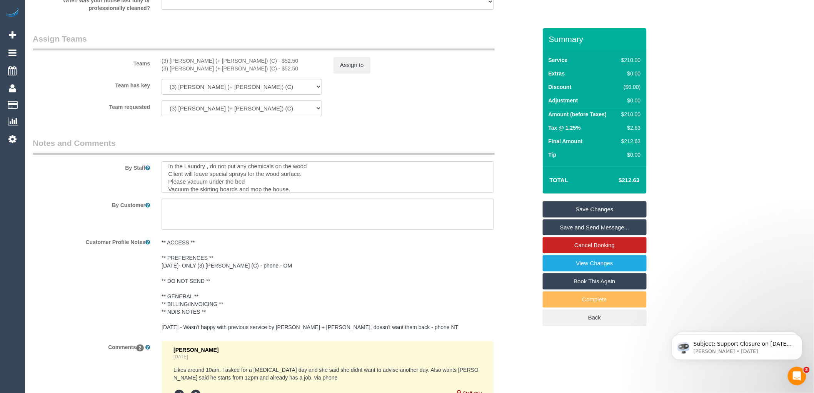
scroll to position [0, 0]
click at [168, 173] on textarea at bounding box center [327, 177] width 332 height 32
click at [168, 174] on textarea at bounding box center [327, 177] width 332 height 32
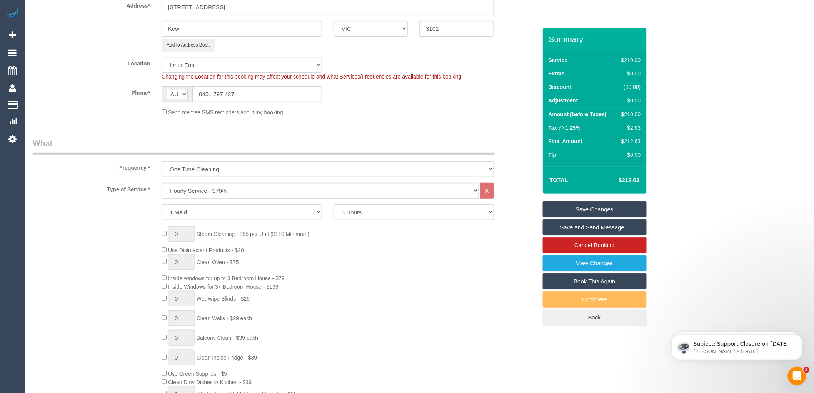
scroll to position [171, 0]
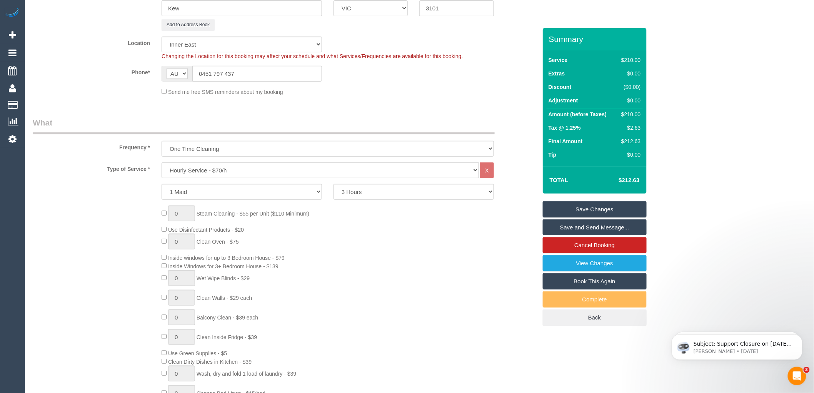
type textarea "Client will leave the back door open so walk around the back and get in 0451797…"
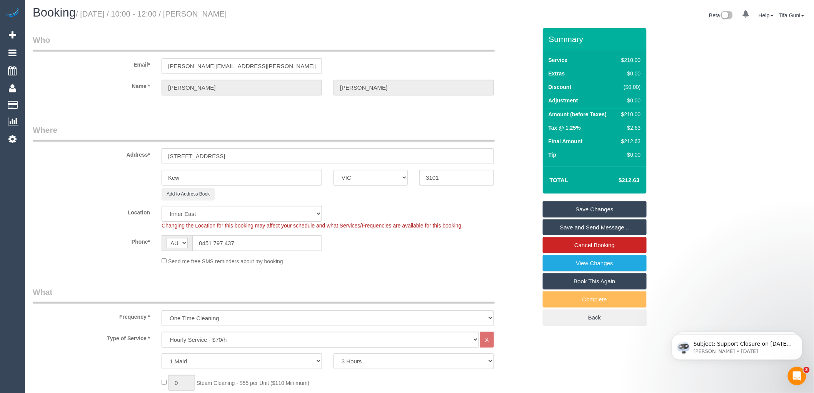
scroll to position [0, 0]
drag, startPoint x: 251, startPoint y: 70, endPoint x: 105, endPoint y: 67, distance: 145.8
click at [63, 68] on div "Email* [PERSON_NAME][EMAIL_ADDRESS][PERSON_NAME][DOMAIN_NAME]" at bounding box center [285, 56] width 516 height 40
click at [217, 158] on input "[STREET_ADDRESS]" at bounding box center [327, 158] width 332 height 16
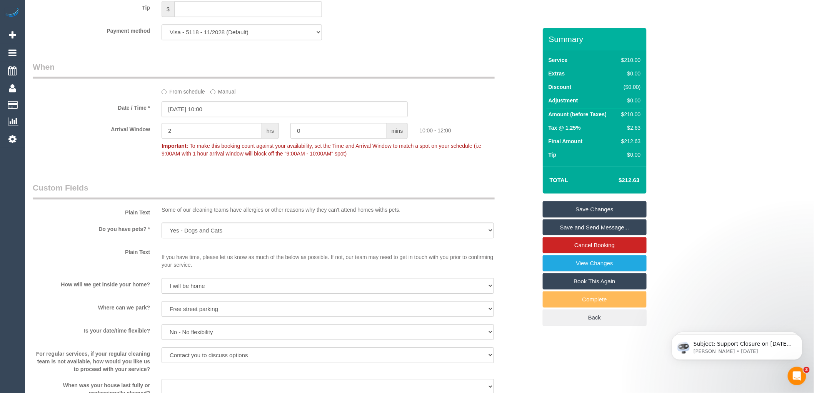
scroll to position [683, 0]
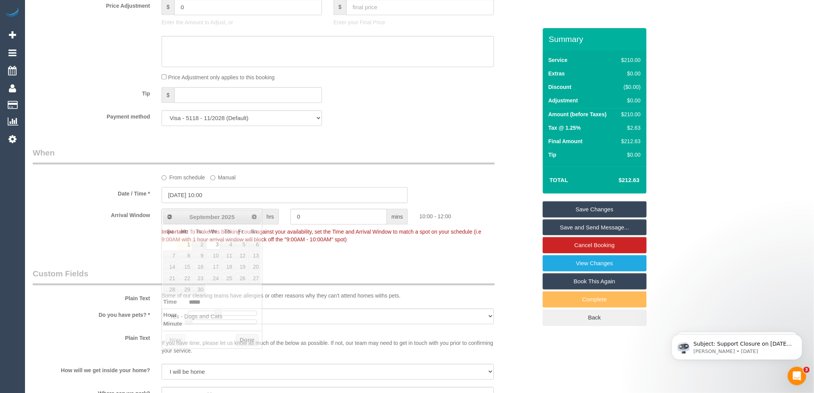
click at [216, 200] on input "[DATE] 10:00" at bounding box center [284, 195] width 246 height 16
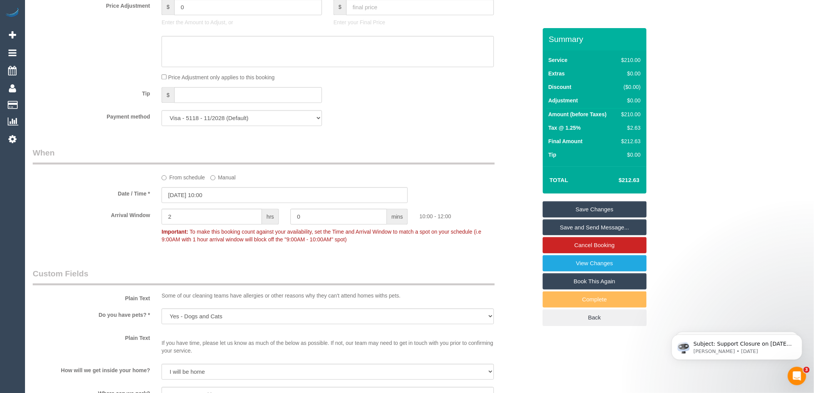
click at [597, 210] on link "Save Changes" at bounding box center [595, 209] width 104 height 16
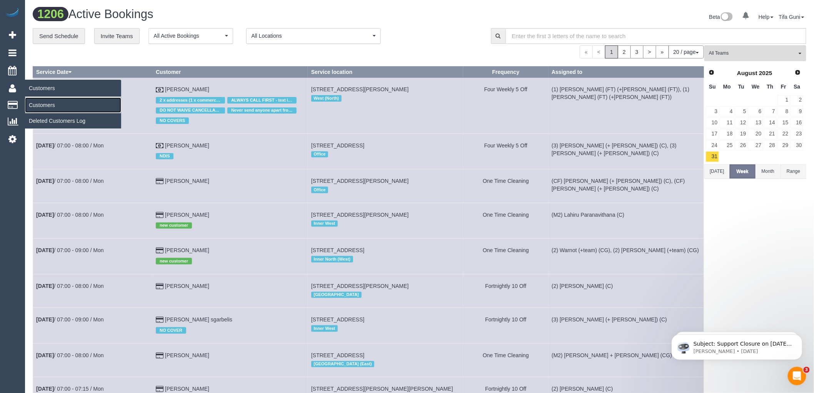
click at [42, 106] on link "Customers" at bounding box center [73, 104] width 96 height 15
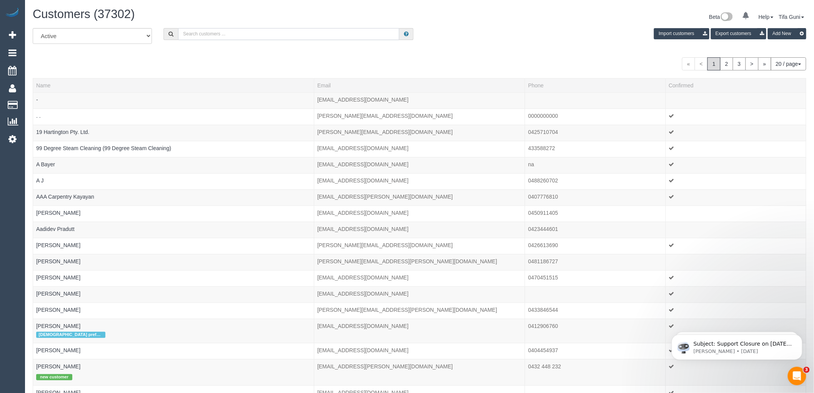
click at [206, 34] on input "text" at bounding box center [288, 34] width 221 height 12
paste input "[PERSON_NAME][EMAIL_ADDRESS][PERSON_NAME][DOMAIN_NAME]"
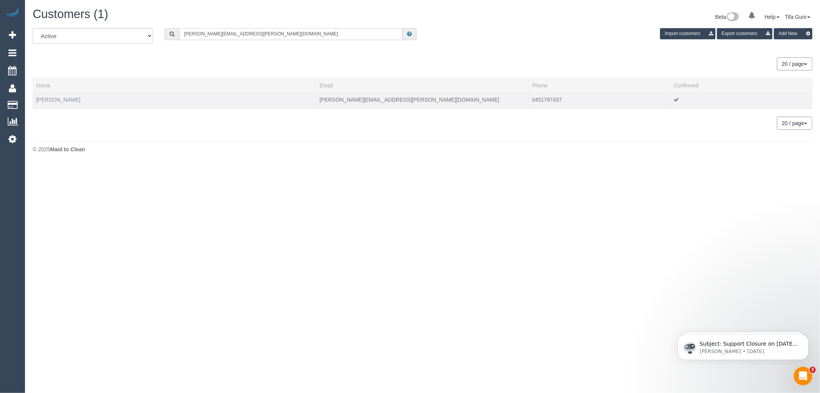
type input "[PERSON_NAME][EMAIL_ADDRESS][PERSON_NAME][DOMAIN_NAME]"
click at [54, 102] on link "[PERSON_NAME]" at bounding box center [58, 100] width 44 height 6
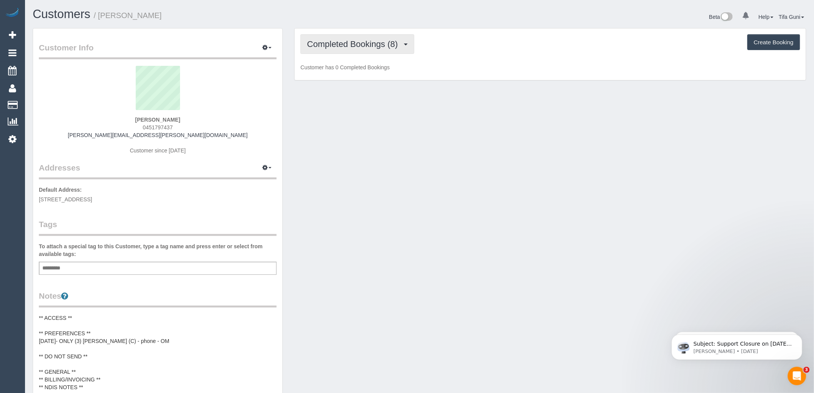
click at [368, 46] on span "Completed Bookings (8)" at bounding box center [354, 44] width 95 height 10
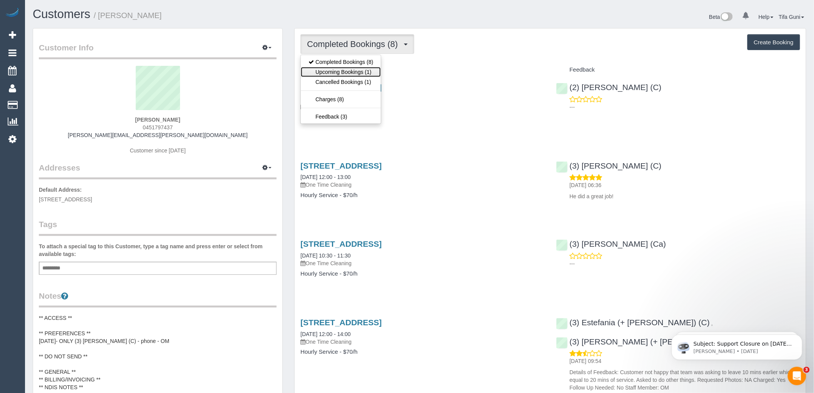
click at [354, 70] on link "Upcoming Bookings (1)" at bounding box center [341, 72] width 80 height 10
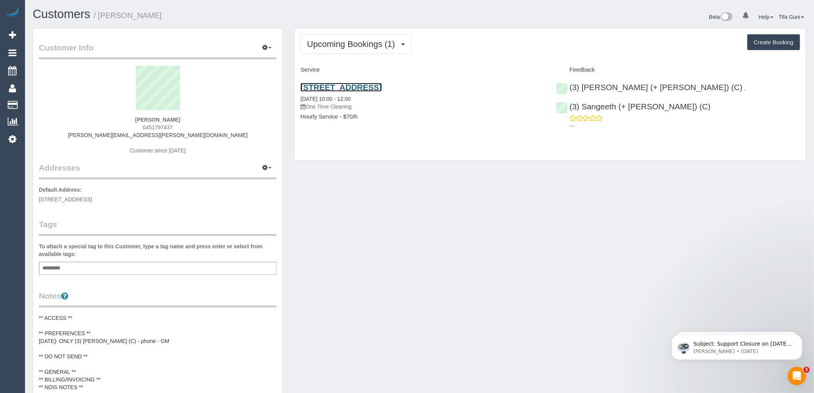
click at [367, 85] on link "[STREET_ADDRESS]" at bounding box center [340, 87] width 81 height 9
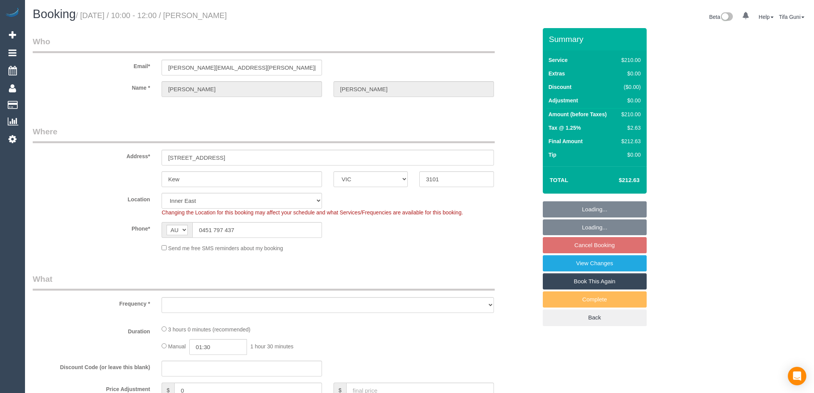
select select "VIC"
select select "number:30"
select select "number:14"
select select "number:19"
select select "number:25"
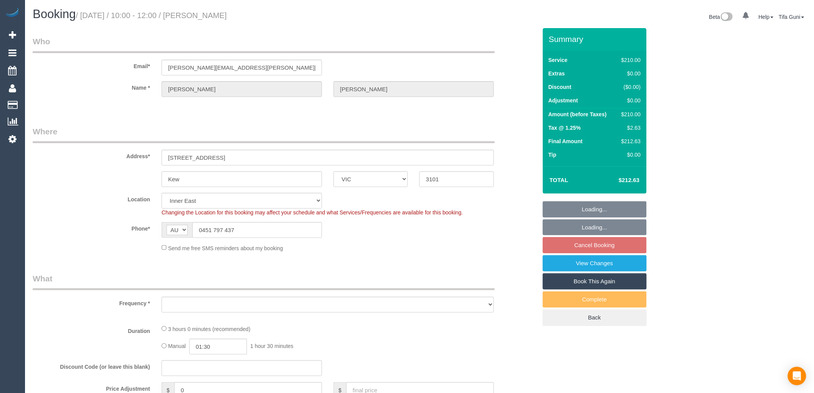
select select "number:35"
select select "string:stripe-pm_1RtgNE2GScqysDRVUirl8EZJ"
select select "object:1347"
select select "180"
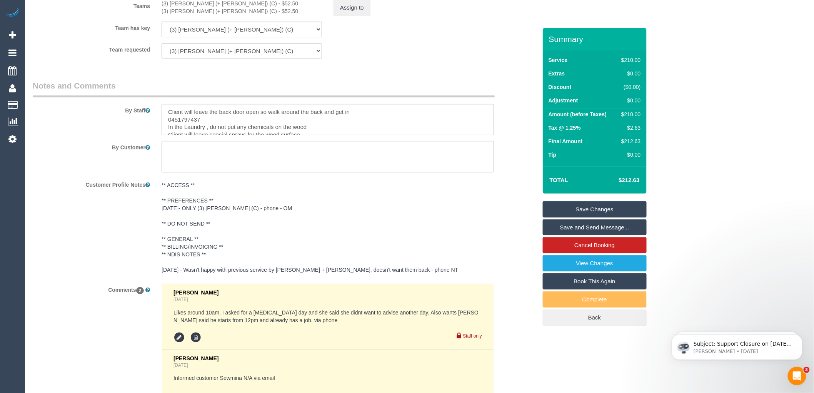
scroll to position [1333, 0]
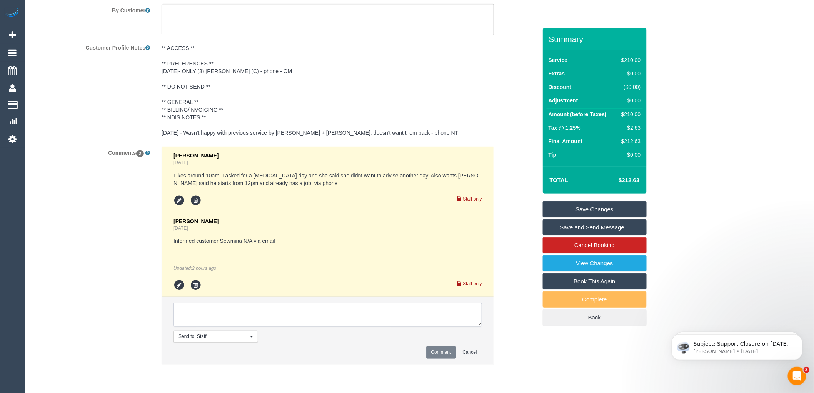
click at [189, 314] on textarea at bounding box center [327, 315] width 308 height 24
type textarea "_"
type textarea "-"
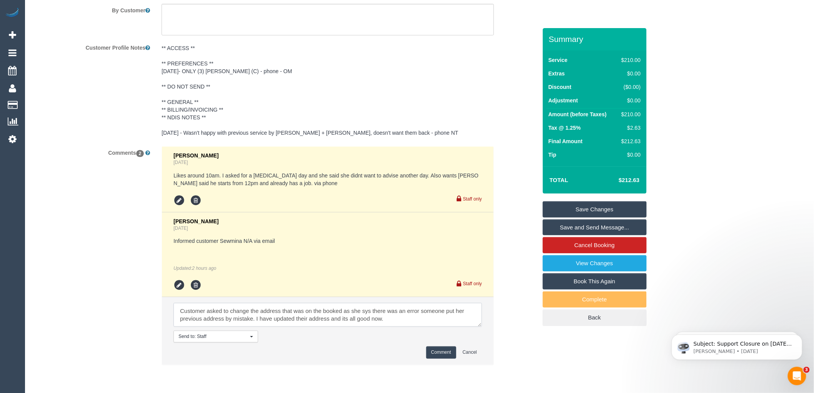
click at [341, 313] on textarea at bounding box center [327, 315] width 308 height 24
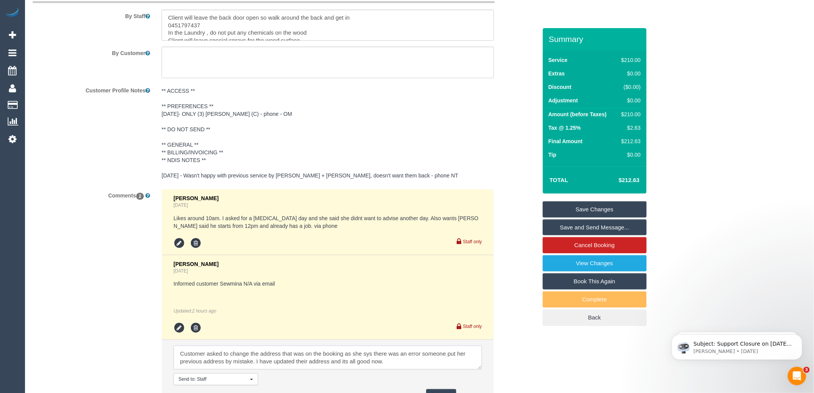
scroll to position [1365, 0]
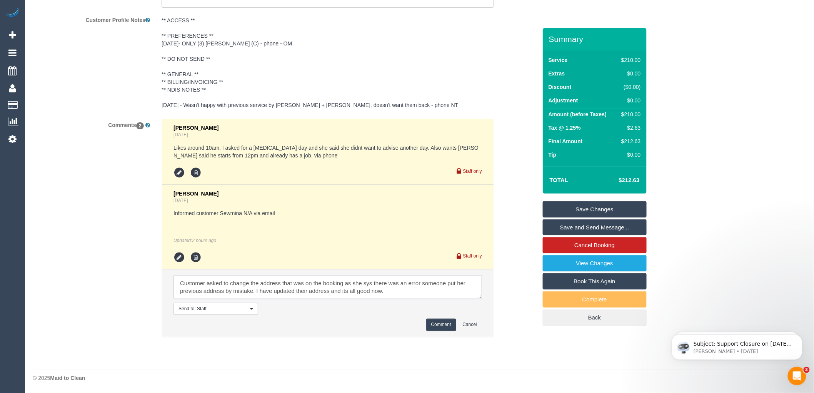
type textarea "Customer asked to change the address that was on the booking as she sys there w…"
click at [436, 325] on button "Comment" at bounding box center [441, 324] width 30 height 12
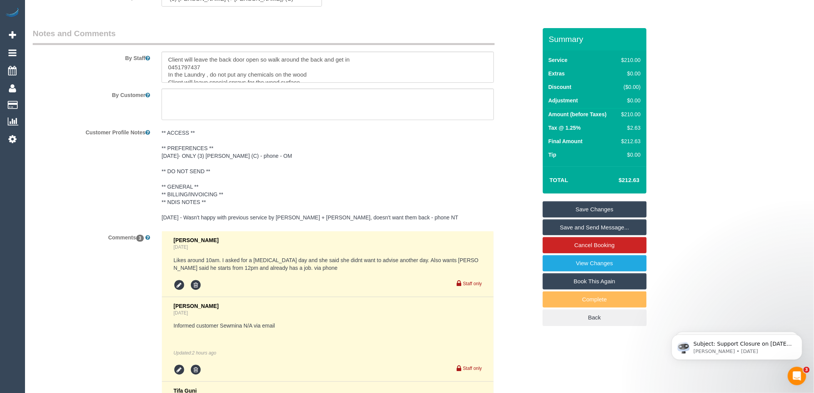
scroll to position [1367, 0]
